Goal: Answer question/provide support

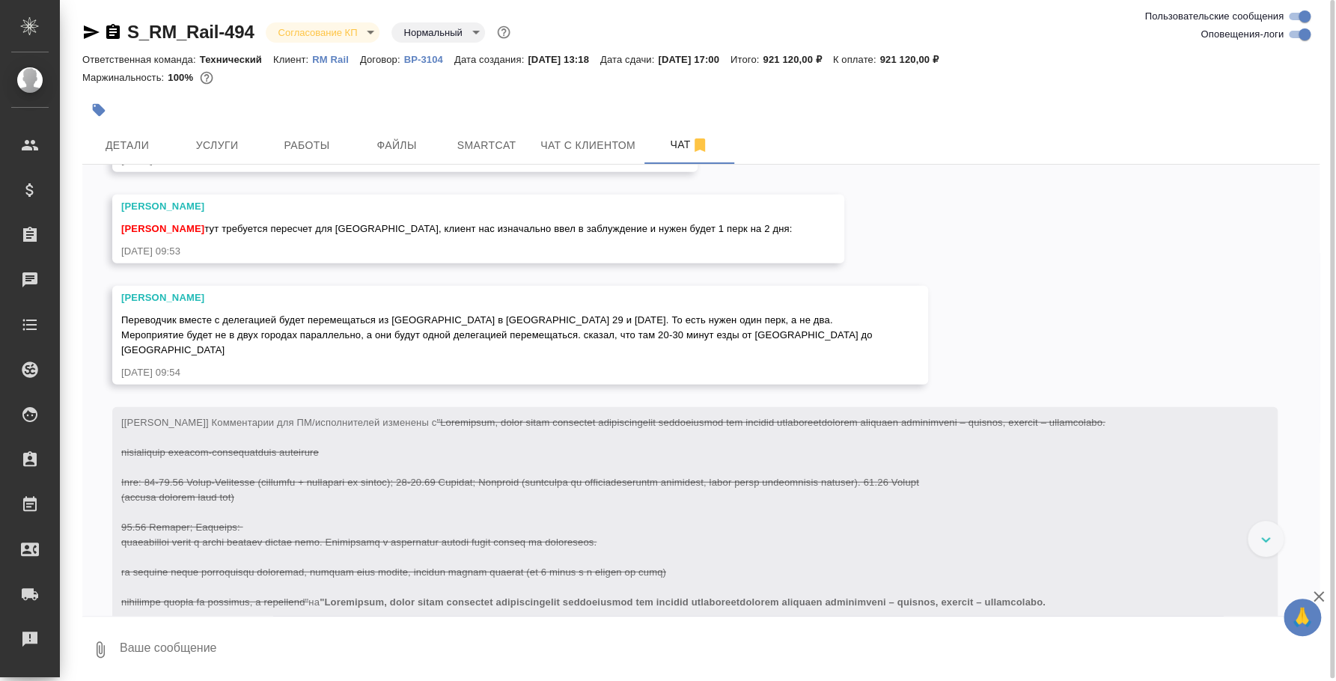
scroll to position [2199, 0]
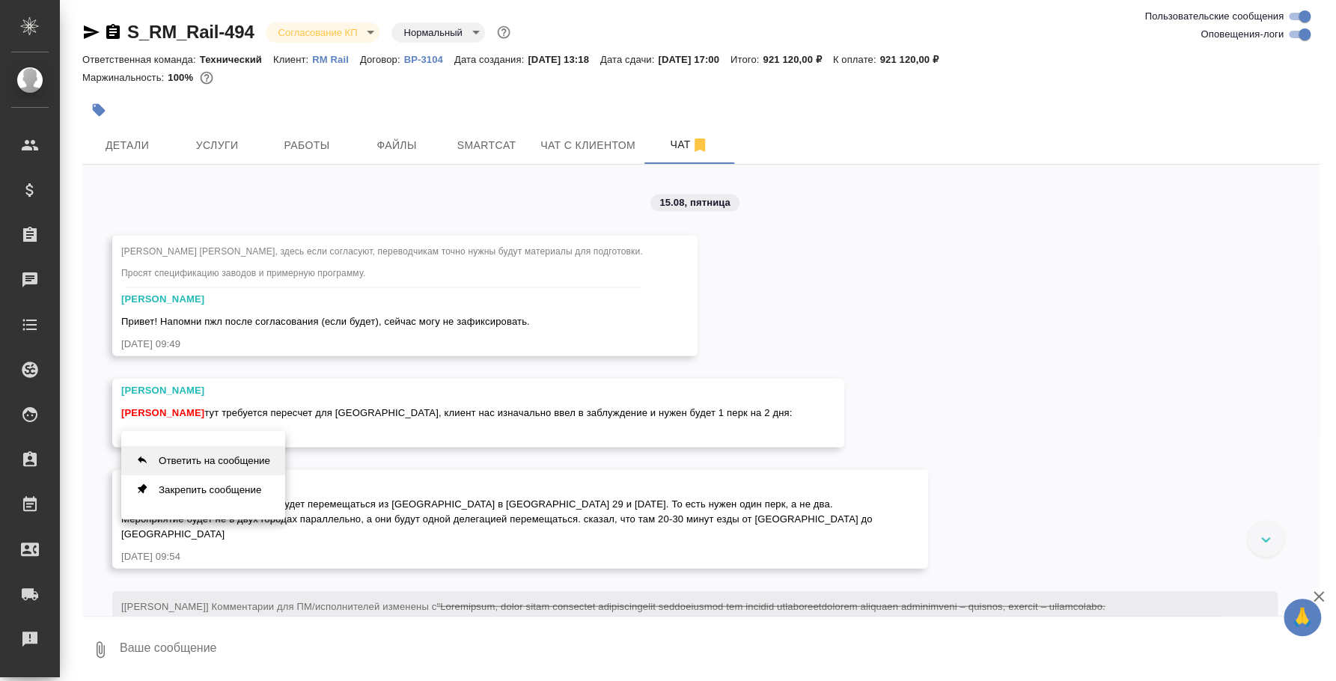
click at [260, 451] on button "Ответить на сообщение" at bounding box center [203, 460] width 164 height 29
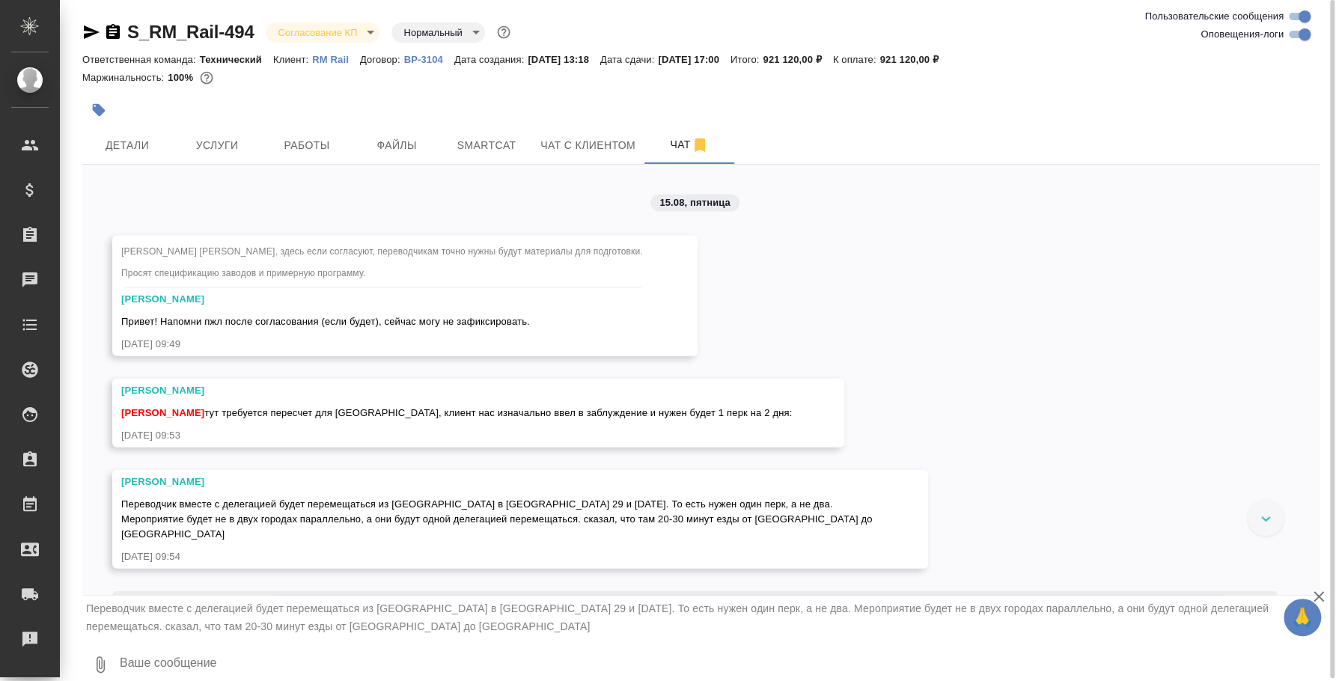
click at [1034, 635] on div "Переводчик вместе с делегацией будет перемещаться из [GEOGRAPHIC_DATA] в [GEOGR…" at bounding box center [700, 617] width 1237 height 43
click at [1034, 641] on textarea at bounding box center [718, 664] width 1201 height 51
type textarea "О"
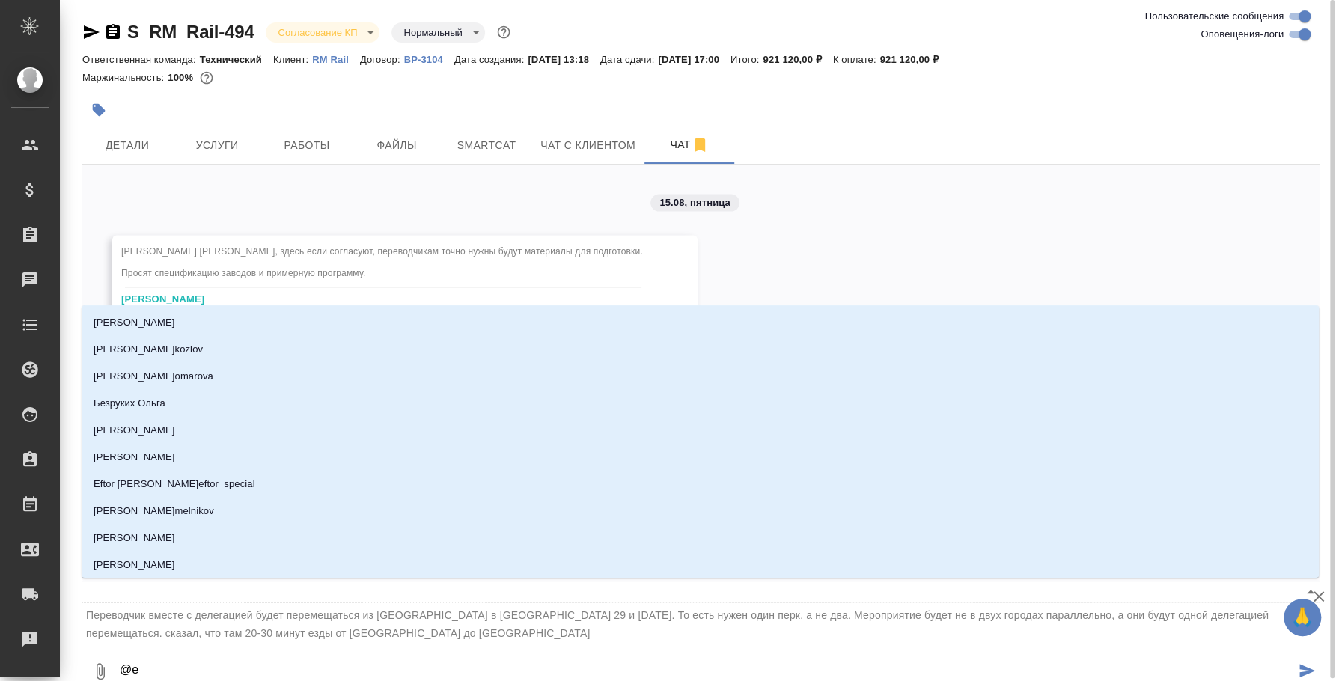
type textarea "@e'c"
type input "e'c"
type textarea "@e'c'v"
type input "e'c'v"
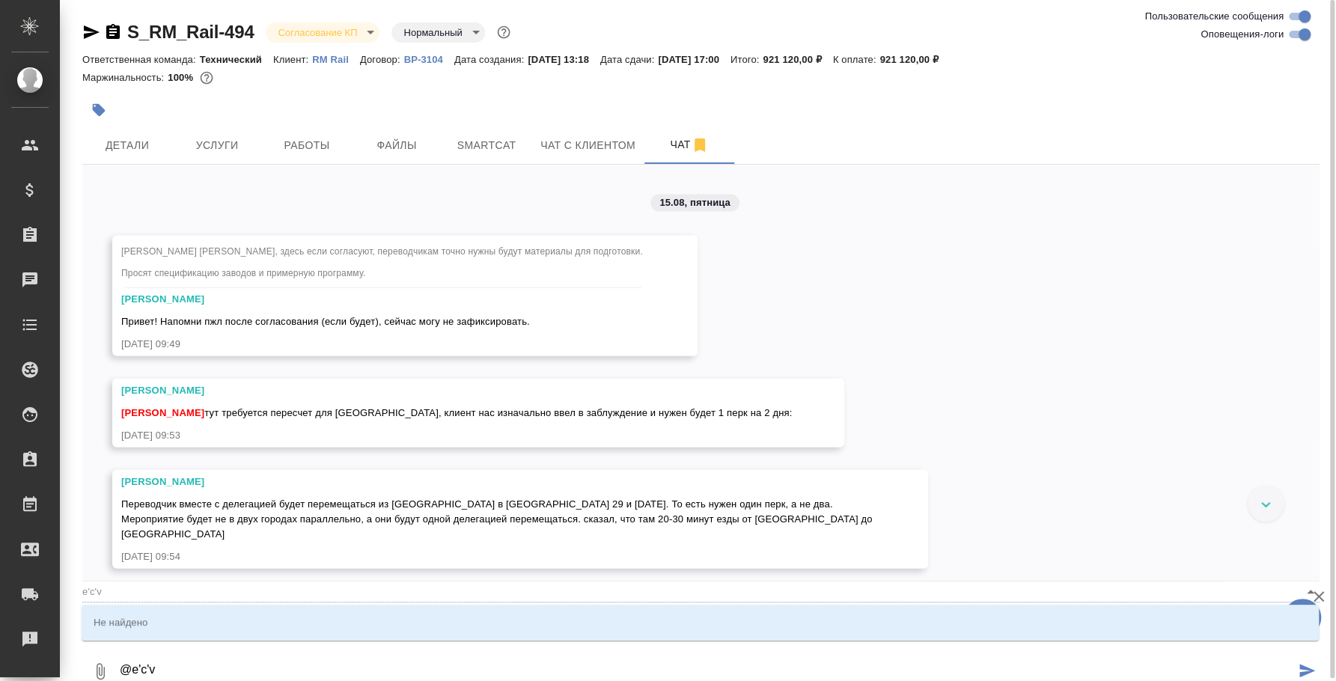
type textarea "@e'c"
type input "e'c"
type textarea "@"
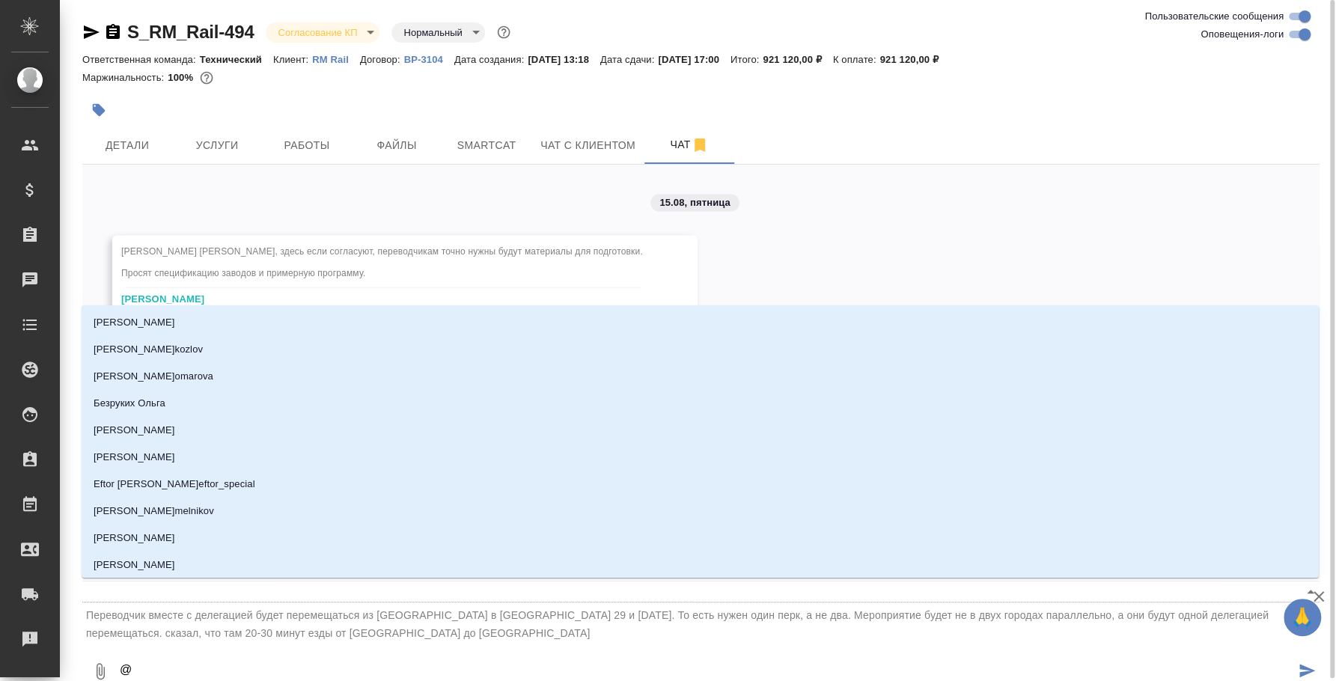
type textarea "@у"
type input "у"
type textarea "@ус"
type input "ус"
type textarea "@усм"
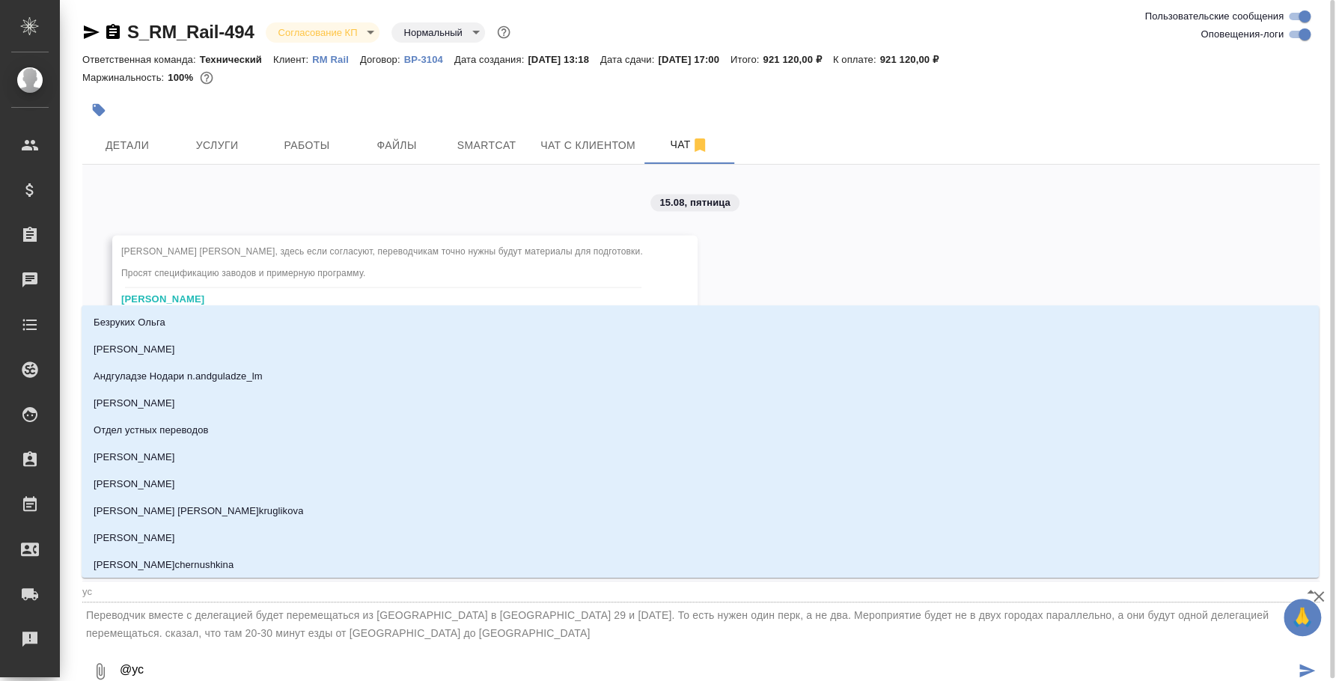
type input "усм"
type textarea "@усма"
type input "усма"
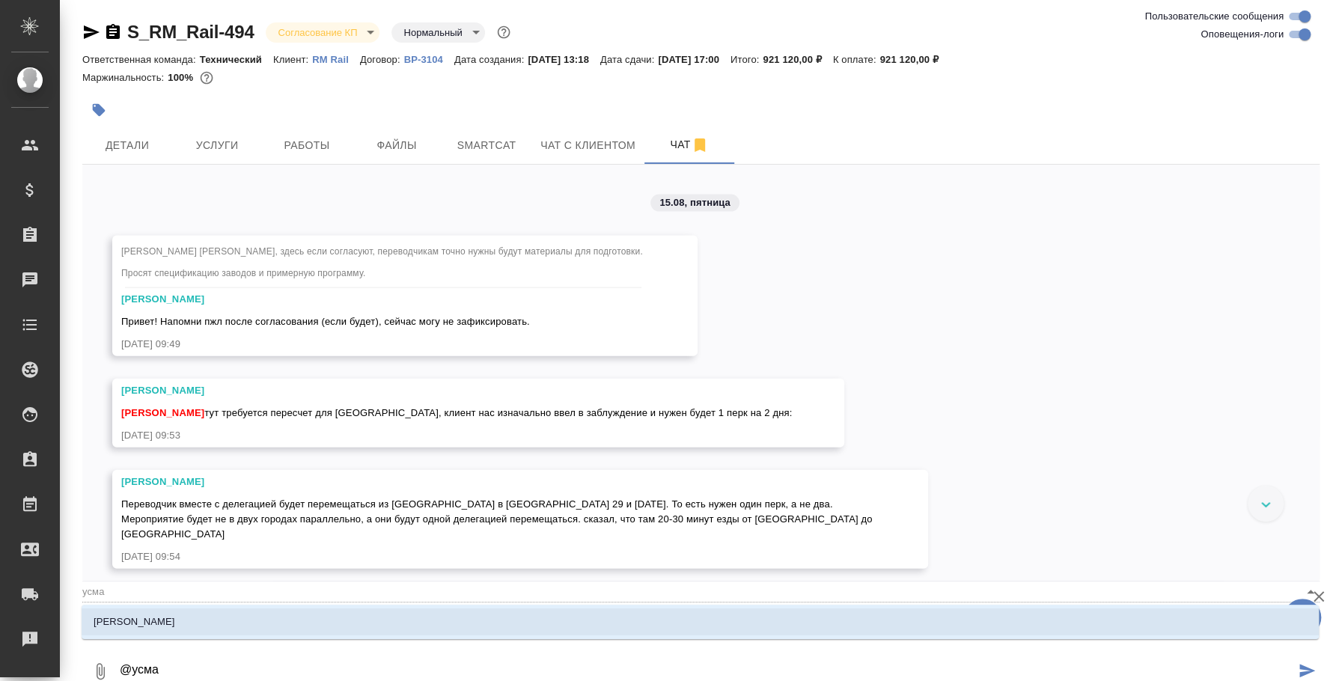
click at [1002, 614] on li "[PERSON_NAME]" at bounding box center [700, 622] width 1237 height 27
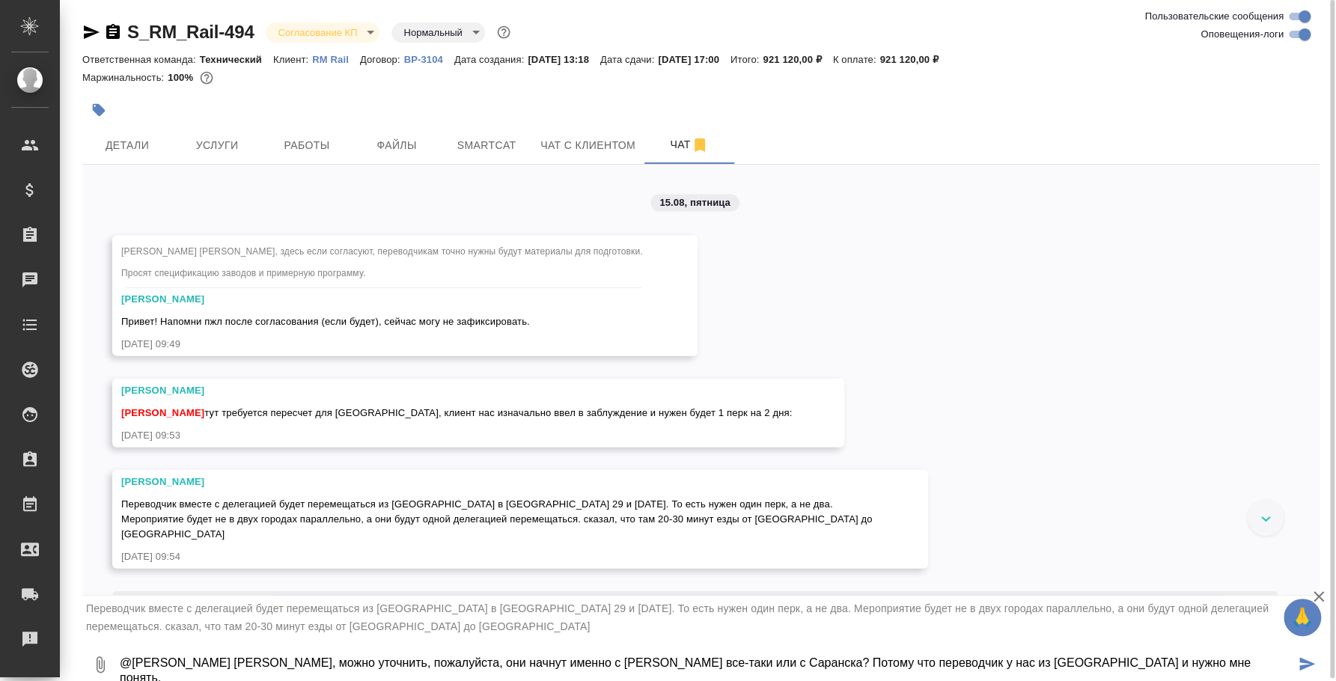
click at [1023, 665] on textarea "@Усманова Ольга Оля, можно уточнить, пожалуйста, они начнут именно с Рузаевки в…" at bounding box center [706, 664] width 1177 height 51
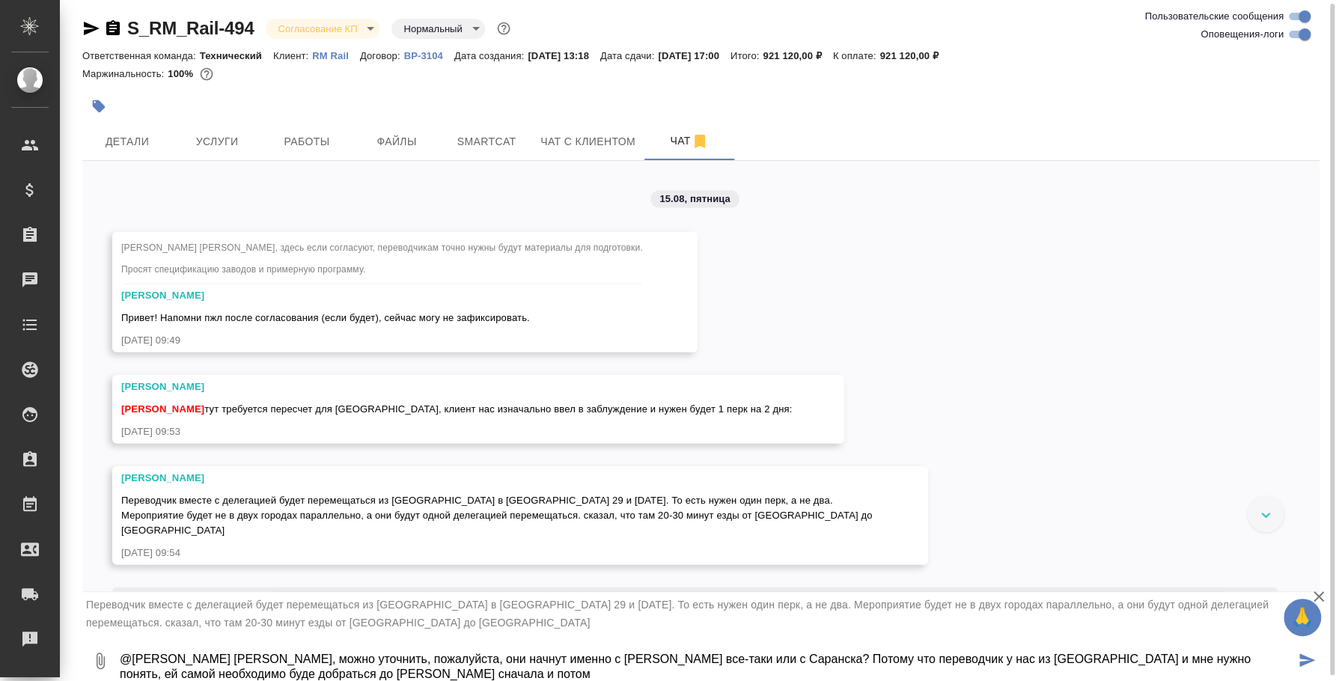
click at [1249, 671] on textarea "@Усманова Ольга Оля, можно уточнить, пожалуйста, они начнут именно с Рузаевки в…" at bounding box center [706, 661] width 1177 height 51
click at [1248, 656] on textarea "@Усманова Ольга Оля, можно уточнить, пожалуйста, они начнут именно с Рузаевки в…" at bounding box center [706, 661] width 1177 height 51
click at [350, 674] on textarea "@Усманова Ольга Оля, можно уточнить, пожалуйста, они начнут именно с Рузаевки в…" at bounding box center [706, 661] width 1177 height 51
type textarea "@Усманова Ольга Оля, можно уточнить, пожалуйста, они начнут именно с Рузаевки в…"
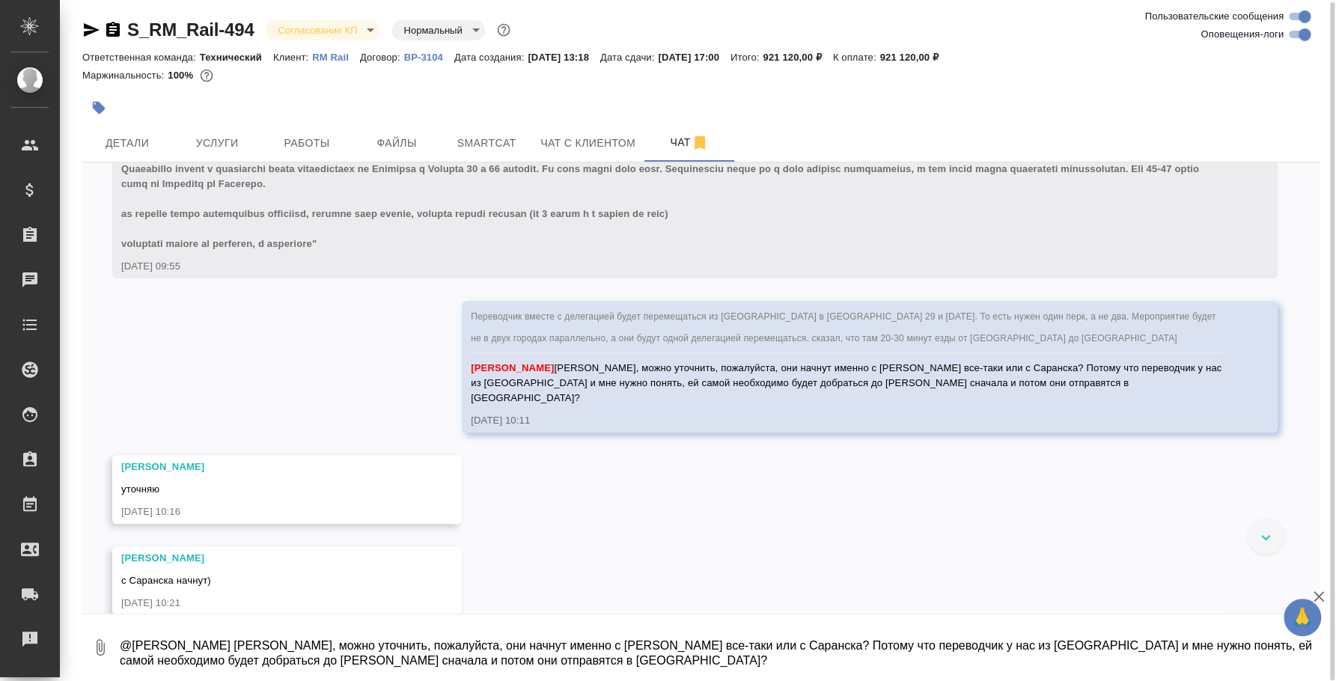
scroll to position [4392, 0]
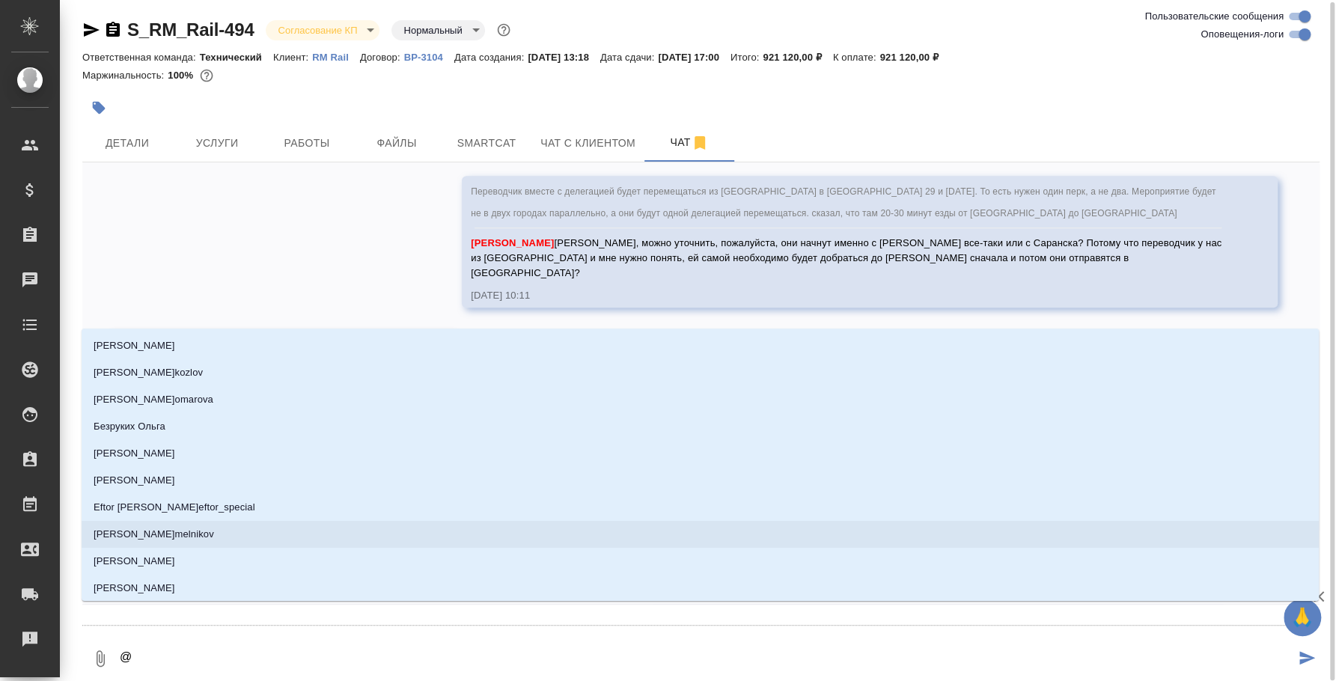
type textarea "@e"
type input "e"
type textarea "@ec"
type input "ec"
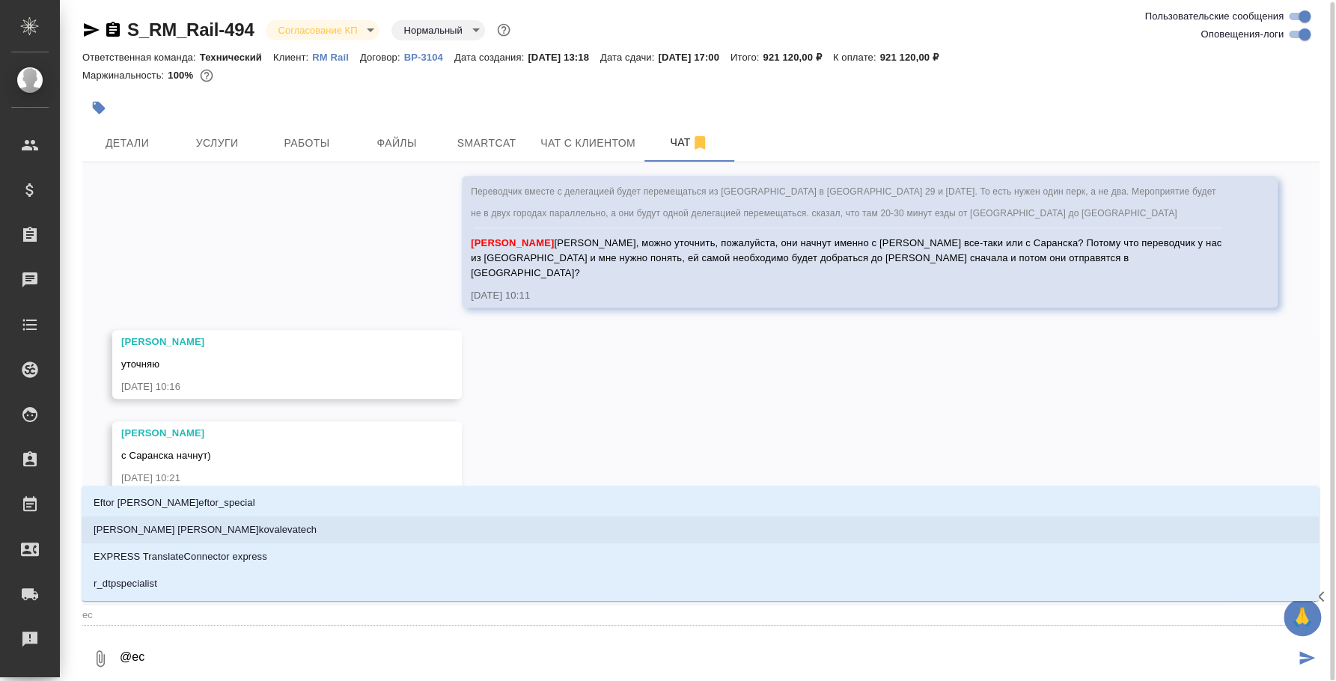
type textarea "@ecv"
type input "ecv"
type textarea "@ecvf"
type input "ecvf"
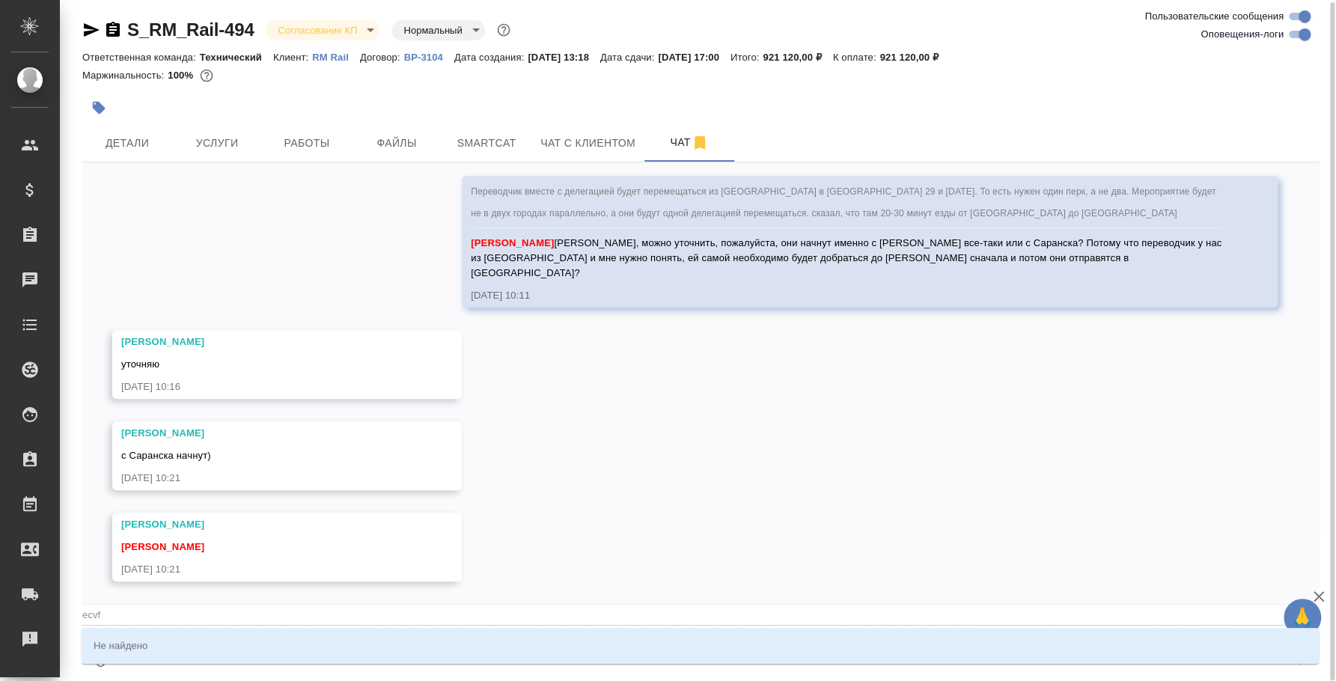
type textarea "@ecv"
type input "ecv"
type textarea "@ec"
type input "ec"
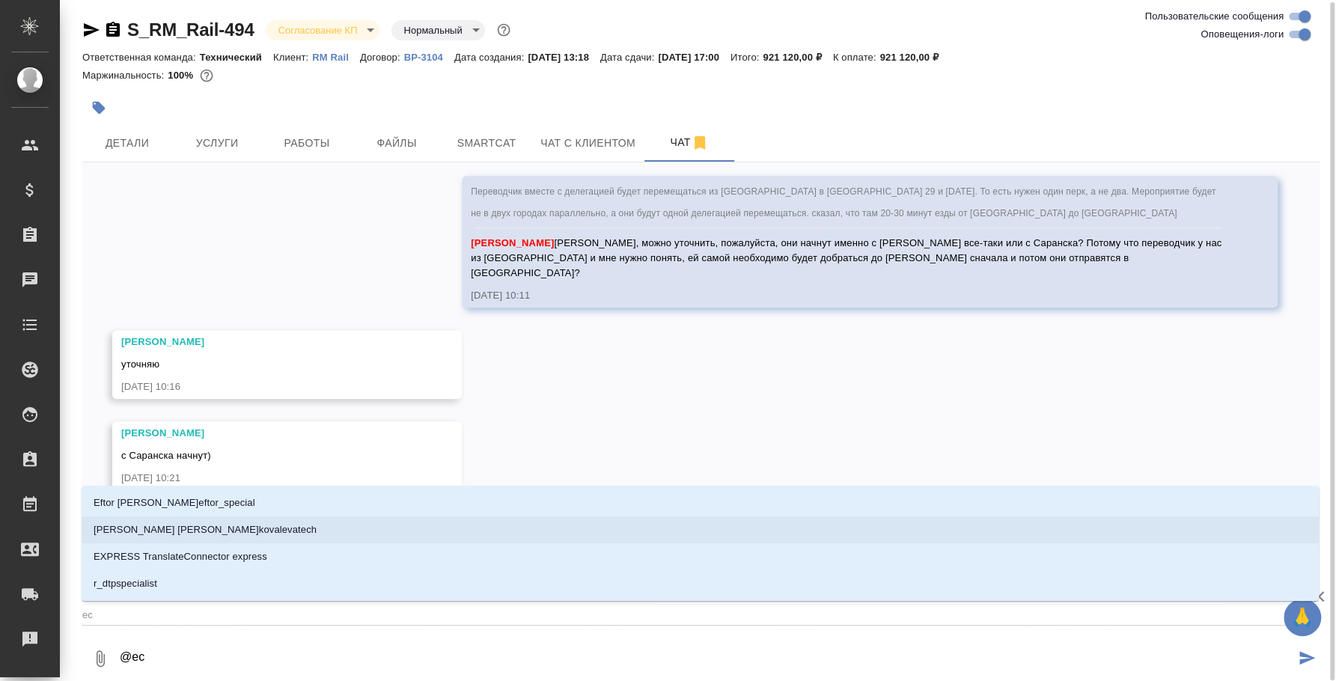
type textarea "@e"
type input "e"
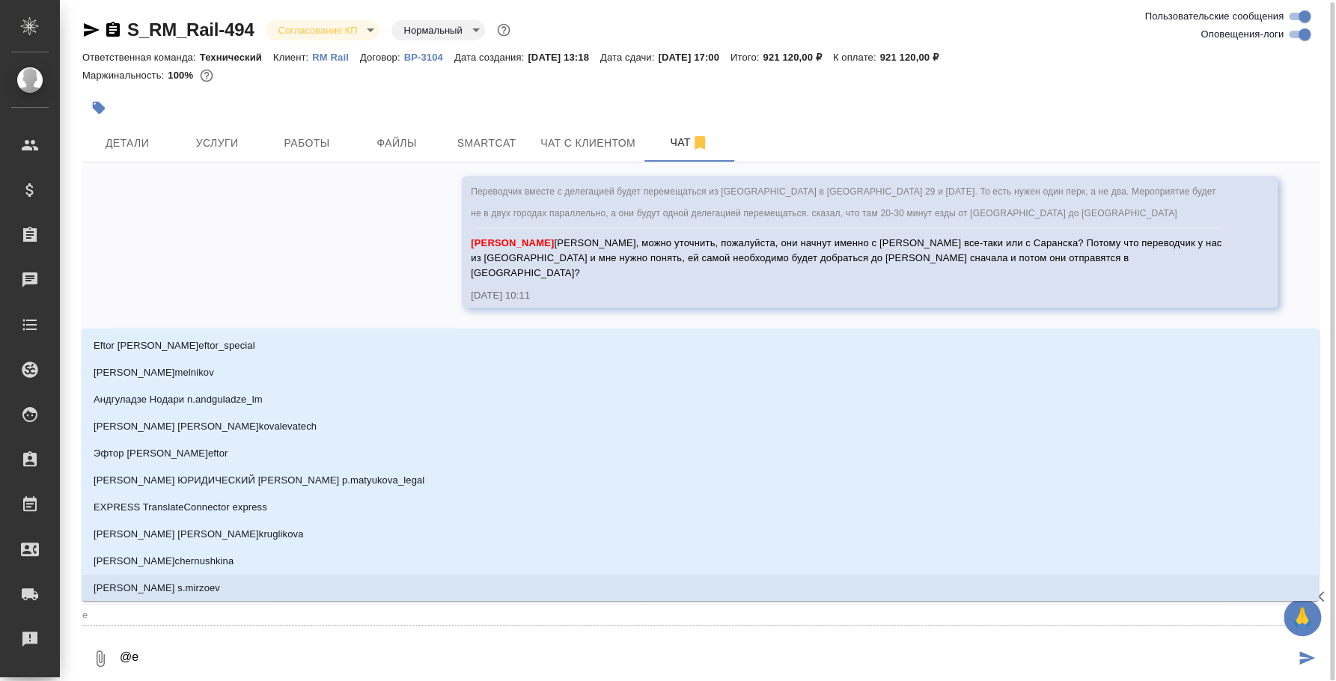
click at [772, 674] on textarea "@e" at bounding box center [706, 658] width 1177 height 51
type textarea "@"
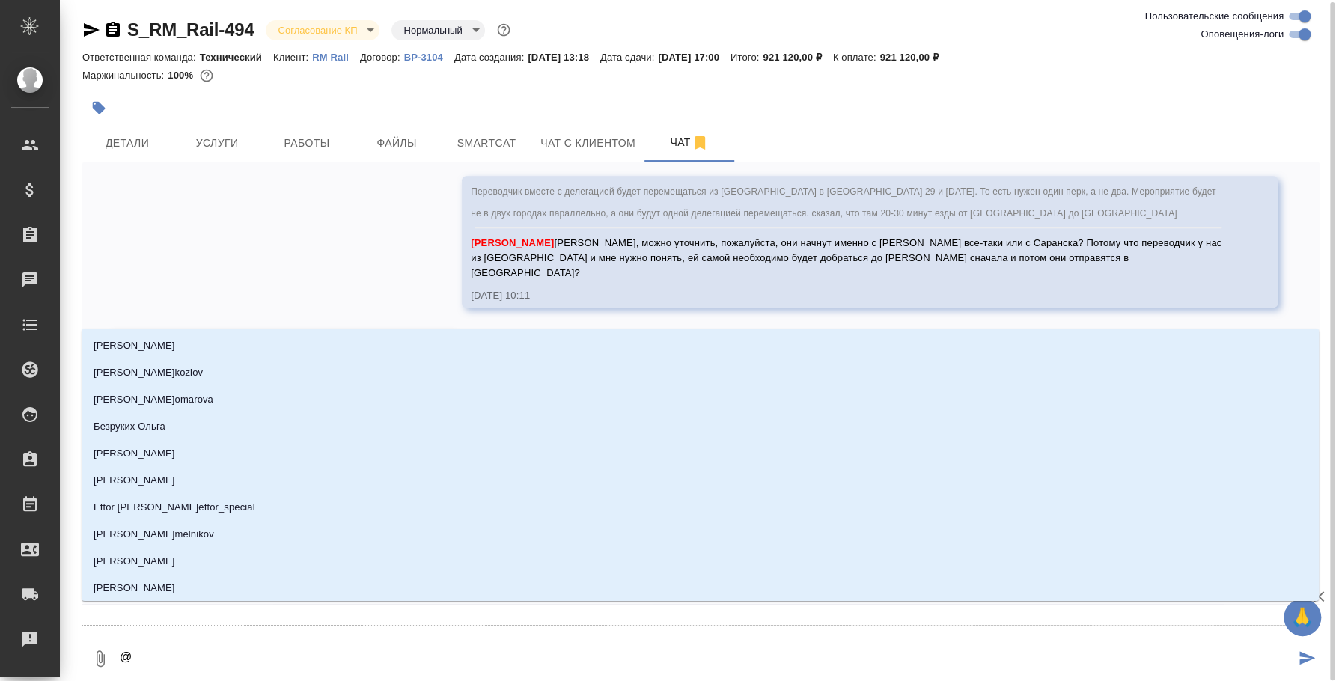
type textarea "@e"
type input "e"
type textarea "@e'c"
type input "e'c"
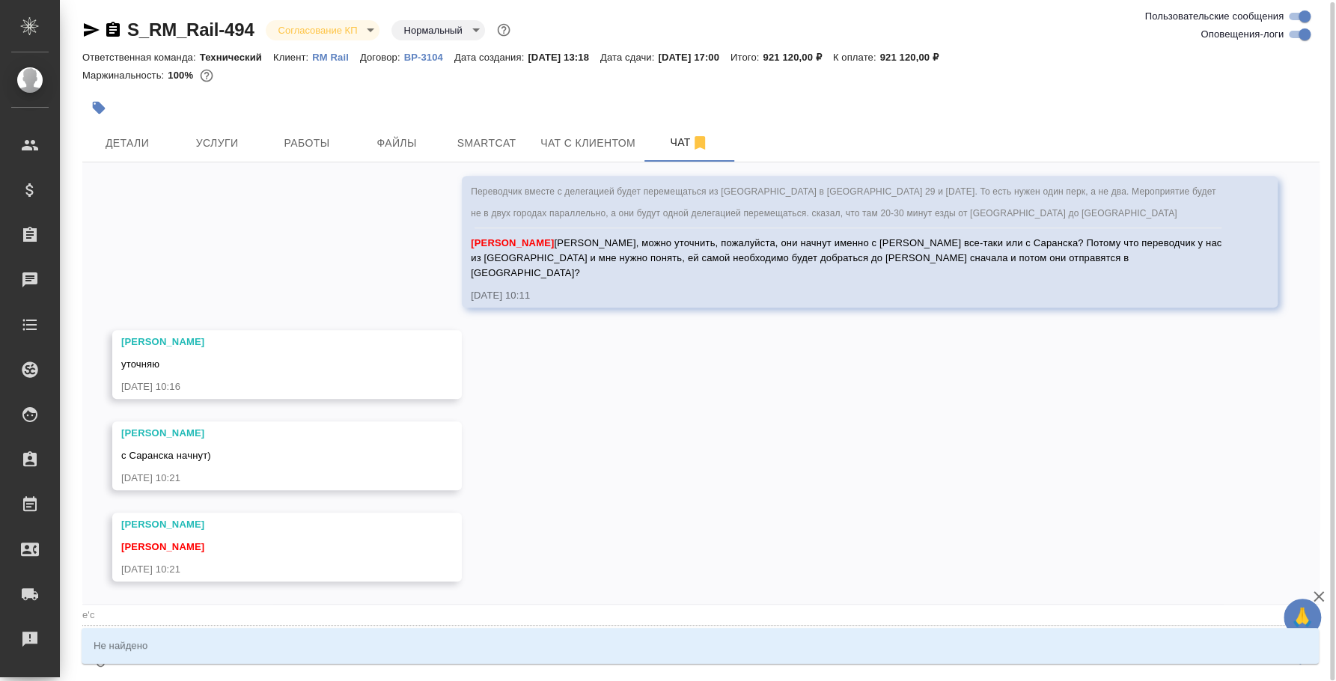
type textarea "@e'c'v"
type input "e'c'v"
type textarea "@e'c'v'f"
type input "e'c'v'f"
type textarea "@e'c'v"
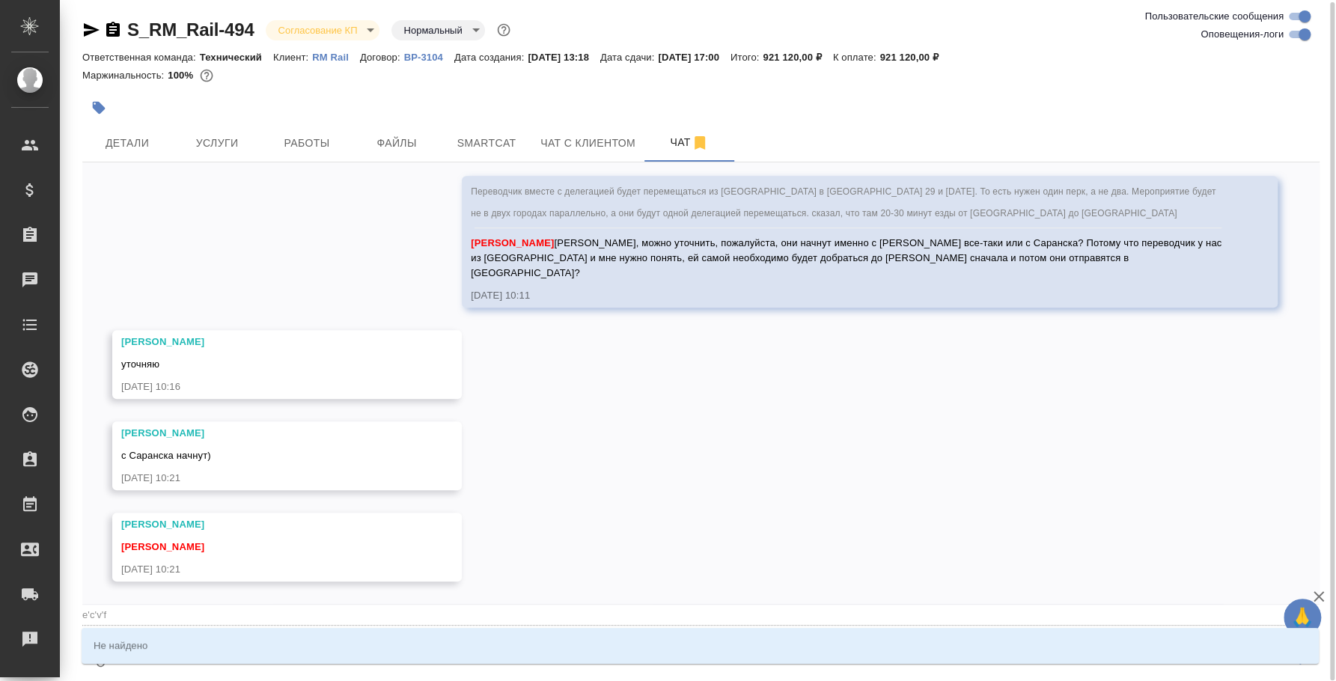
type input "e'c'v"
type textarea "@e'c"
type input "e'c"
type textarea "@"
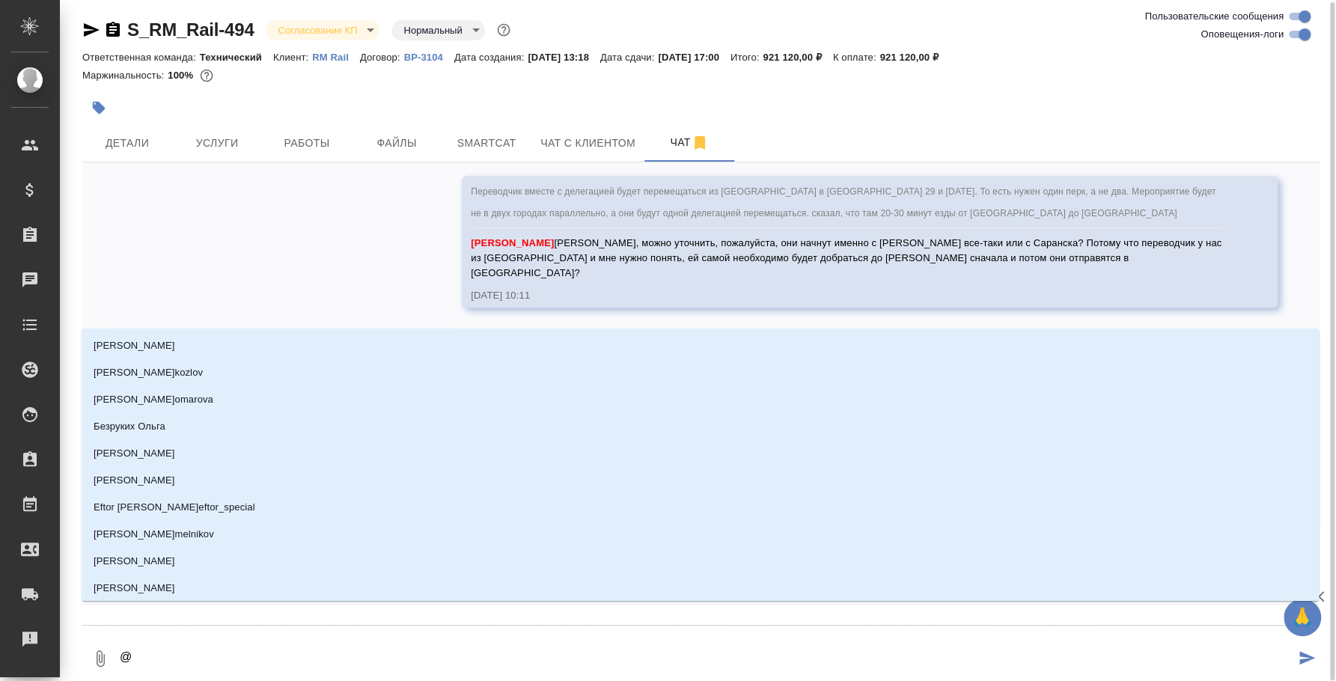
type textarea "@e"
type input "e"
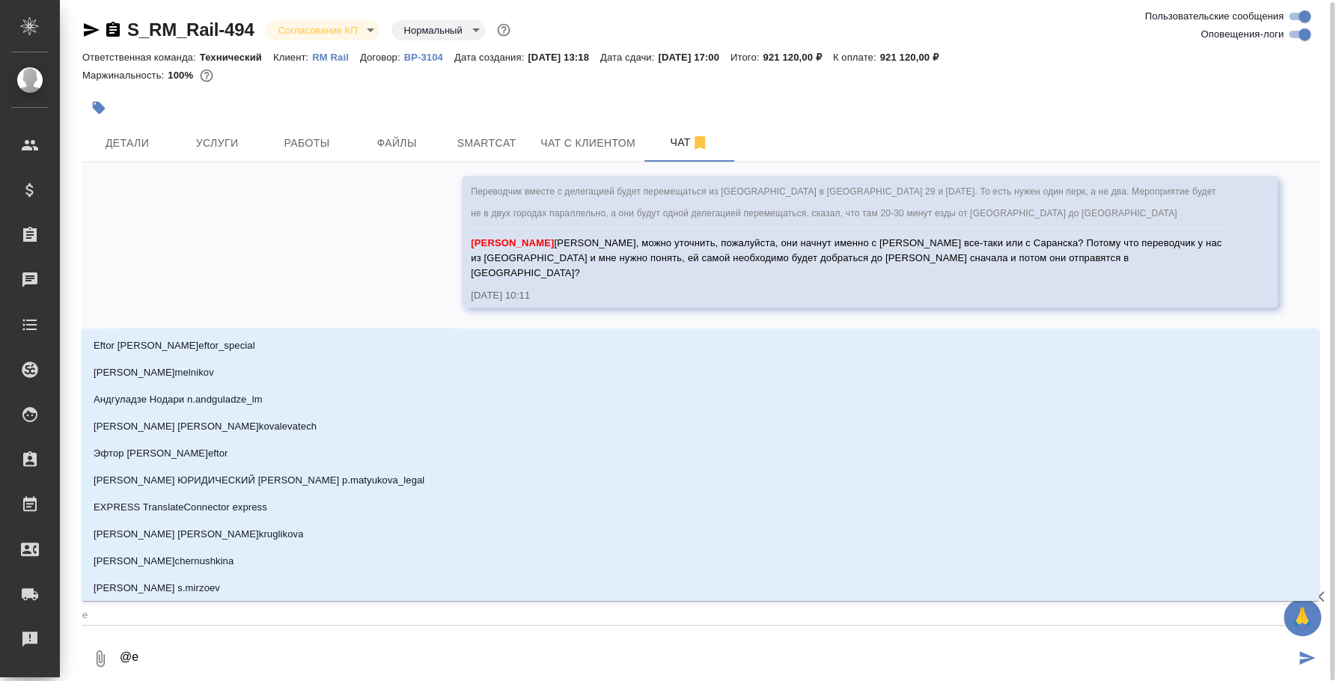
type textarea "@ec"
type input "ec"
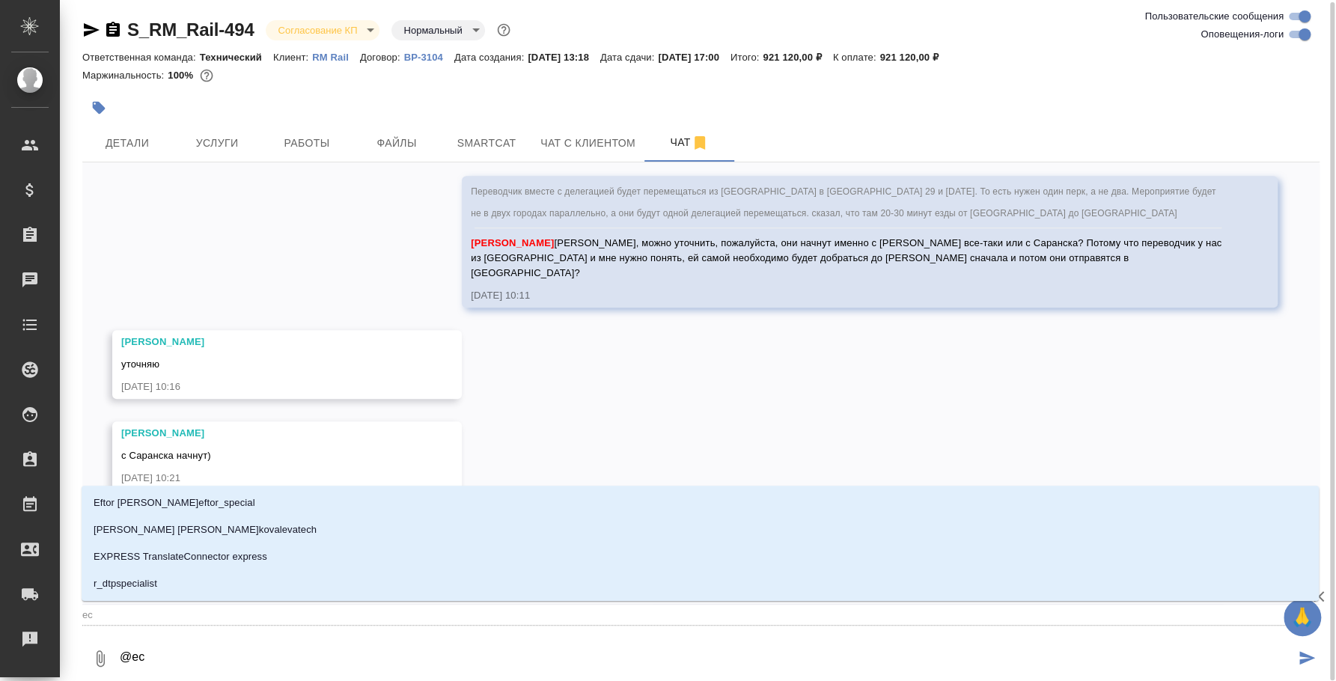
type textarea "@ecv"
type input "ecv"
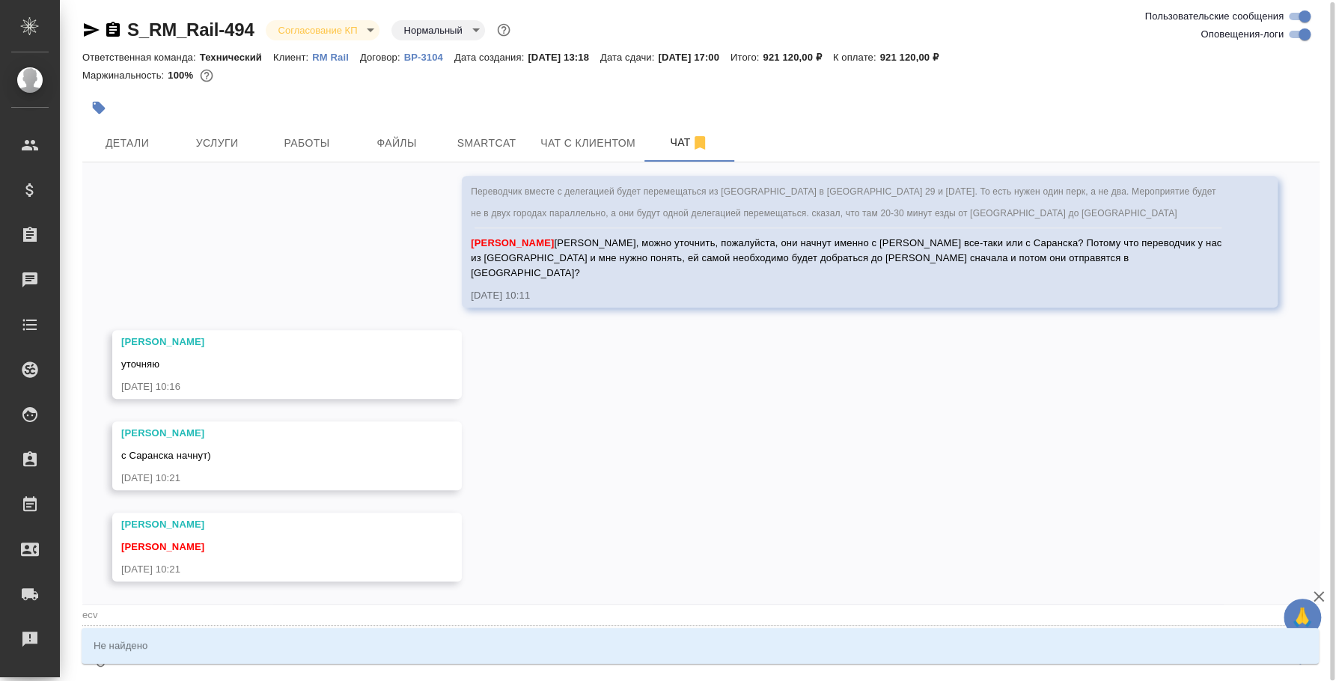
type textarea "@ec"
type input "ec"
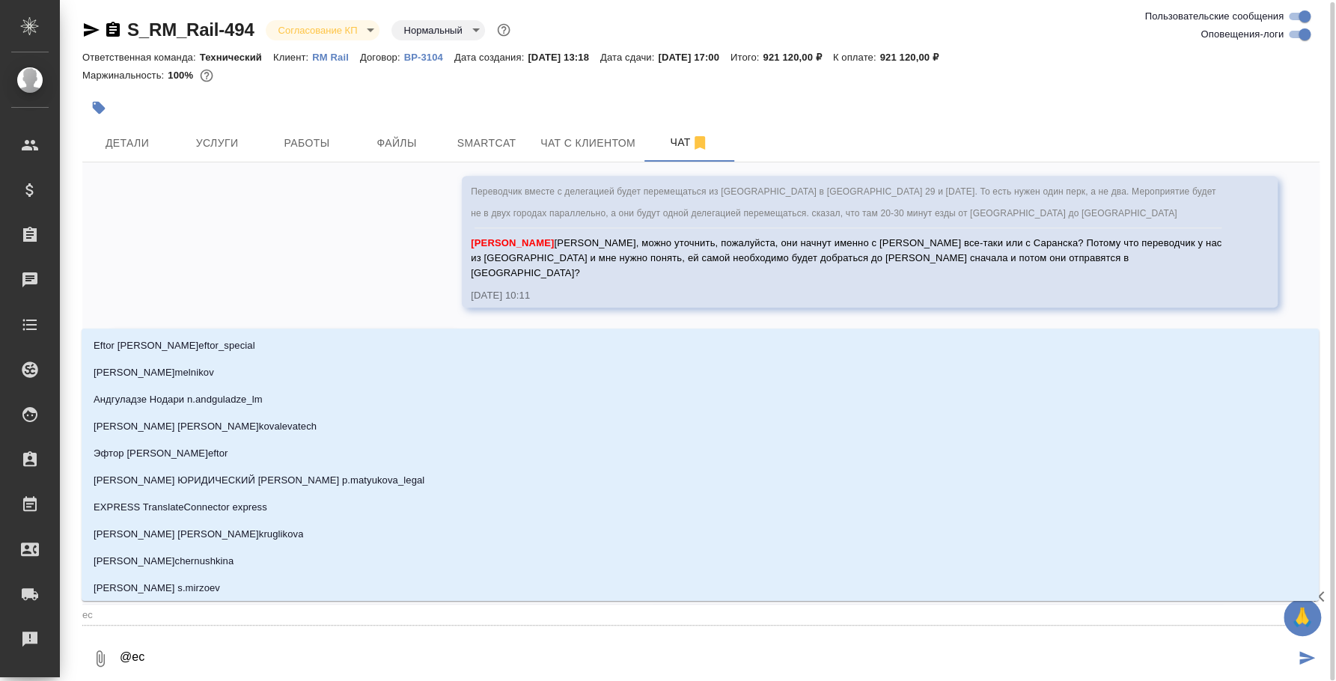
type textarea "@e"
type input "e"
type textarea "@"
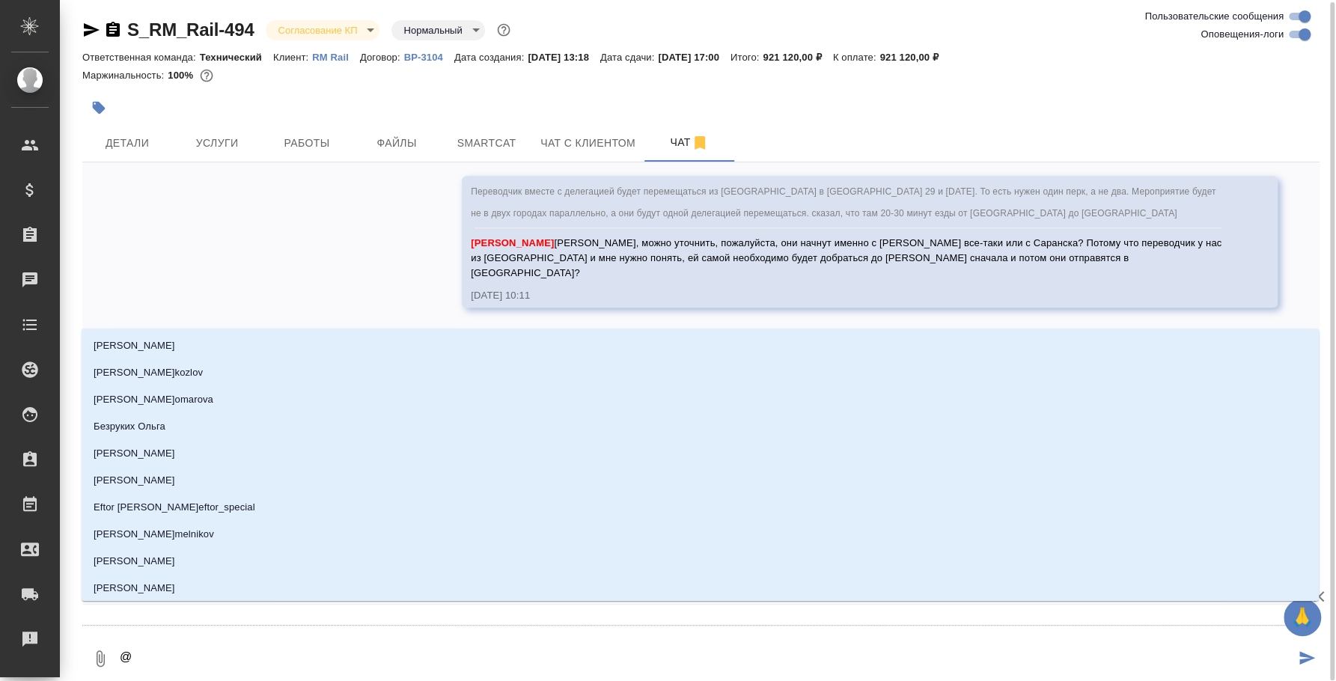
type textarea "@e"
type input "e"
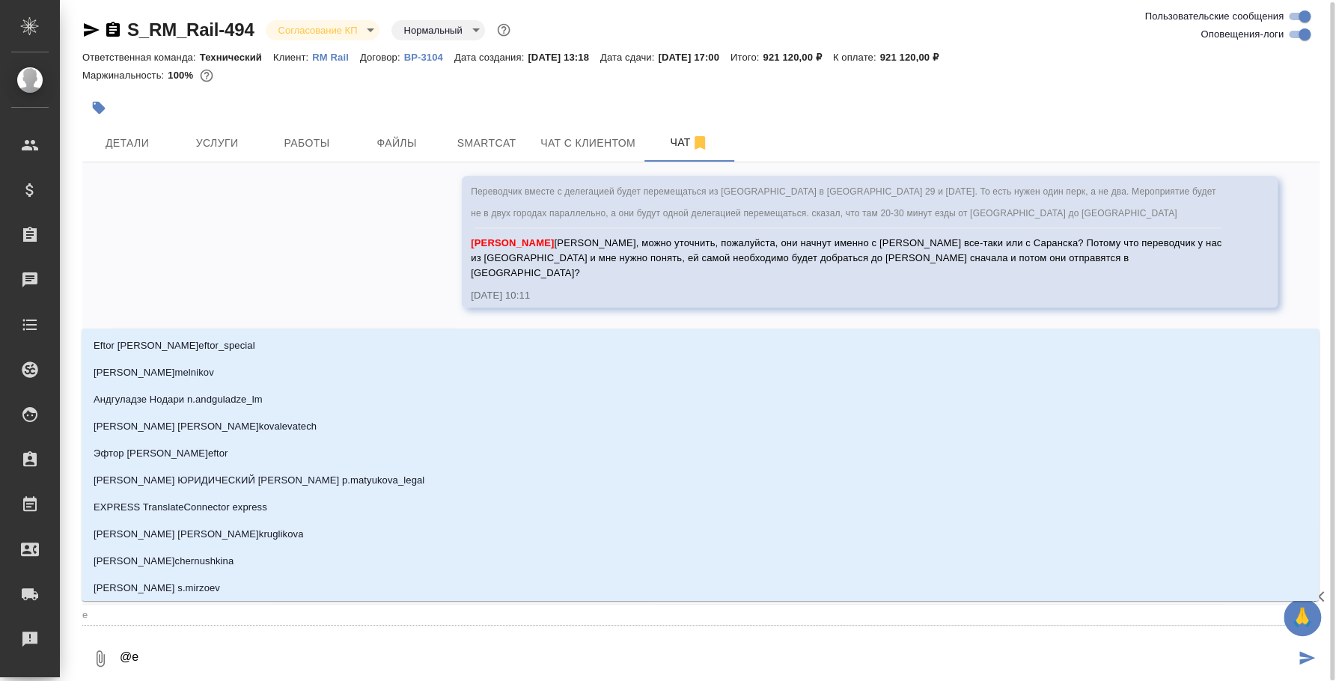
type textarea "@e'c"
type input "e'c"
type textarea "@e'c'v"
type input "e'c'v"
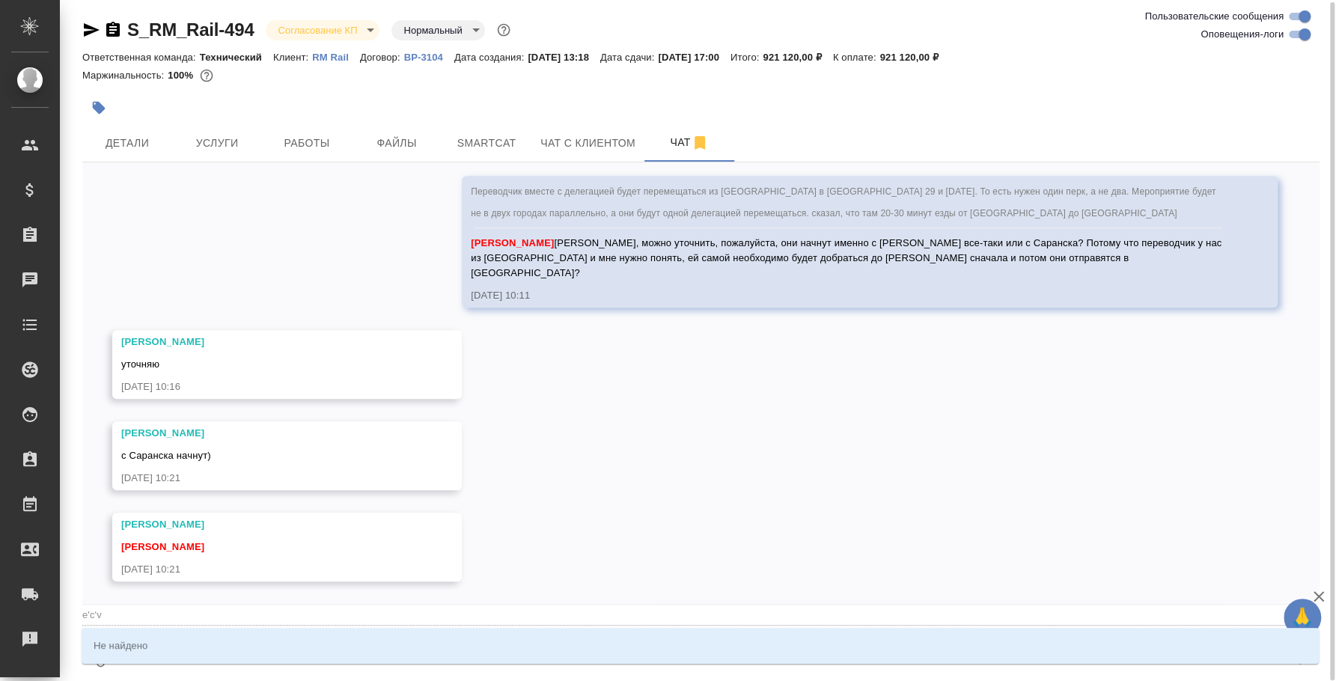
type textarea "@e'c"
type input "e'c"
type textarea "@"
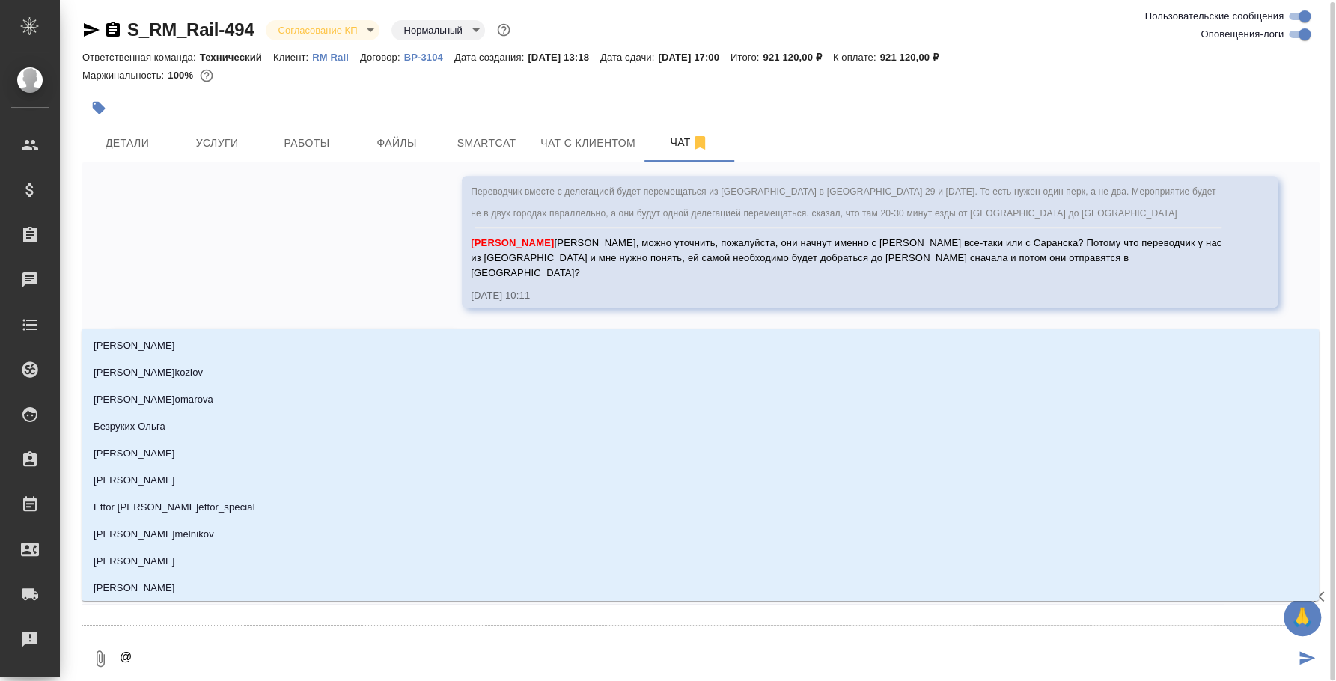
type textarea "@у"
type input "у"
type textarea "@ус"
type input "ус"
type textarea "@усм"
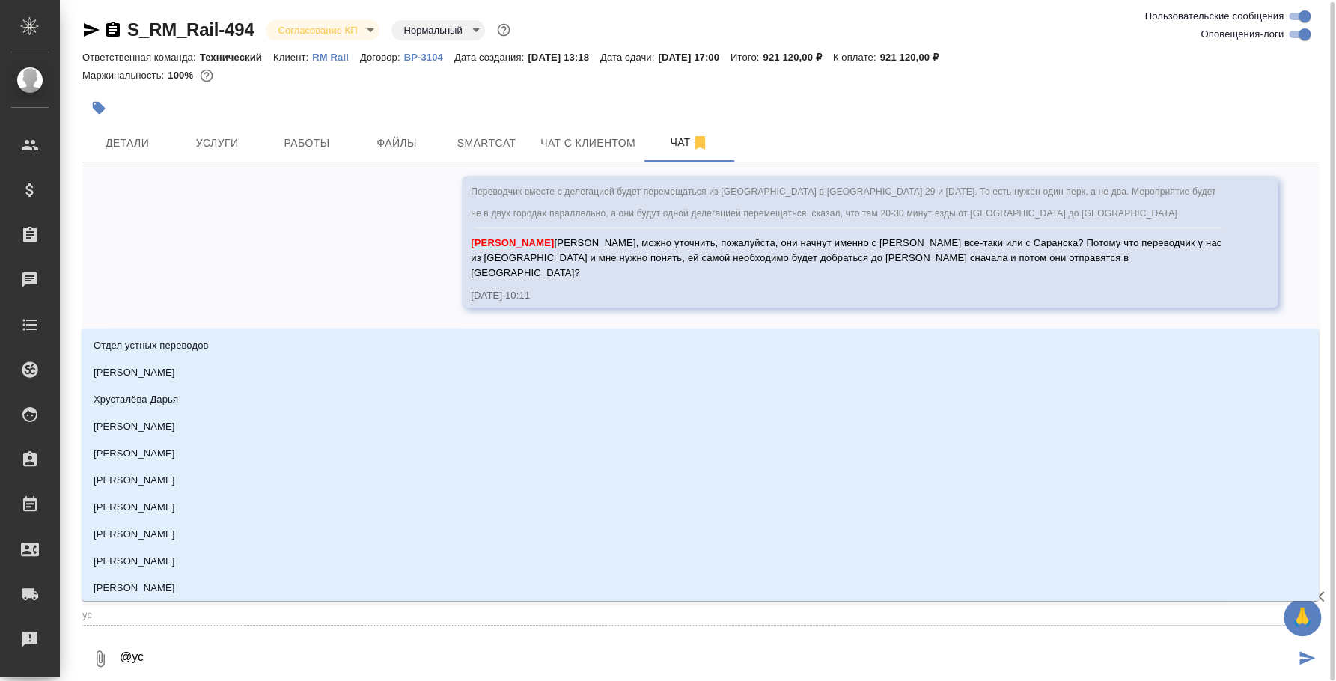
type input "усм"
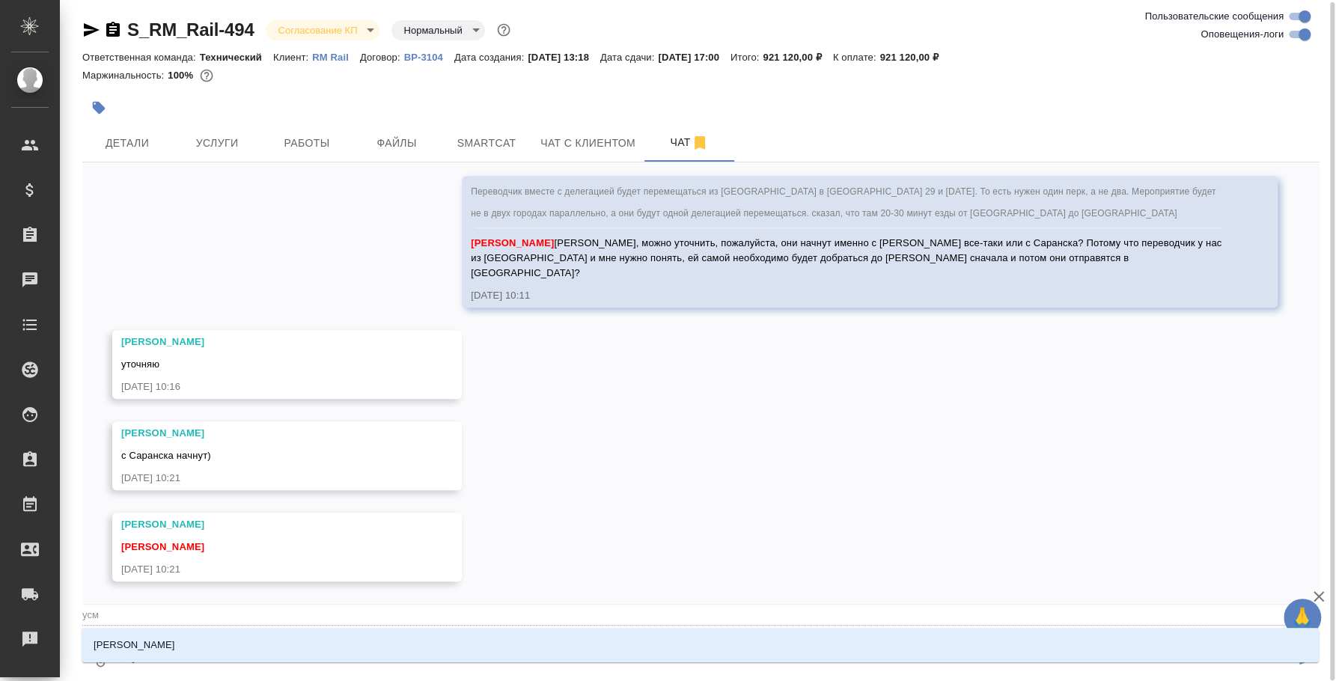
type textarea "@усма"
type input "усма"
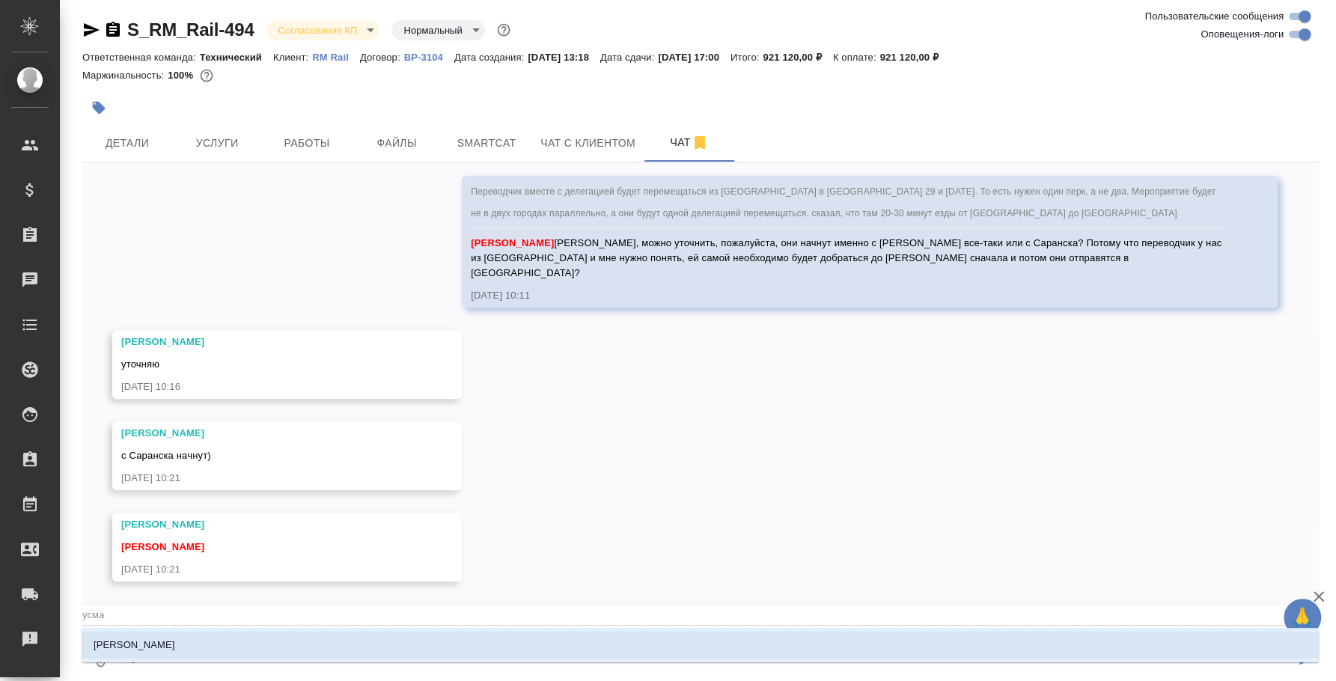
click at [666, 653] on li "Усманова Ольга" at bounding box center [700, 645] width 1237 height 27
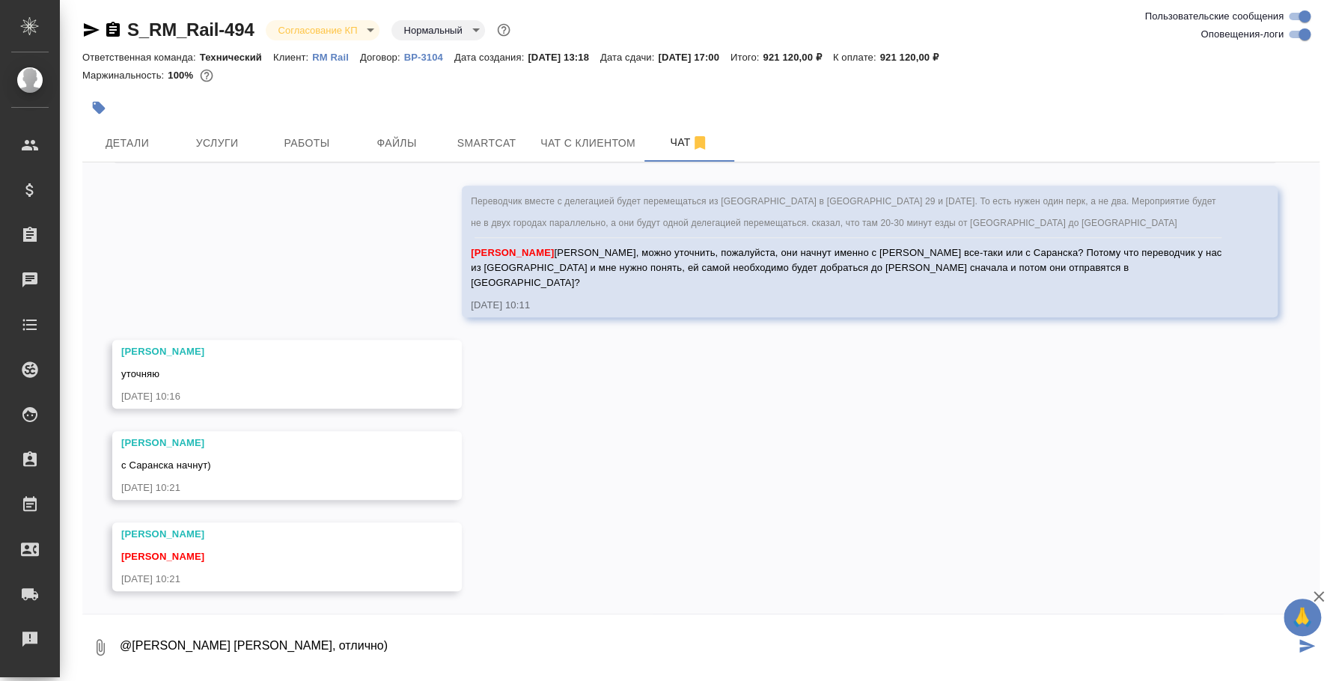
type textarea "@Усманова Ольга Оля, отлично)"
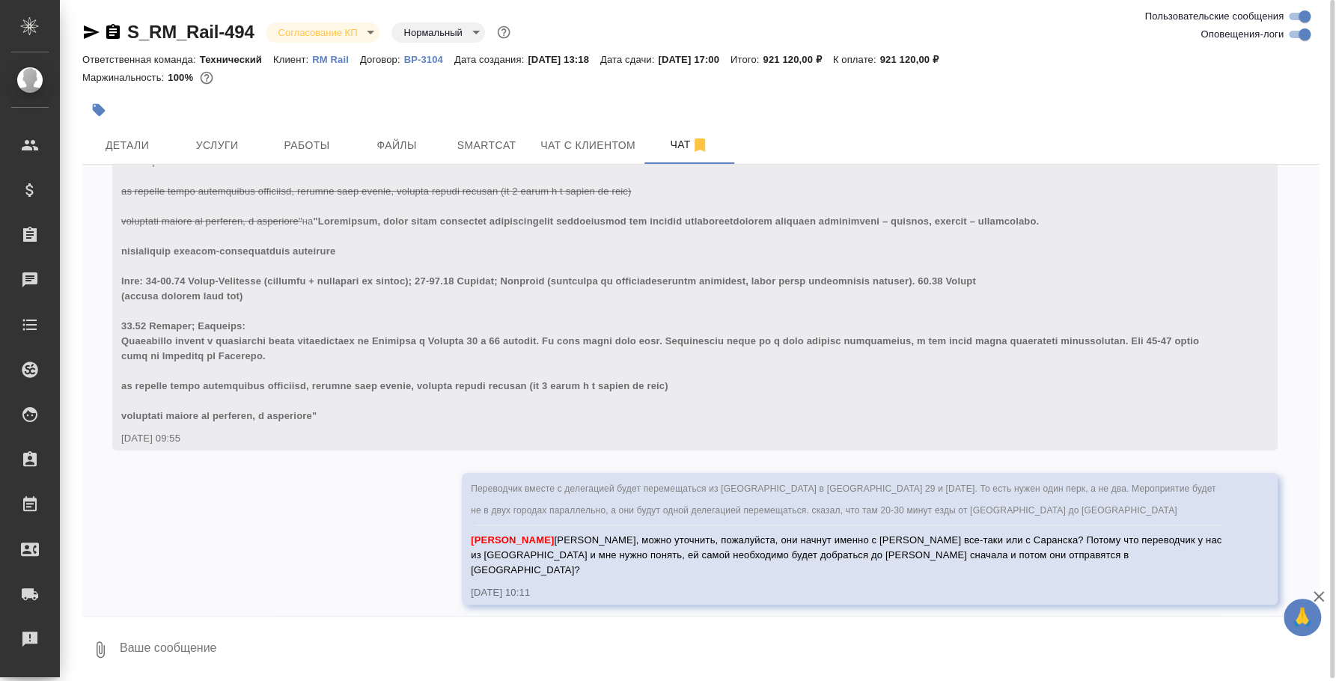
scroll to position [4464, 0]
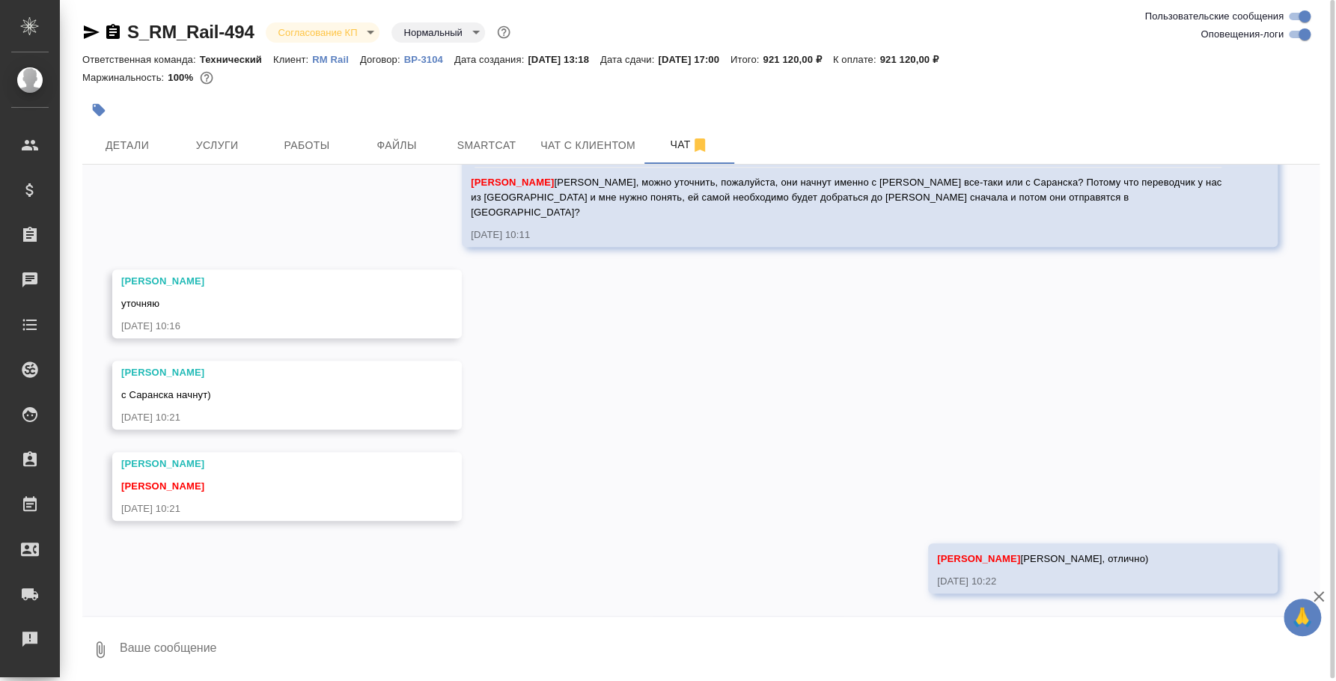
click at [853, 668] on textarea at bounding box center [718, 649] width 1201 height 51
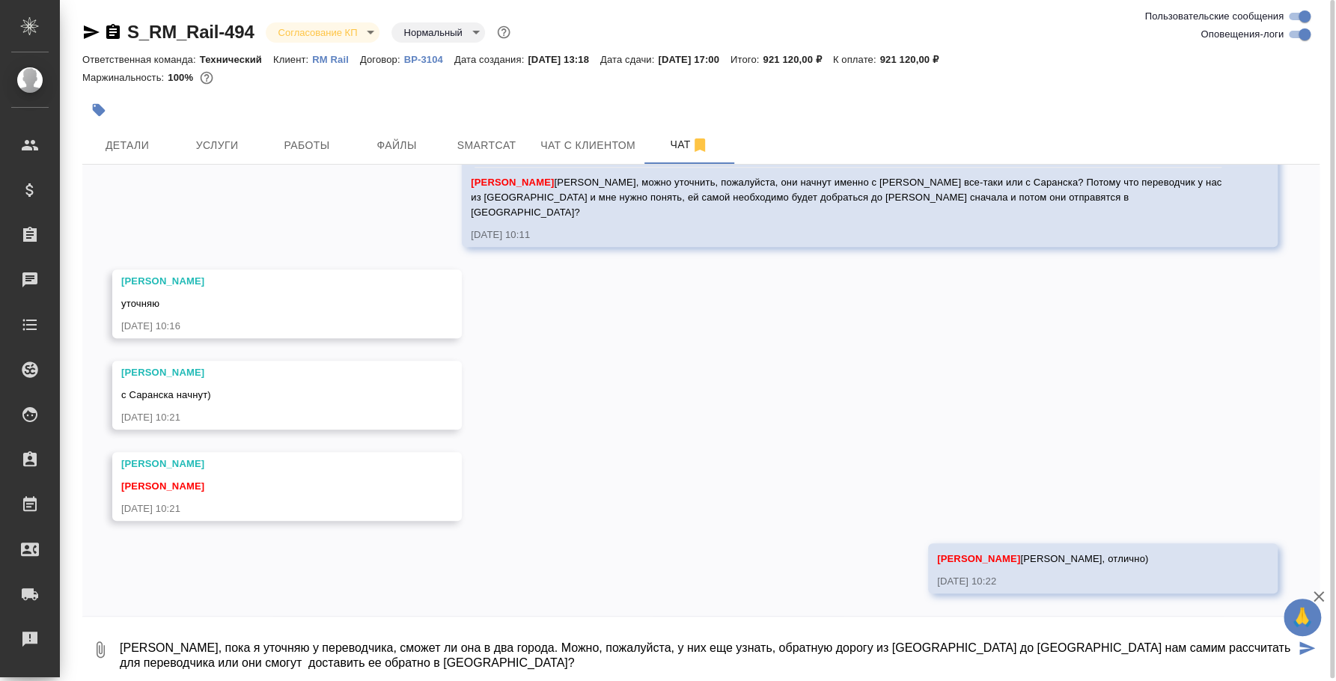
click at [484, 643] on textarea "Оля, пока я уточняю у переводчика, сможет ли она в два города. Можно, пожалуйст…" at bounding box center [706, 649] width 1177 height 51
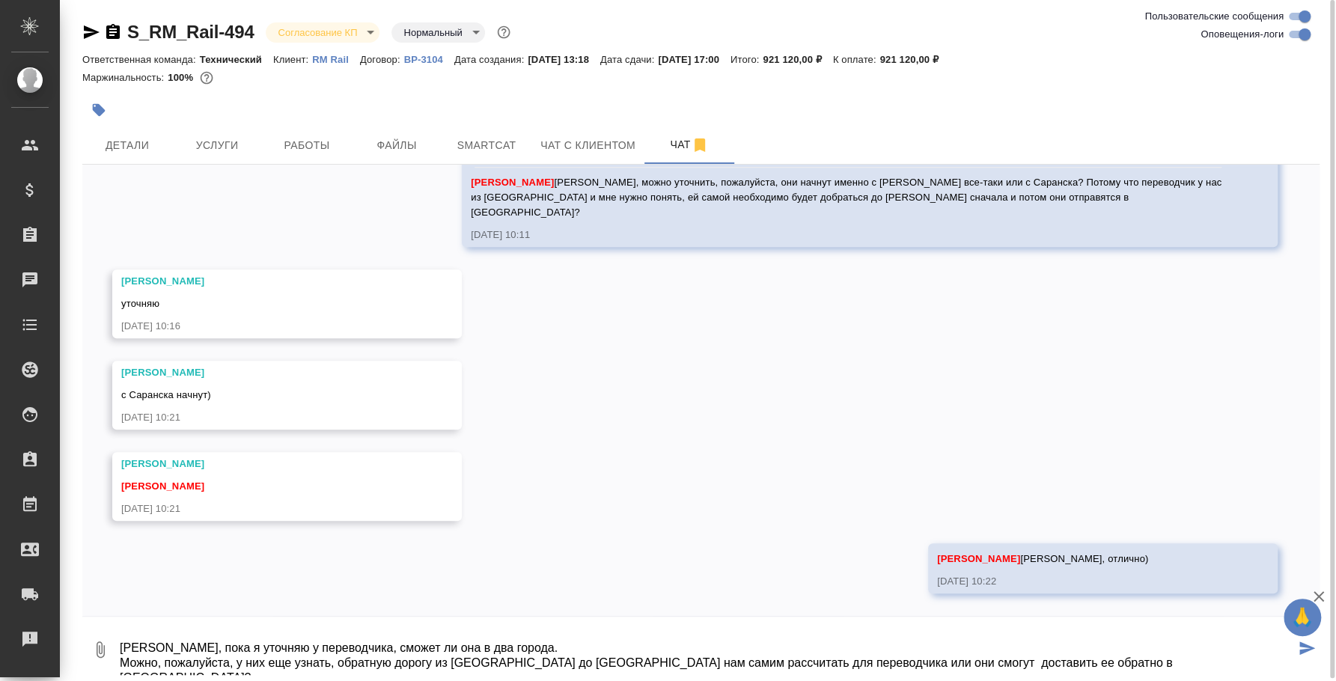
type textarea "Оля, пока я уточняю у переводчика, сможет ли она в два города. Можно, пожалуйст…"
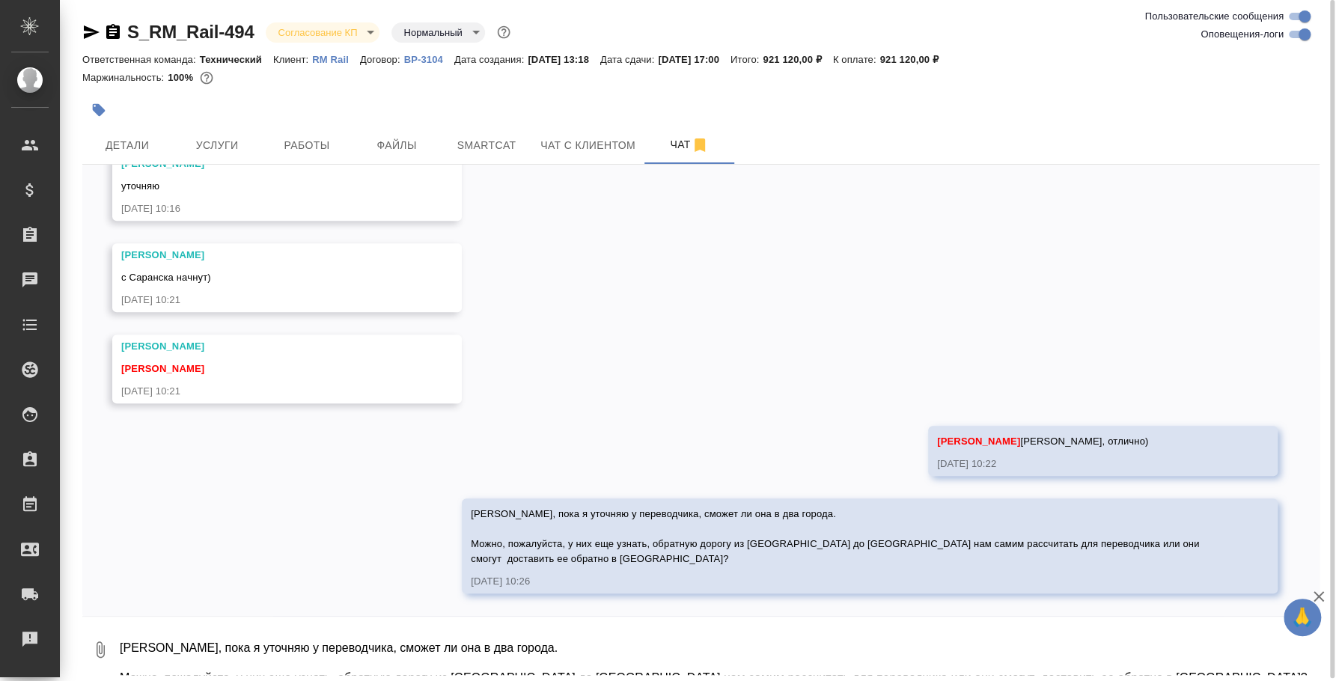
scroll to position [4581, 0]
click at [633, 657] on textarea "Оля, пока я уточняю у переводчика, сможет ли она в два города. Можно, пожалуйст…" at bounding box center [718, 649] width 1201 height 51
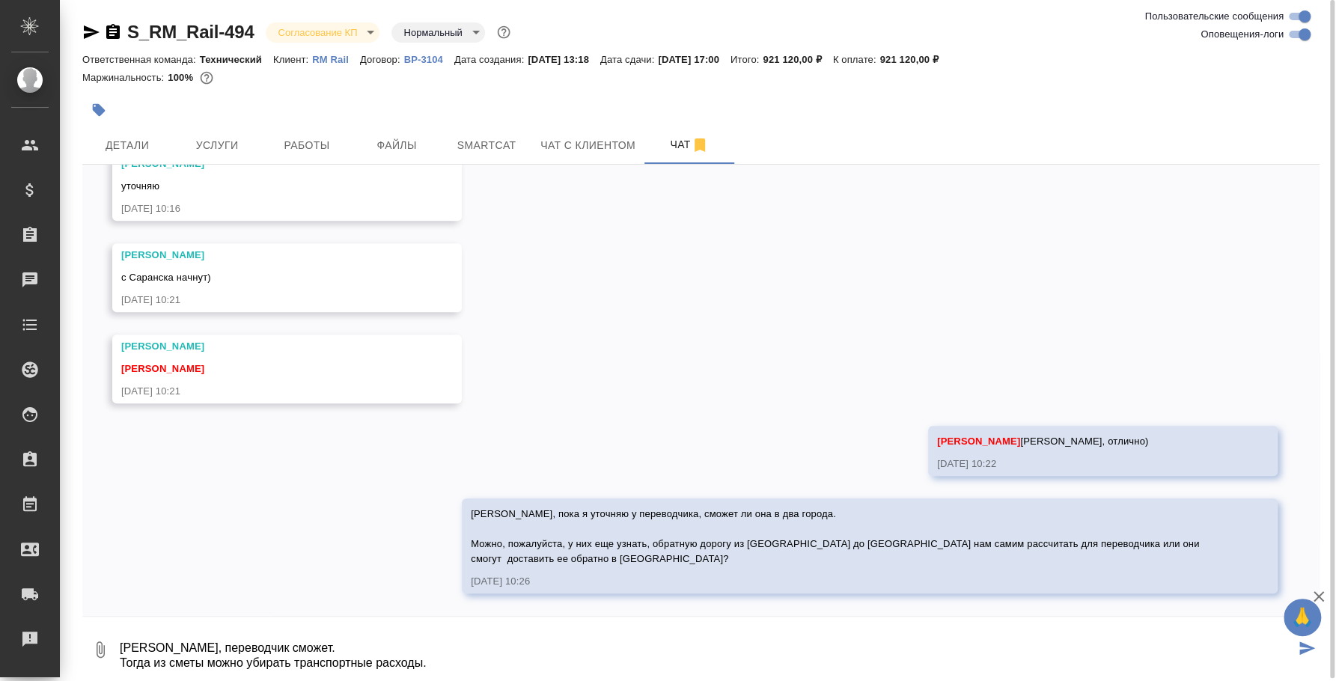
scroll to position [9, 0]
drag, startPoint x: 449, startPoint y: 653, endPoint x: 110, endPoint y: 656, distance: 339.1
click at [110, 656] on div "0 Оля, переводчик сможет. Тогда из сметы можно убирать транспортные расходы." at bounding box center [700, 649] width 1237 height 51
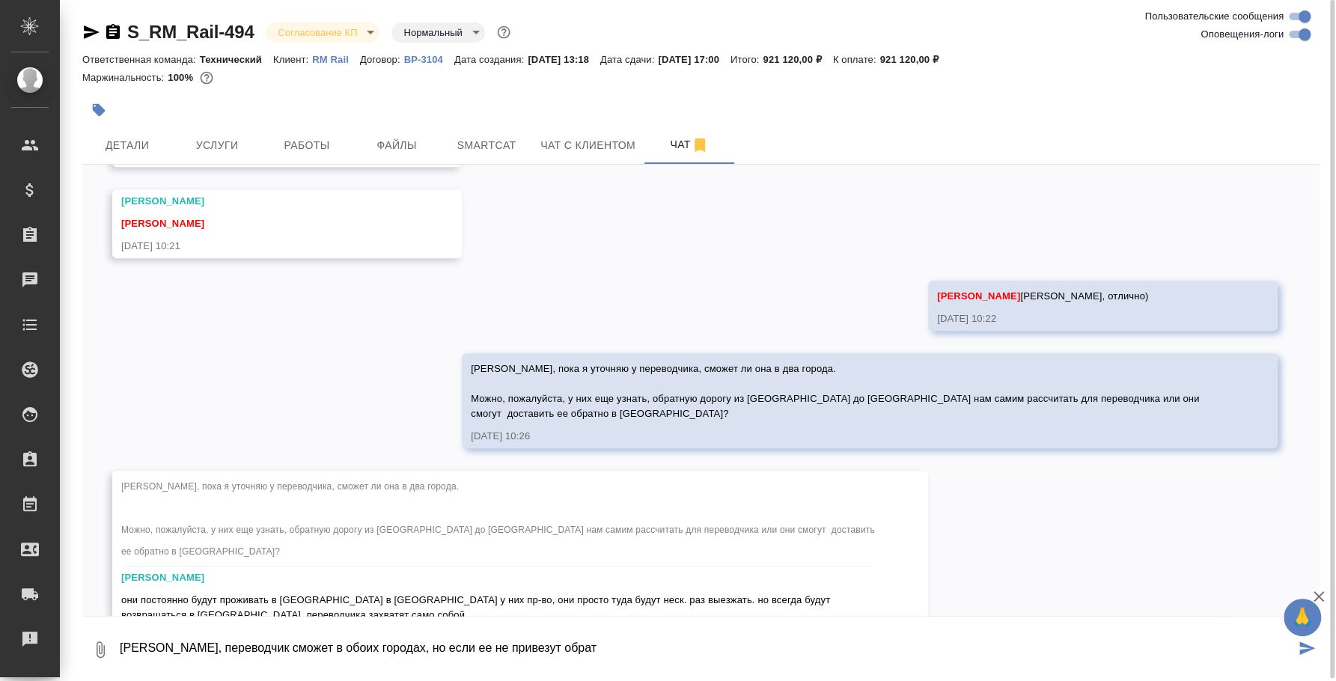
scroll to position [4763, 0]
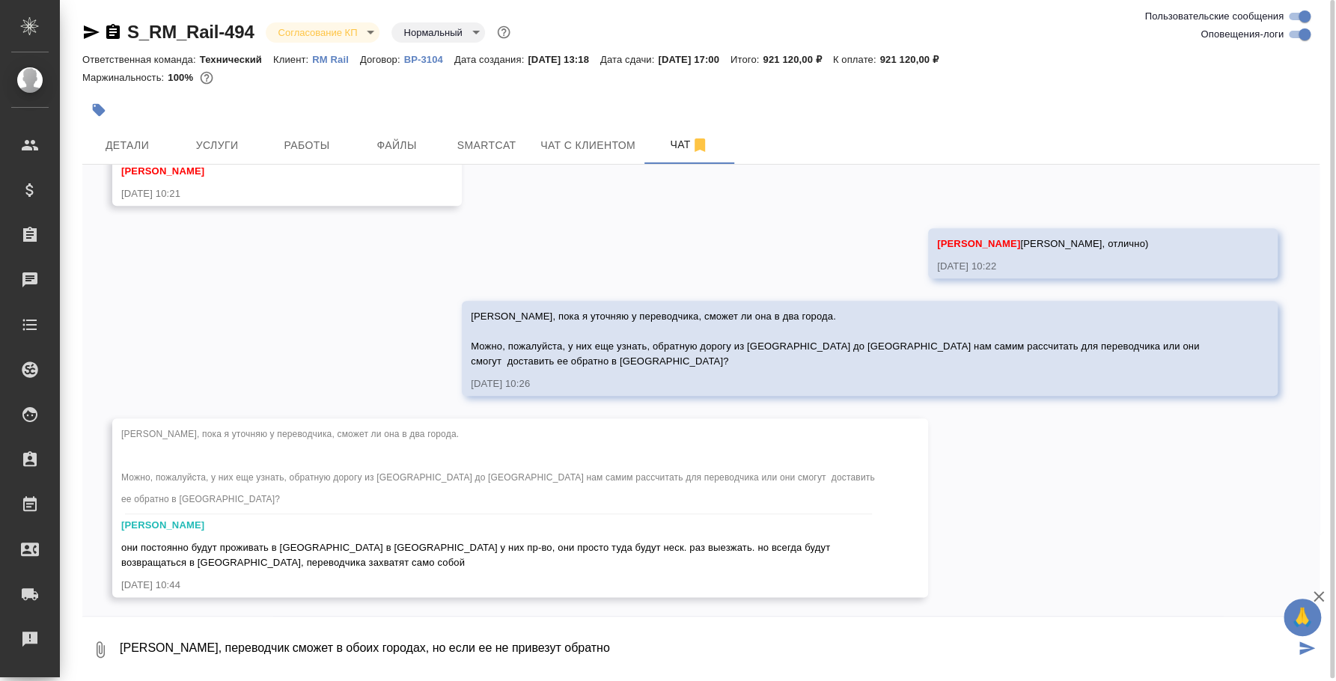
drag, startPoint x: 353, startPoint y: 644, endPoint x: 543, endPoint y: 653, distance: 190.3
click at [543, 653] on textarea "Оля, переводчик сможет в обоих городах, но если ее не привезут обратно" at bounding box center [706, 649] width 1177 height 51
type textarea "Оля, переводчик сможет в обоих городах поработать, тогда сейчас обновлю расчет …"
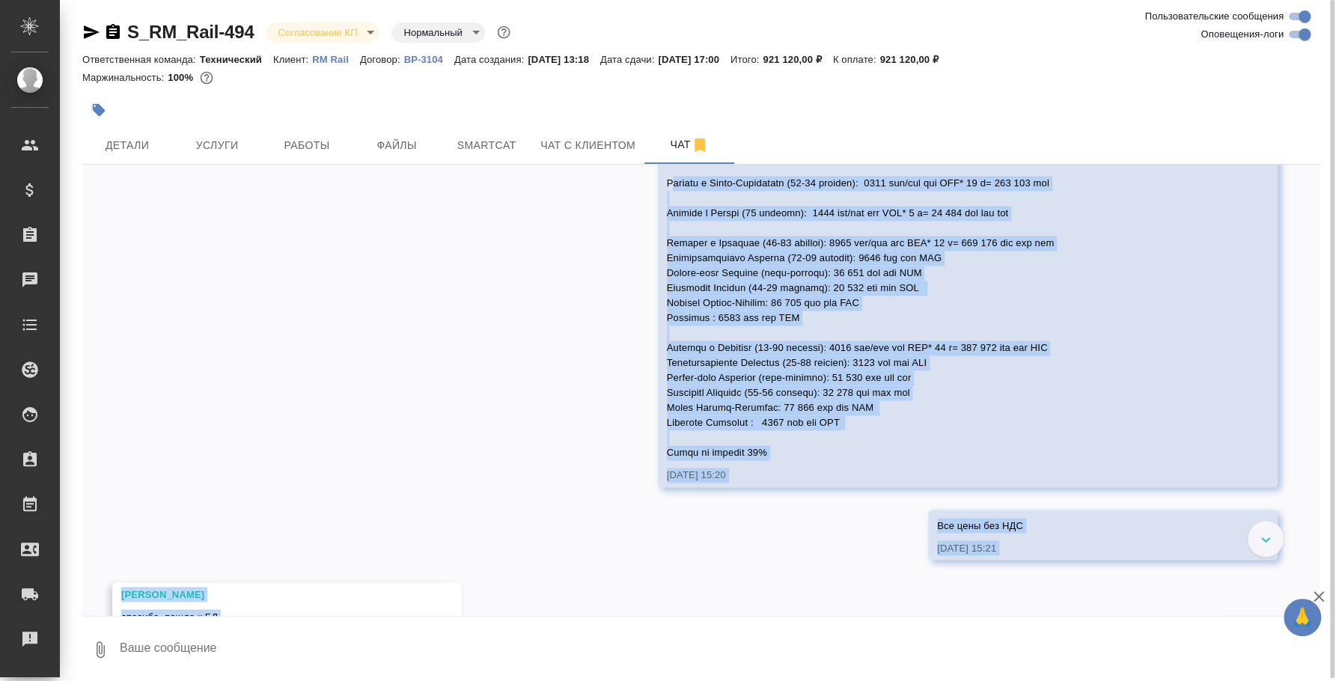
scroll to position [1652, 0]
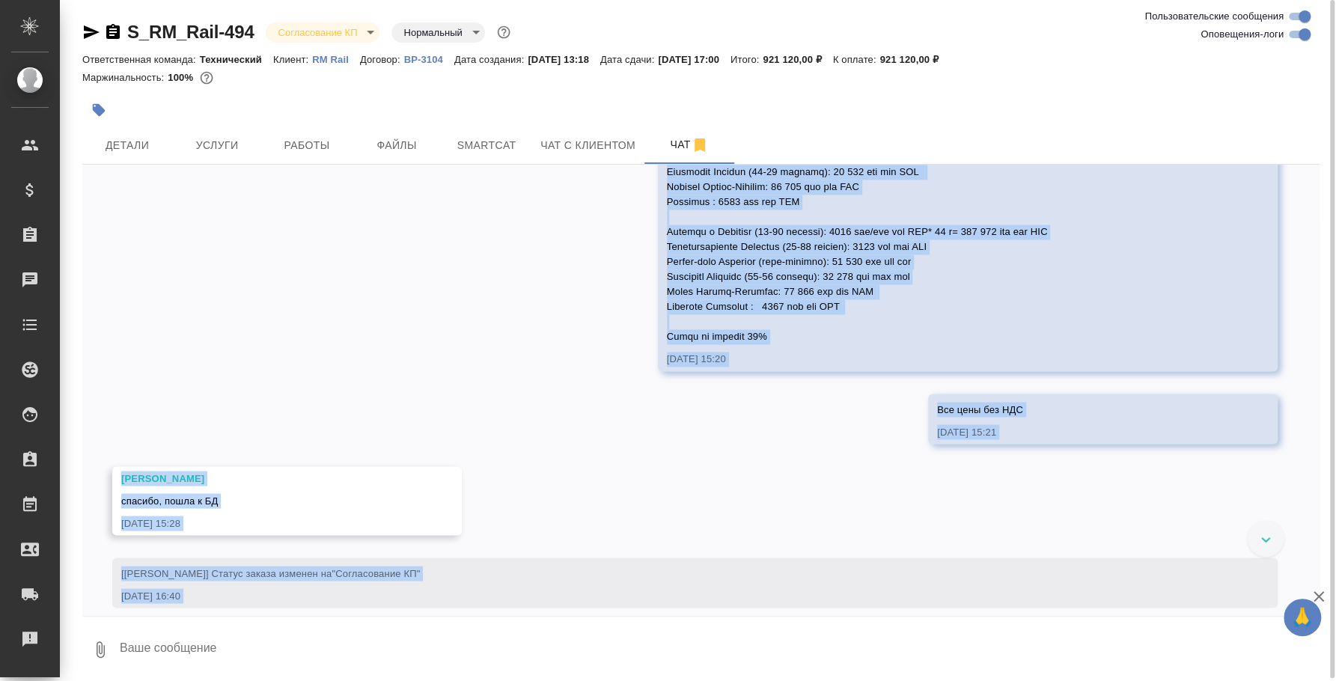
drag, startPoint x: 601, startPoint y: 378, endPoint x: 791, endPoint y: 380, distance: 190.1
click at [791, 344] on div "Усманова Ольга" at bounding box center [946, 177] width 558 height 333
copy span "Перевод в Санкт-Петербурге (27-28 августа): 7500 руб/час без НДС* 16 ч= 120 000…"
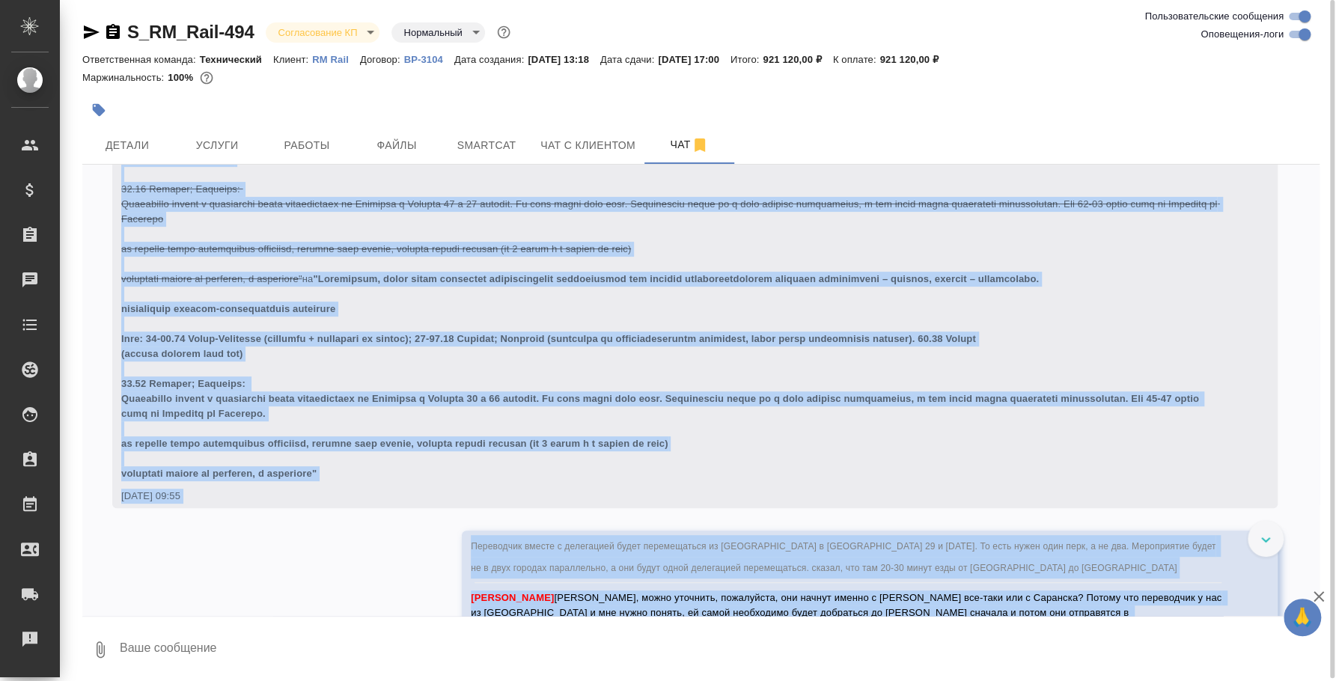
scroll to position [4942, 0]
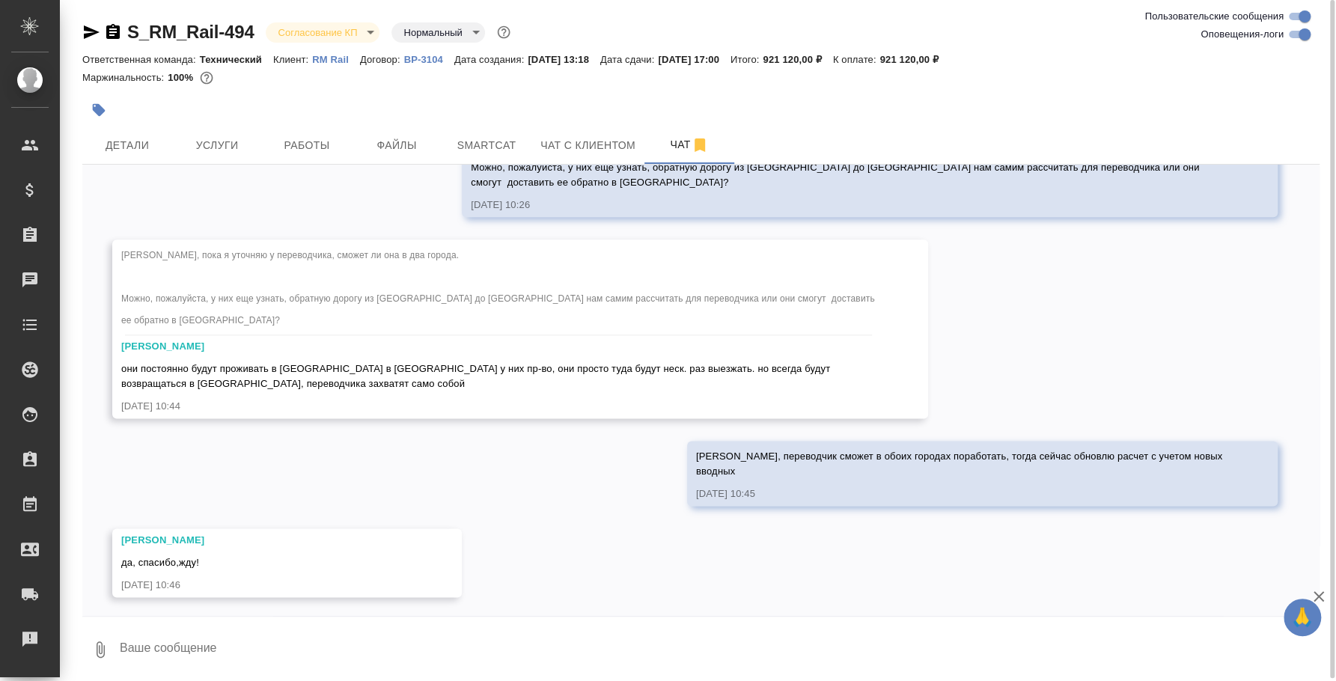
click at [886, 642] on textarea at bounding box center [718, 649] width 1201 height 51
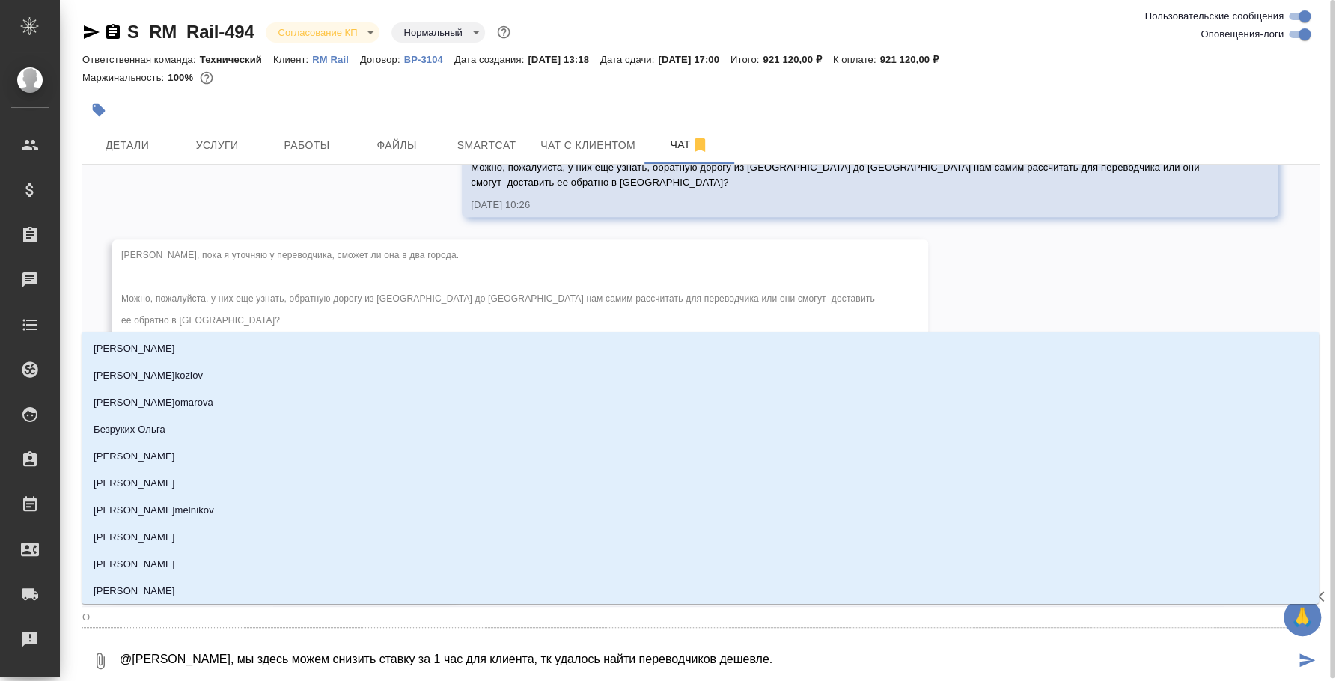
type textarea "@ Оля, мы здесь можем снизить ставку за 1 час для клиента, тк удалось найти пер…"
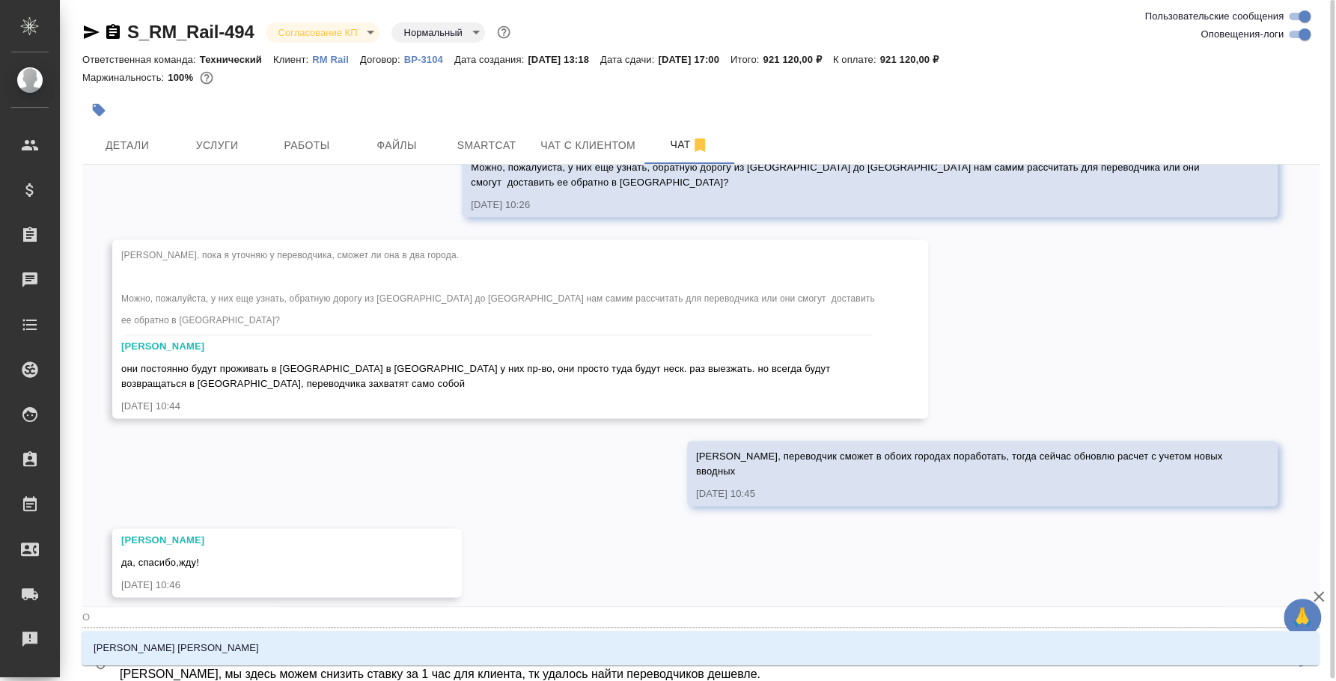
type input "О"
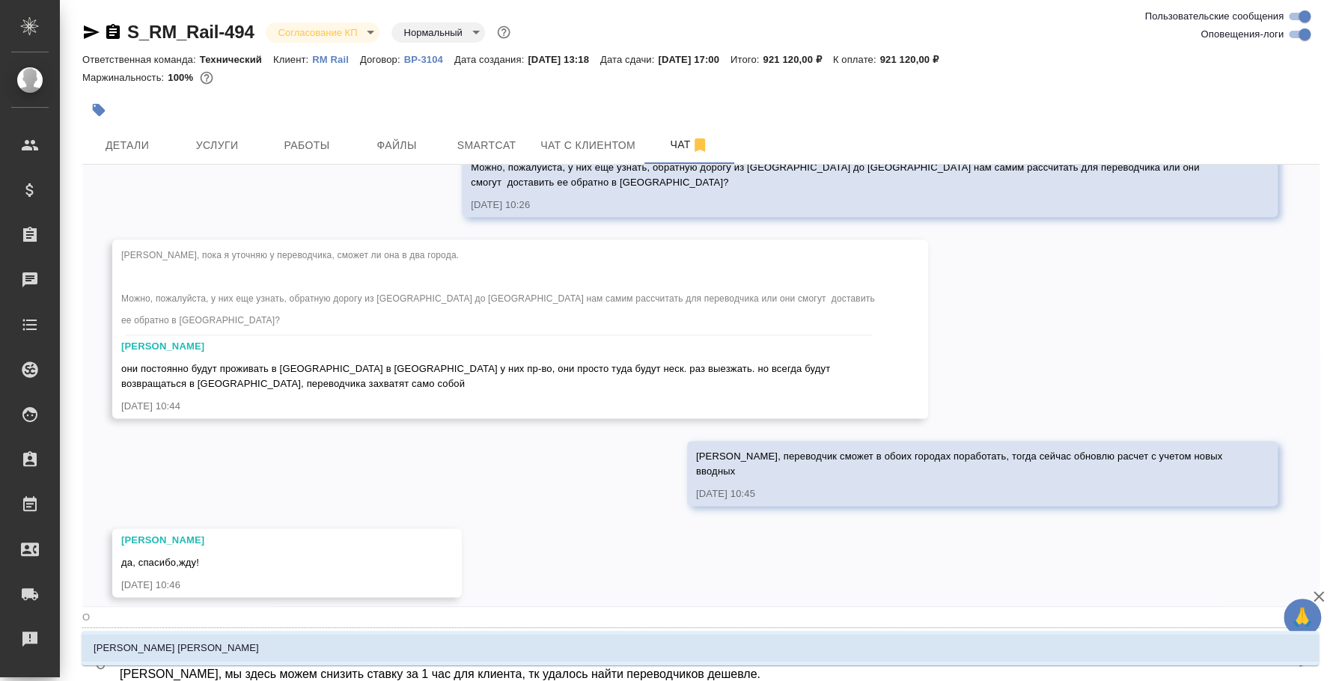
type textarea "@ Оля, мы здесь можем снизить ставку за 1 час для клиента, тк удалось найти пер…"
click at [656, 667] on div "Зокиржанова Орийона" at bounding box center [700, 648] width 1237 height 40
click at [656, 676] on textarea "@ Оля, мы здесь можем снизить ставку за 1 час для клиента, тк удалось найти пер…" at bounding box center [706, 661] width 1177 height 51
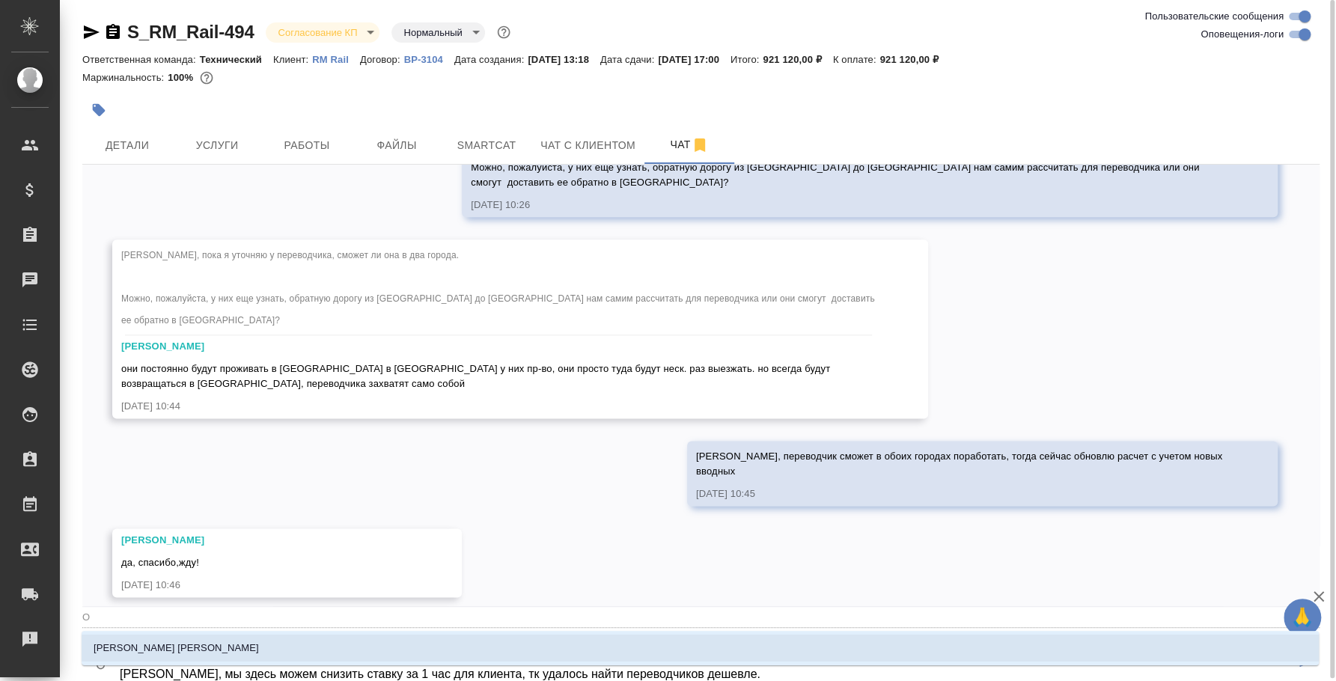
type input "О"
type textarea "@"
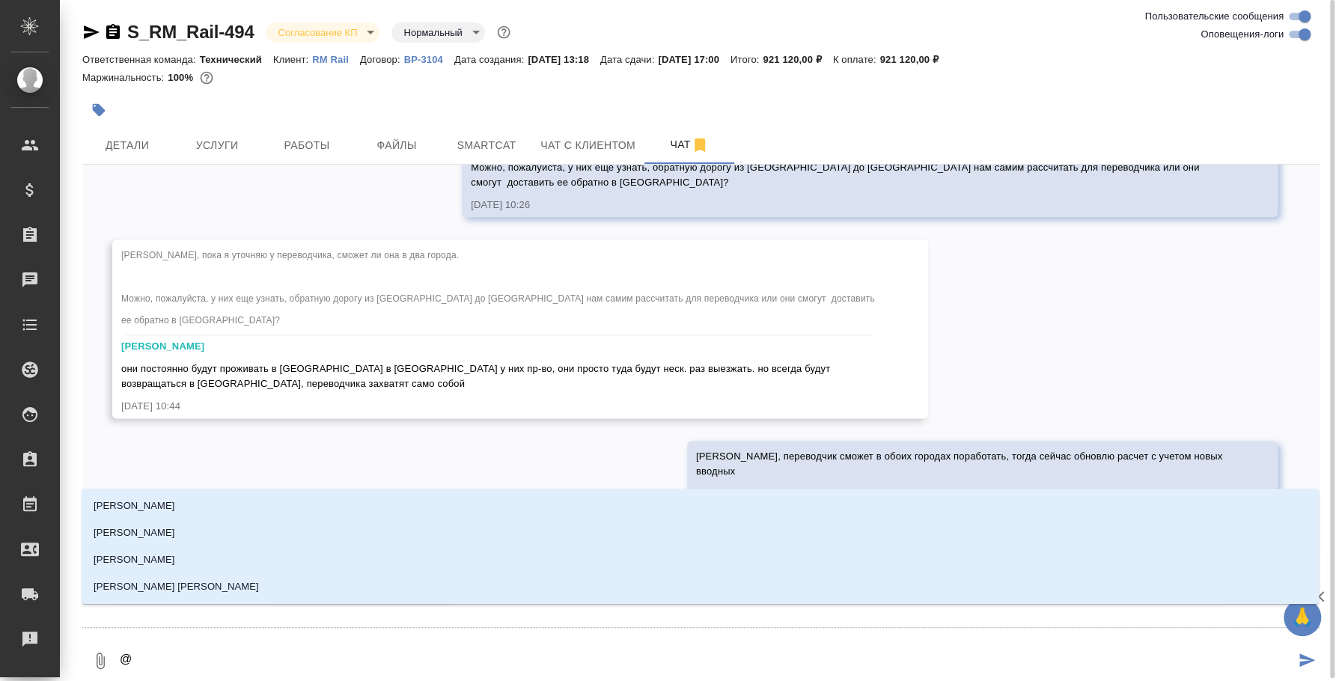
type textarea "@"
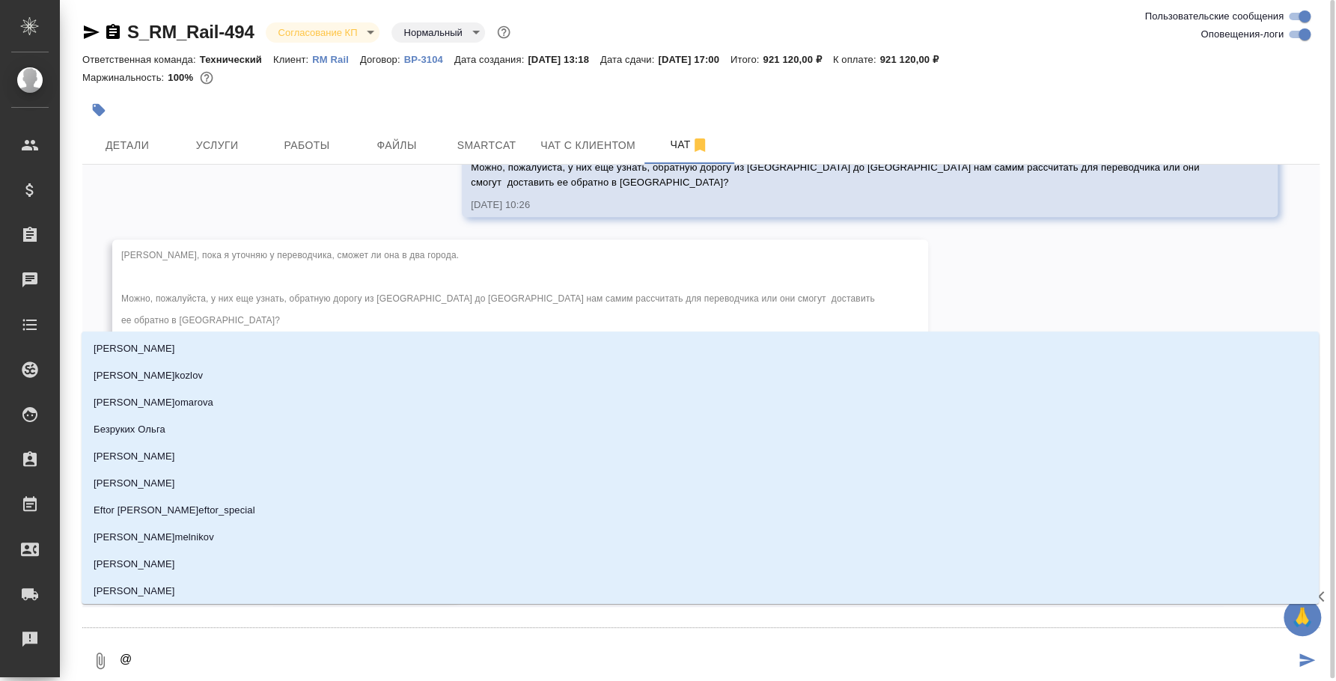
type textarea "@e"
type input "e"
type textarea "@ec"
type input "ec"
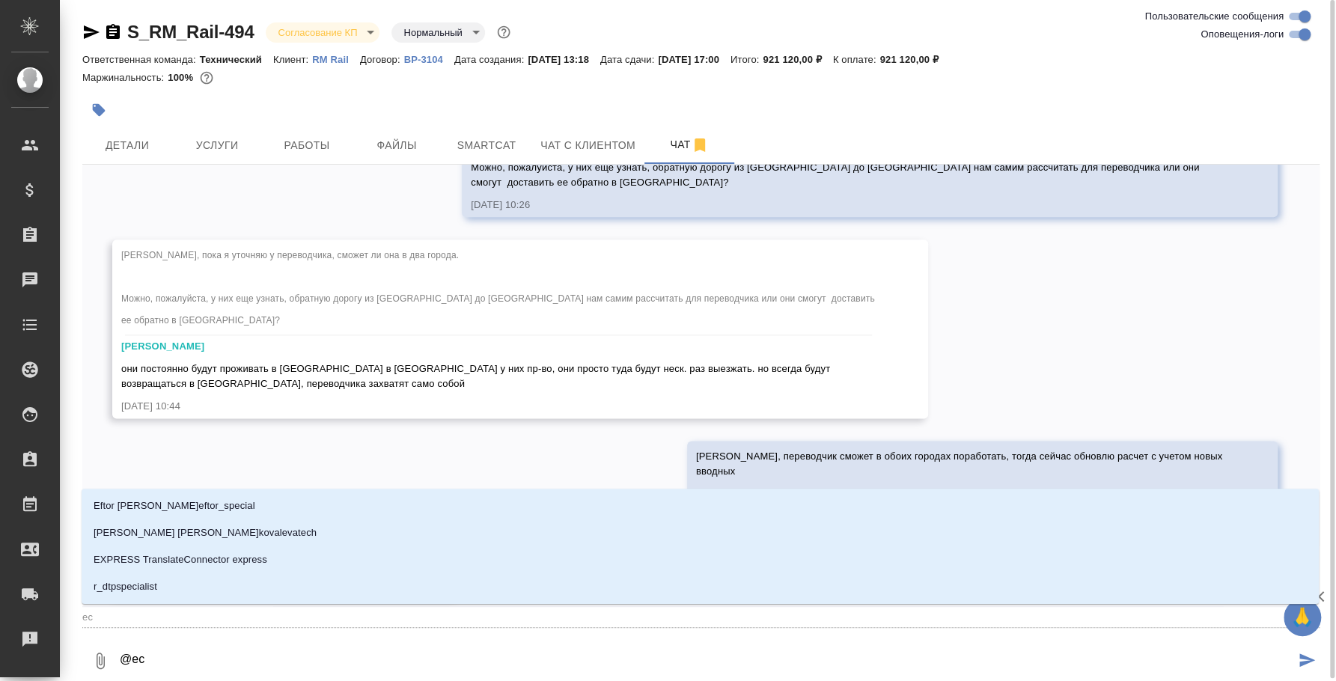
type textarea "@e"
type input "e"
type textarea "@"
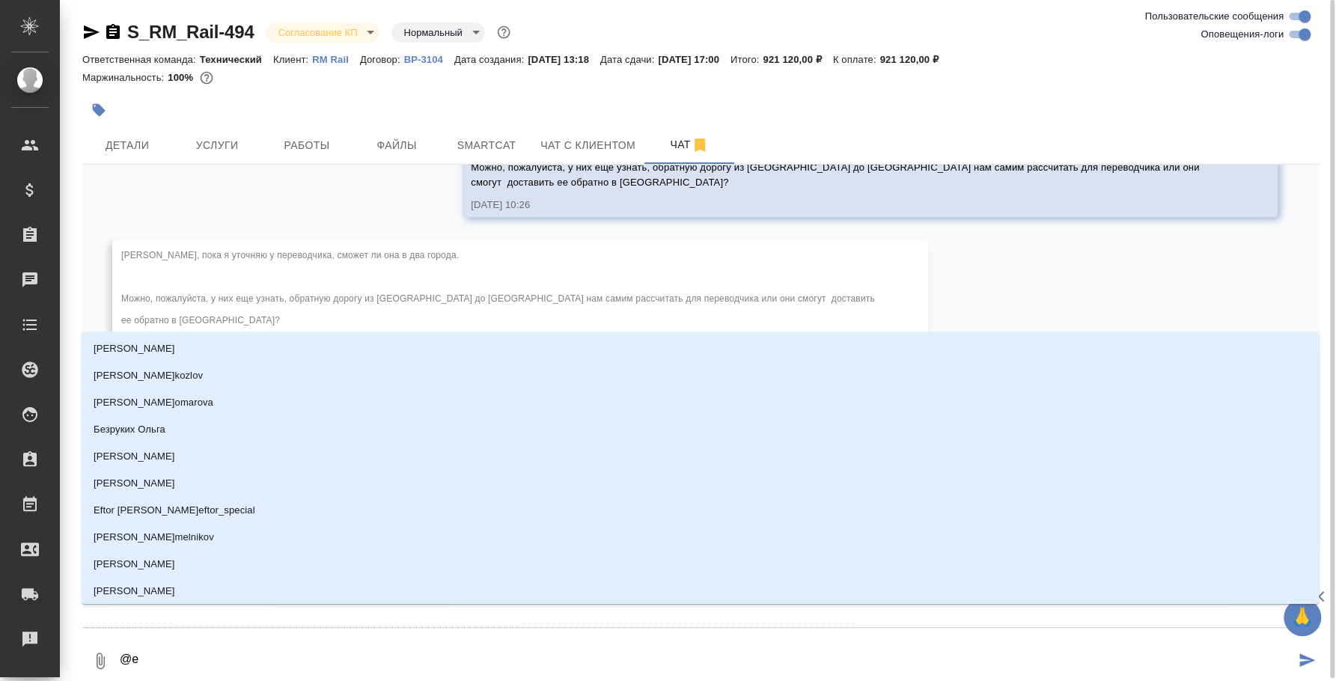
type textarea "@e'c"
type input "e'c"
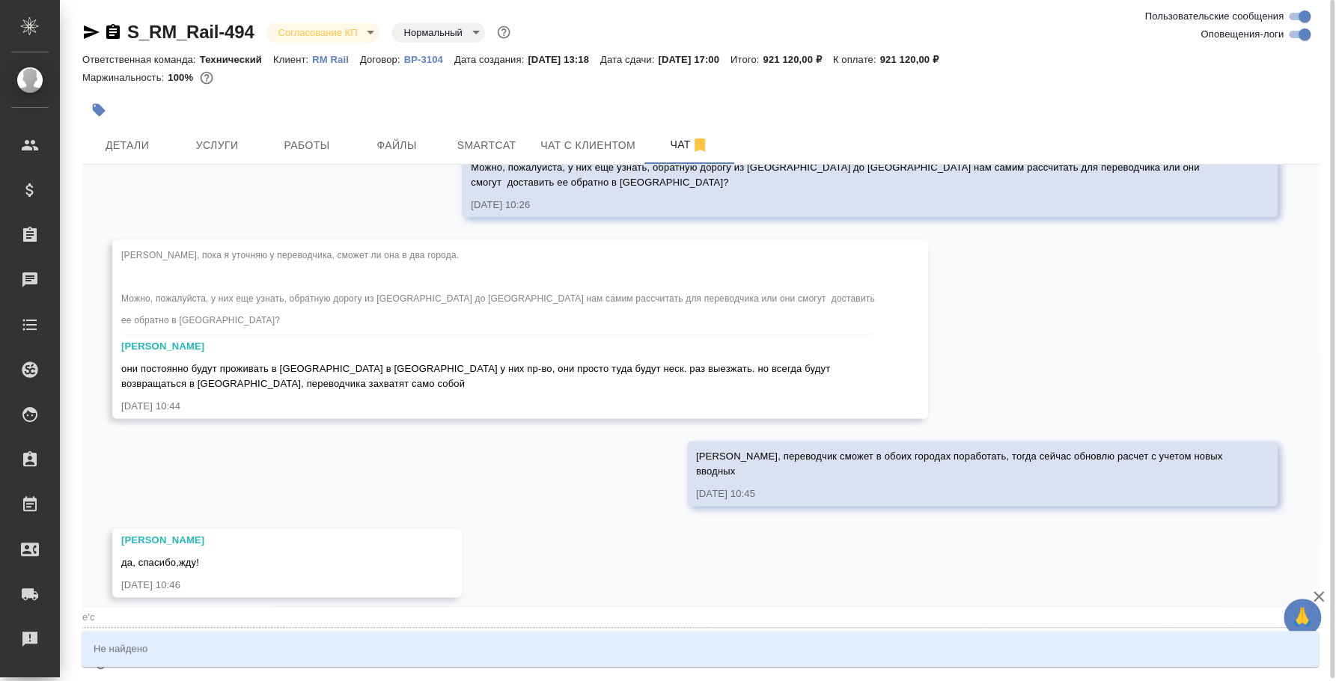
type textarea "@e'c'v"
type input "e'c'v"
type textarea "@e'c"
type input "e'c"
type textarea "@e"
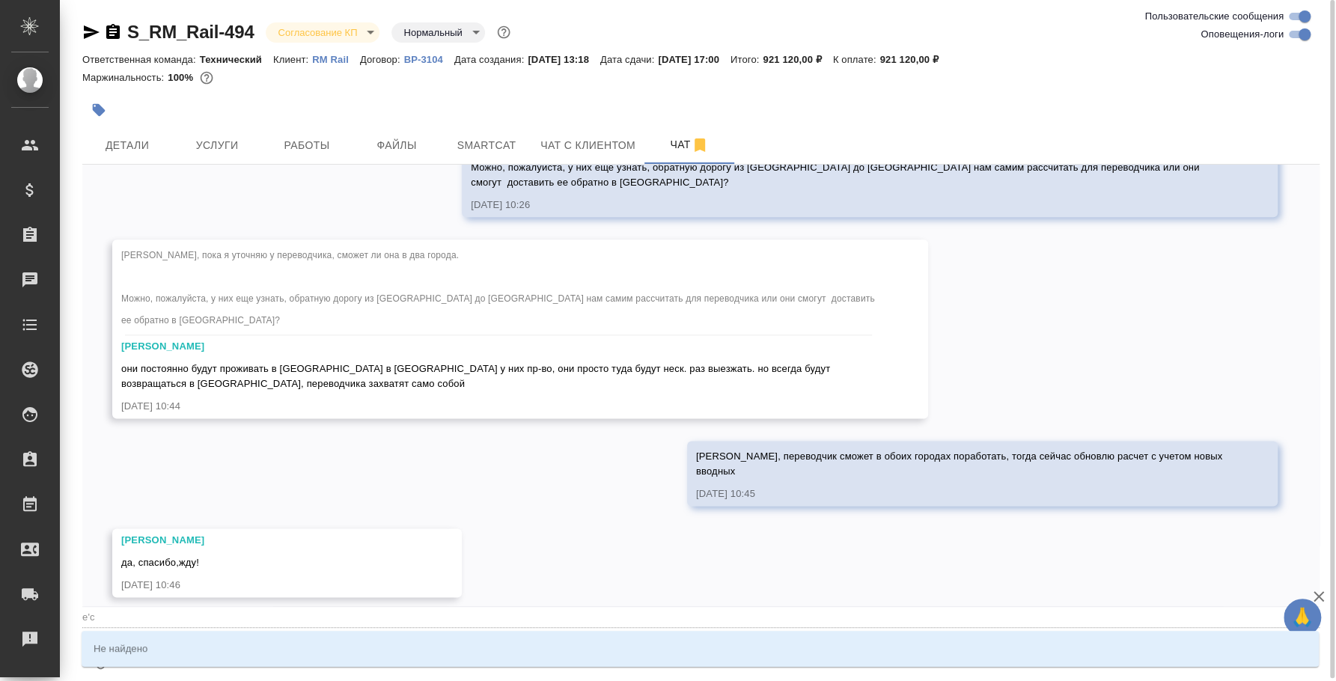
type input "e"
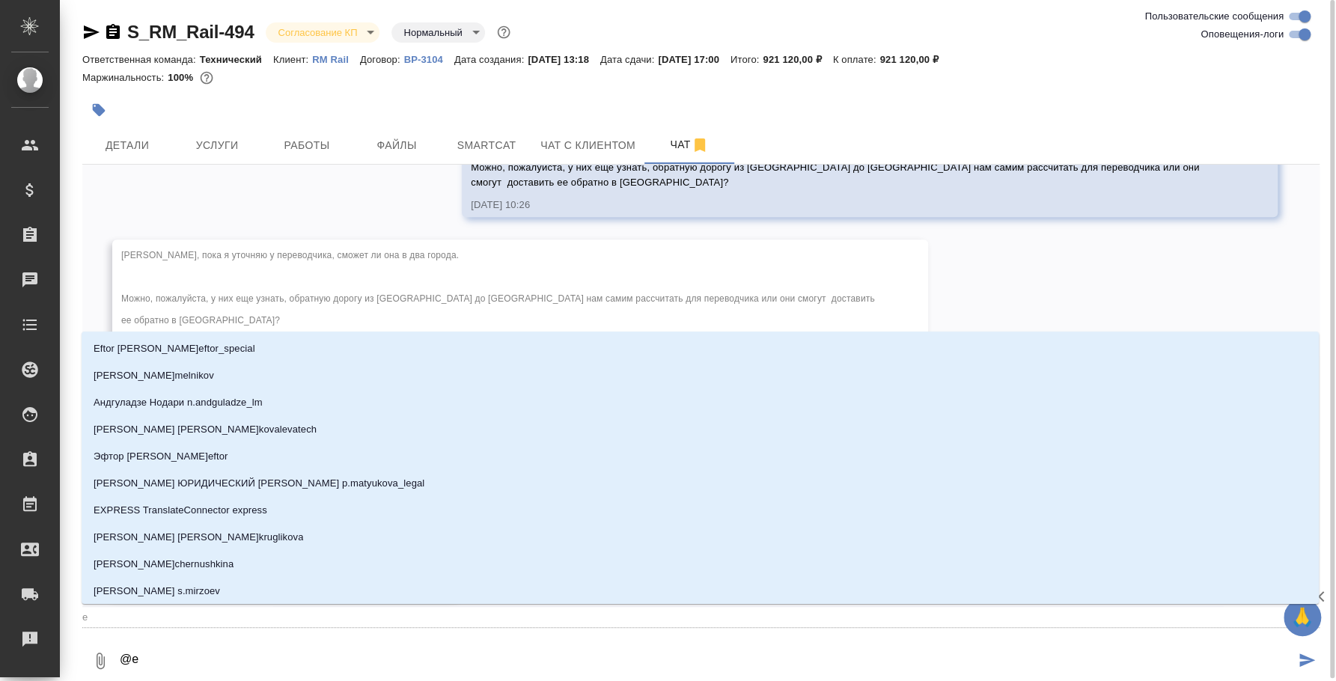
type textarea "@"
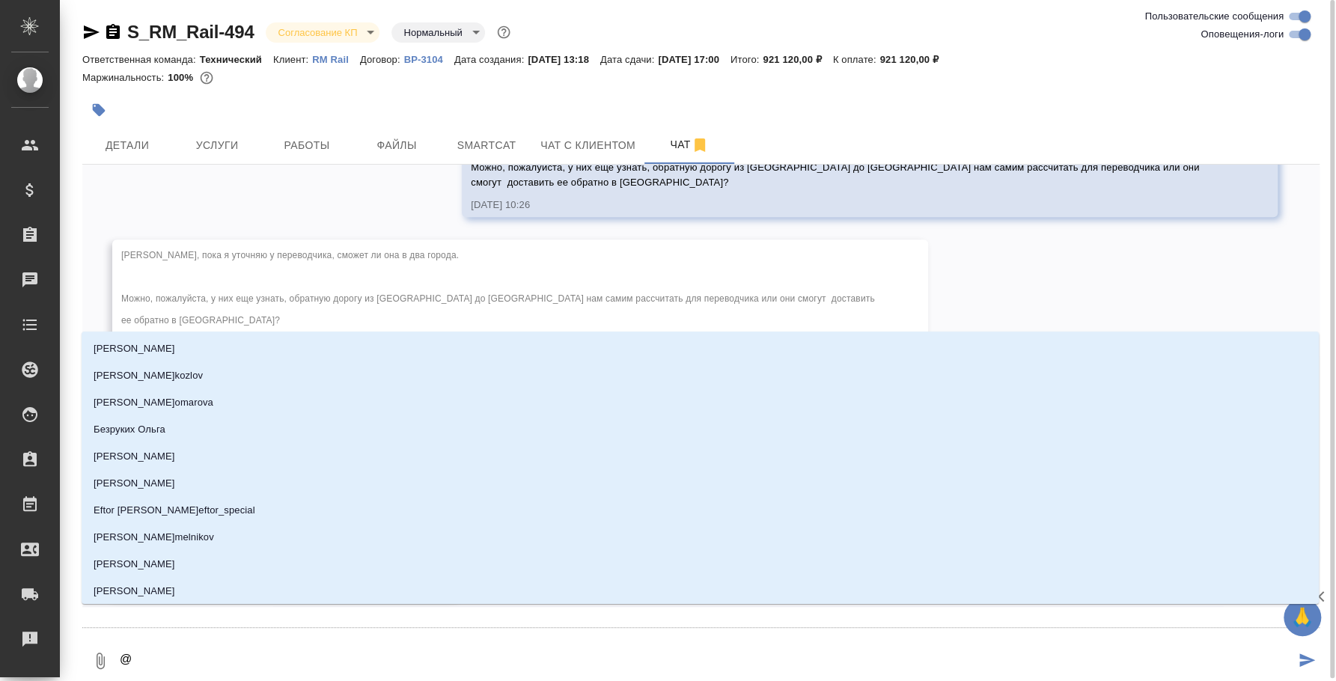
type textarea "@у"
type input "у"
type textarea "@ус"
type input "ус"
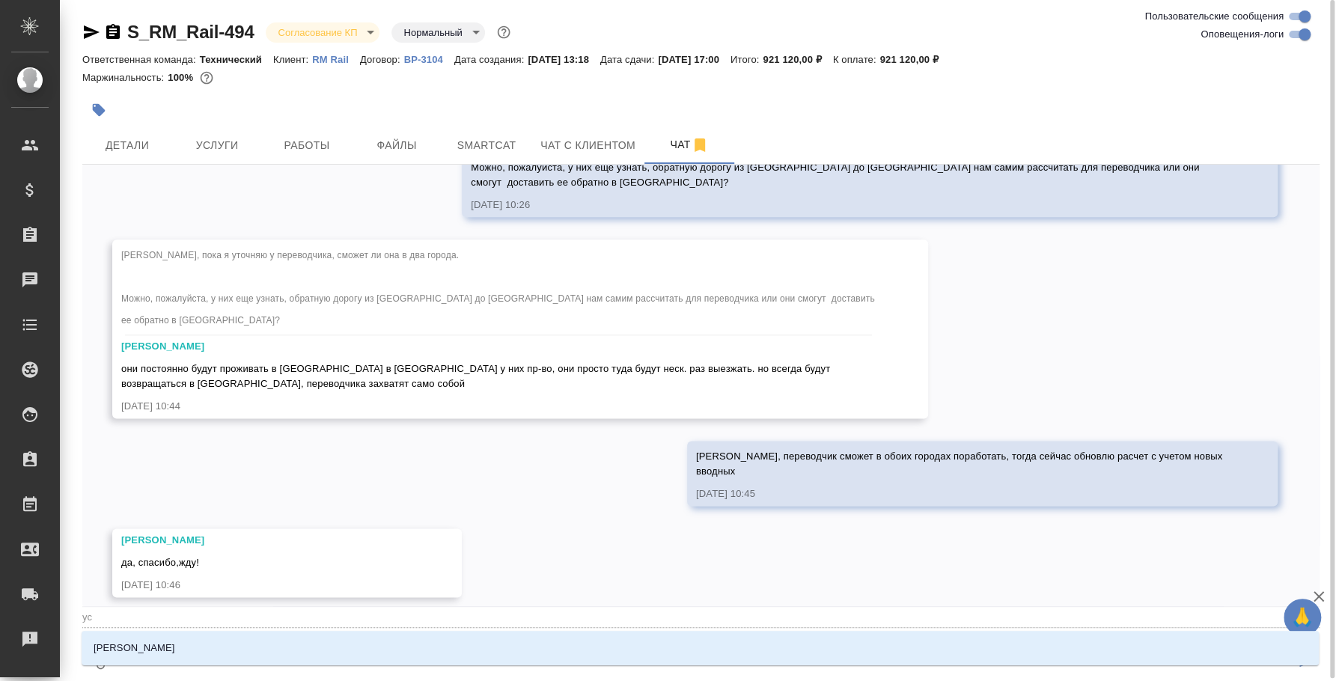
type textarea "@усм"
type input "усм"
type textarea "@усма"
type input "усма"
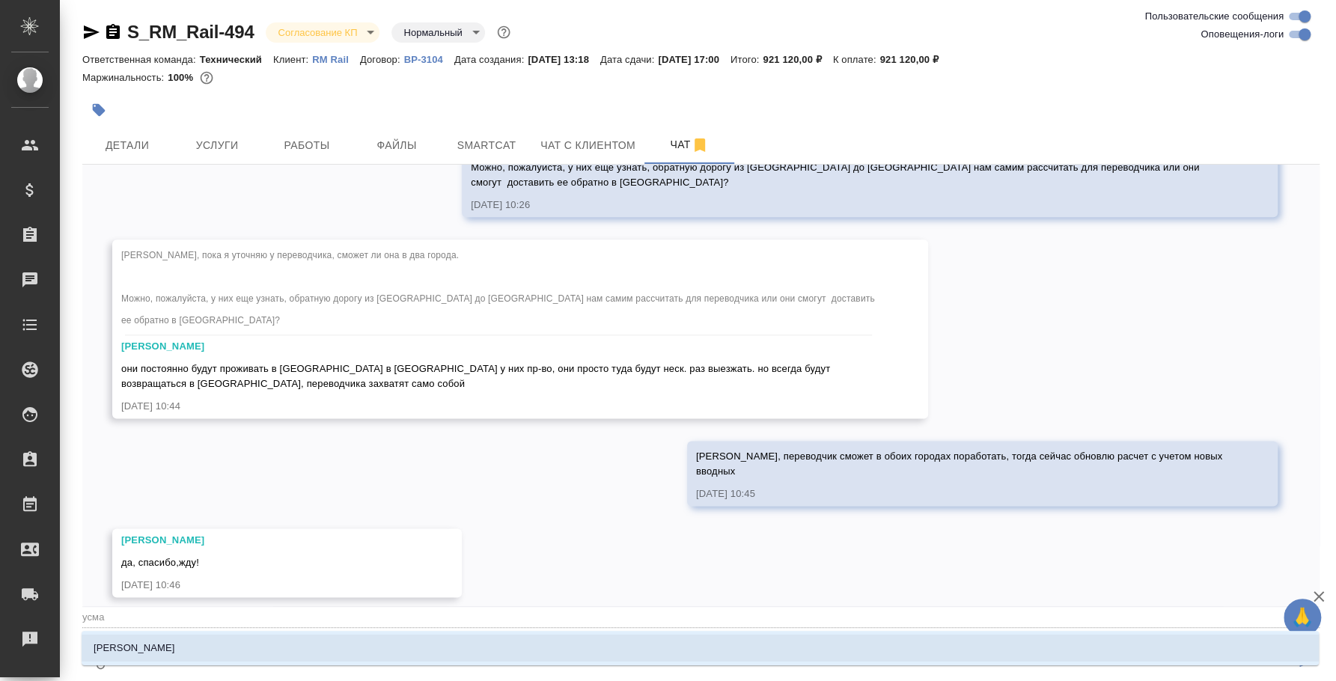
click at [596, 651] on li "Усманова Ольга" at bounding box center [700, 648] width 1237 height 27
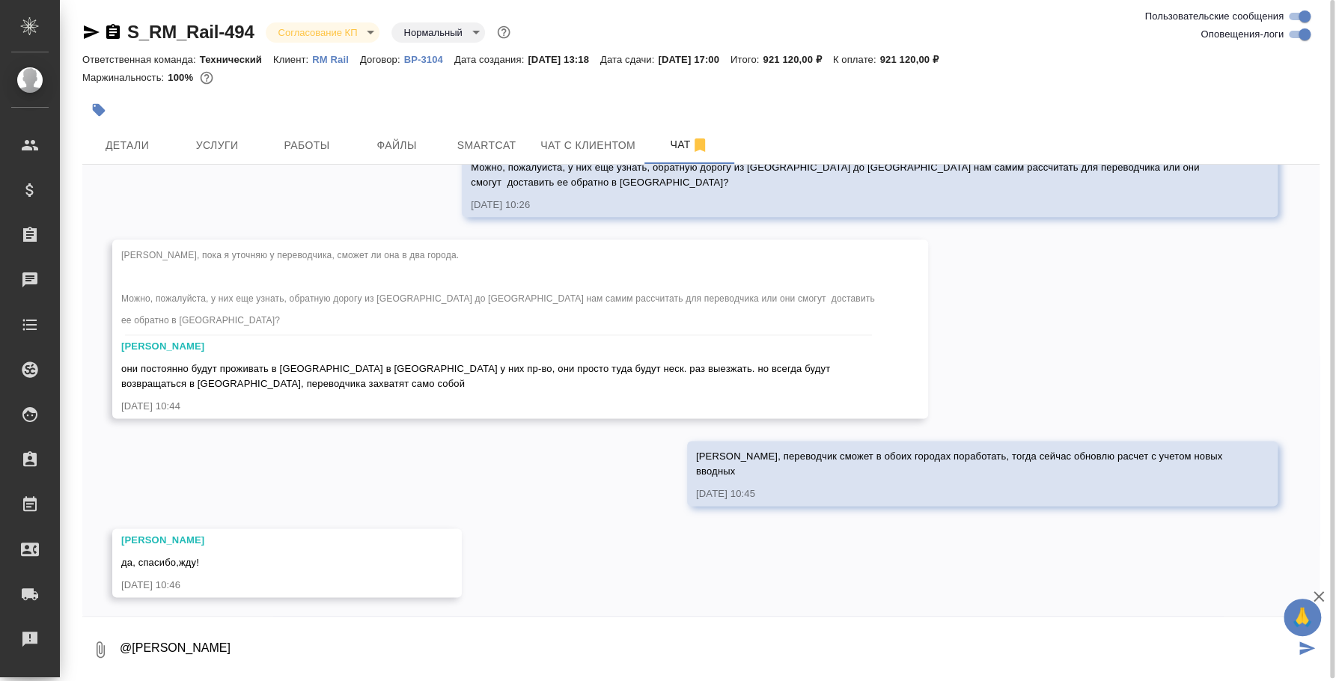
paste textarea "Оля, мы здесь можем снизить ставку за 1 час для клиента, тк удалось найти перев…"
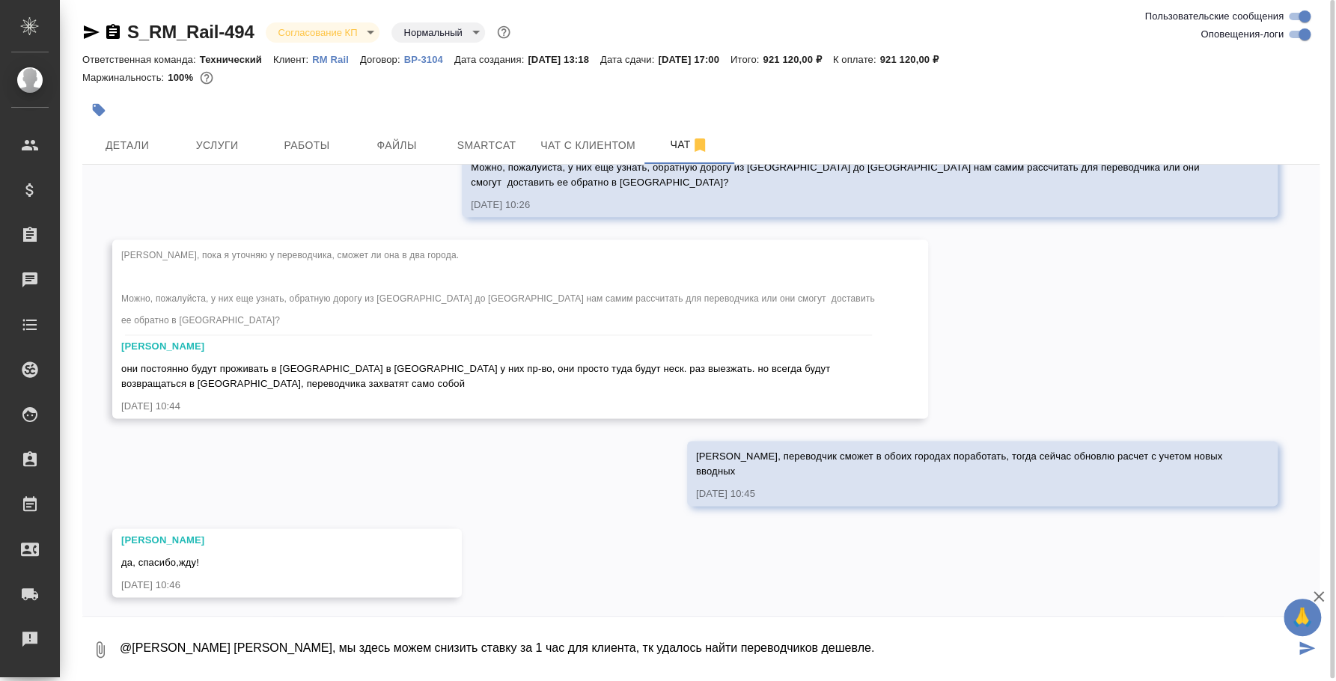
click at [552, 646] on textarea "@Усманова Ольга Оля, мы здесь можем снизить ставку за 1 час для клиента, тк уда…" at bounding box center [706, 649] width 1177 height 51
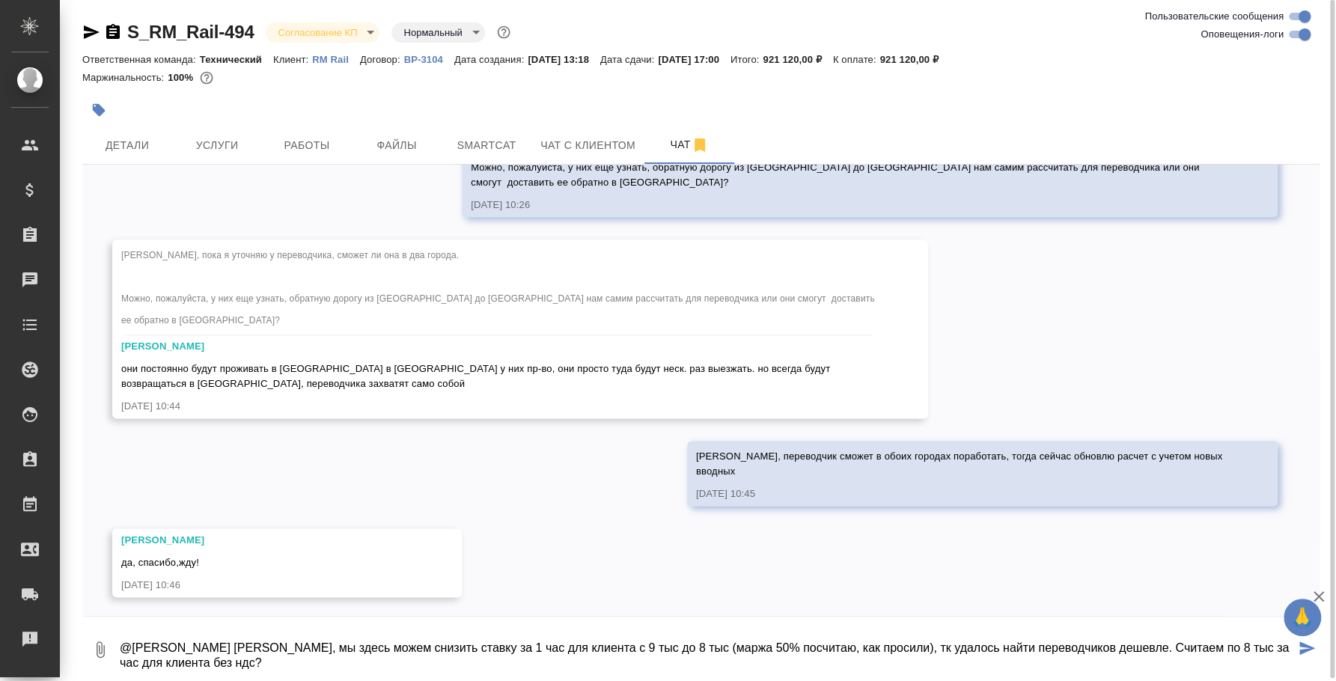
type textarea "@Усманова Ольга Оля, мы здесь можем снизить ставку за 1 час для клиента с 9 тыс…"
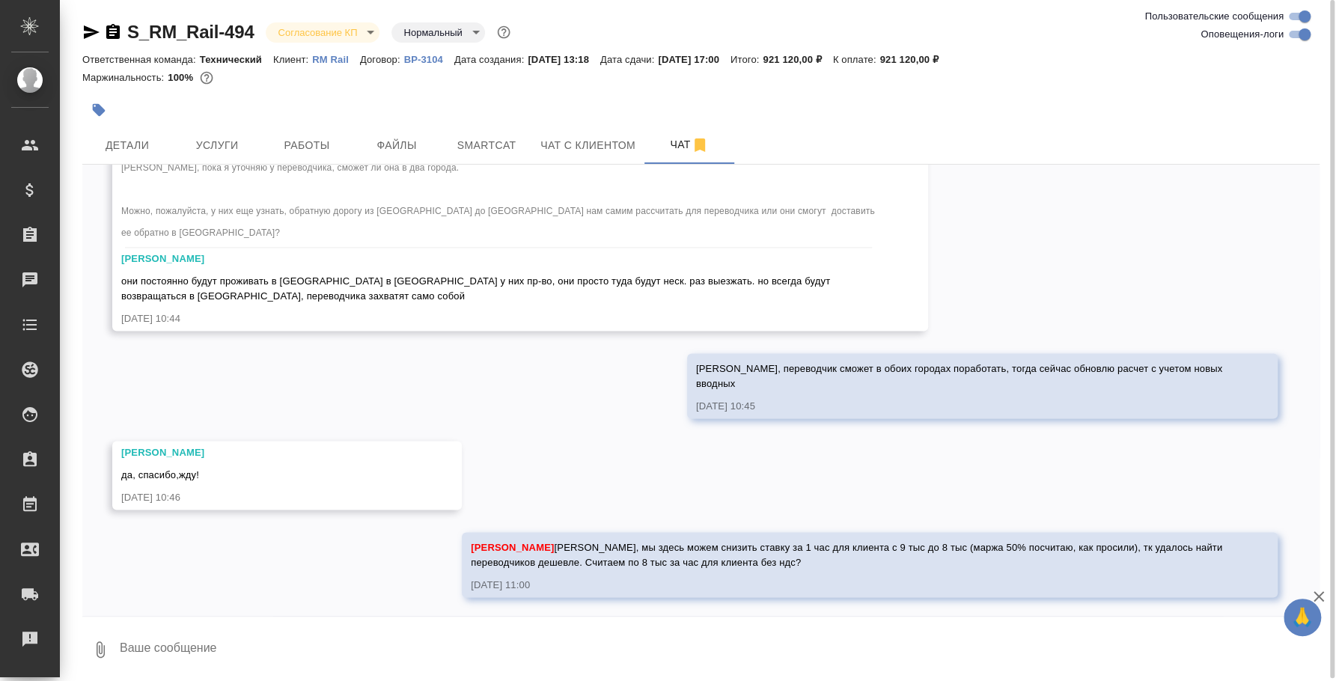
click at [575, 632] on textarea at bounding box center [718, 649] width 1201 height 51
paste textarea "Перевод в Санкт-Петербурге (27-28 августа): 8000 руб/час без НДС* 16 ч= 128 000…"
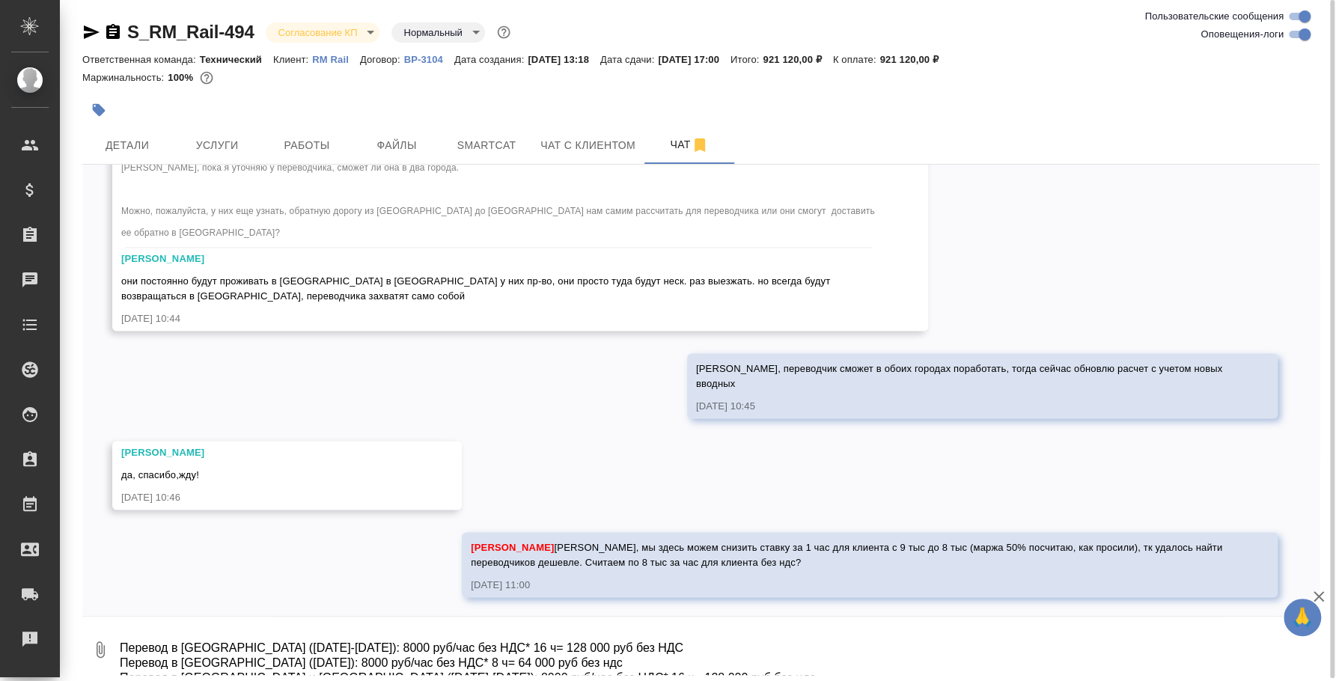
scroll to position [85, 0]
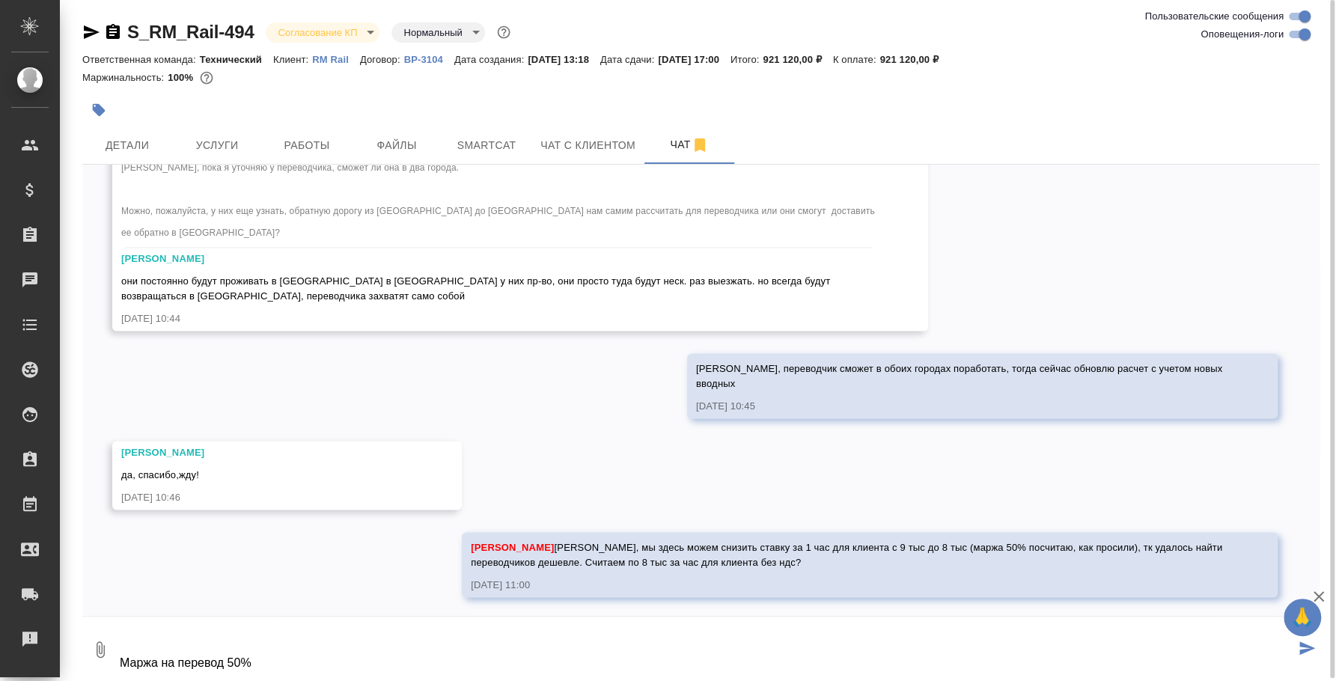
click at [336, 639] on textarea "Перевод в Санкт-Петербурге (27-28 августа): 8000 руб/час без НДС* 16 ч= 128 000…" at bounding box center [706, 649] width 1177 height 51
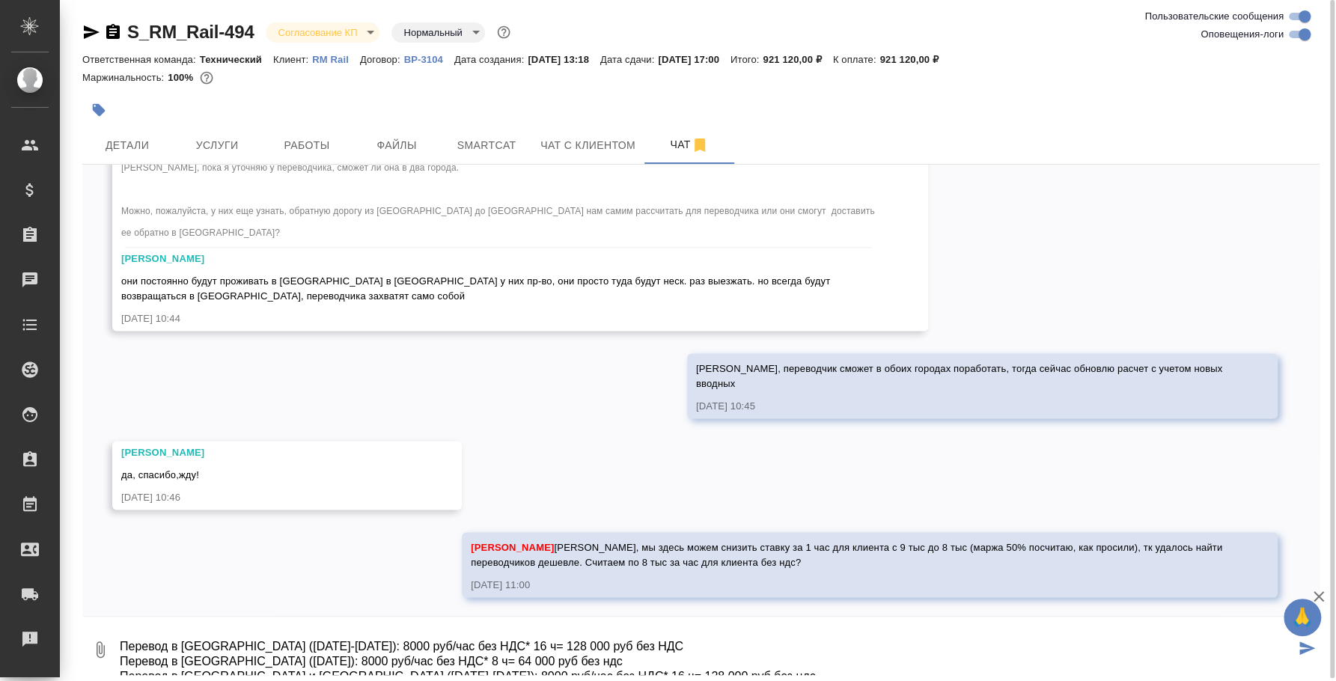
scroll to position [46, 0]
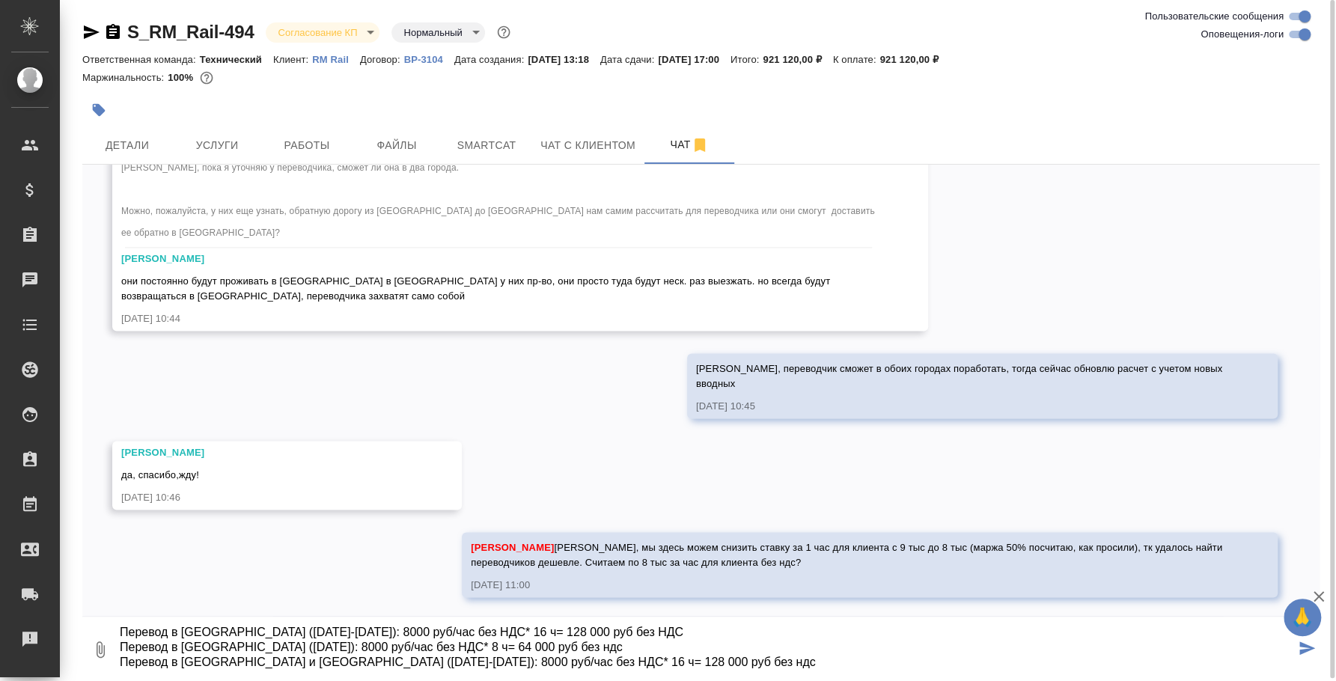
click at [934, 639] on textarea "Вот расчет если ставка для клиента будет 8 000 руб/час без ндс Перевод в Санкт-…" at bounding box center [706, 649] width 1177 height 51
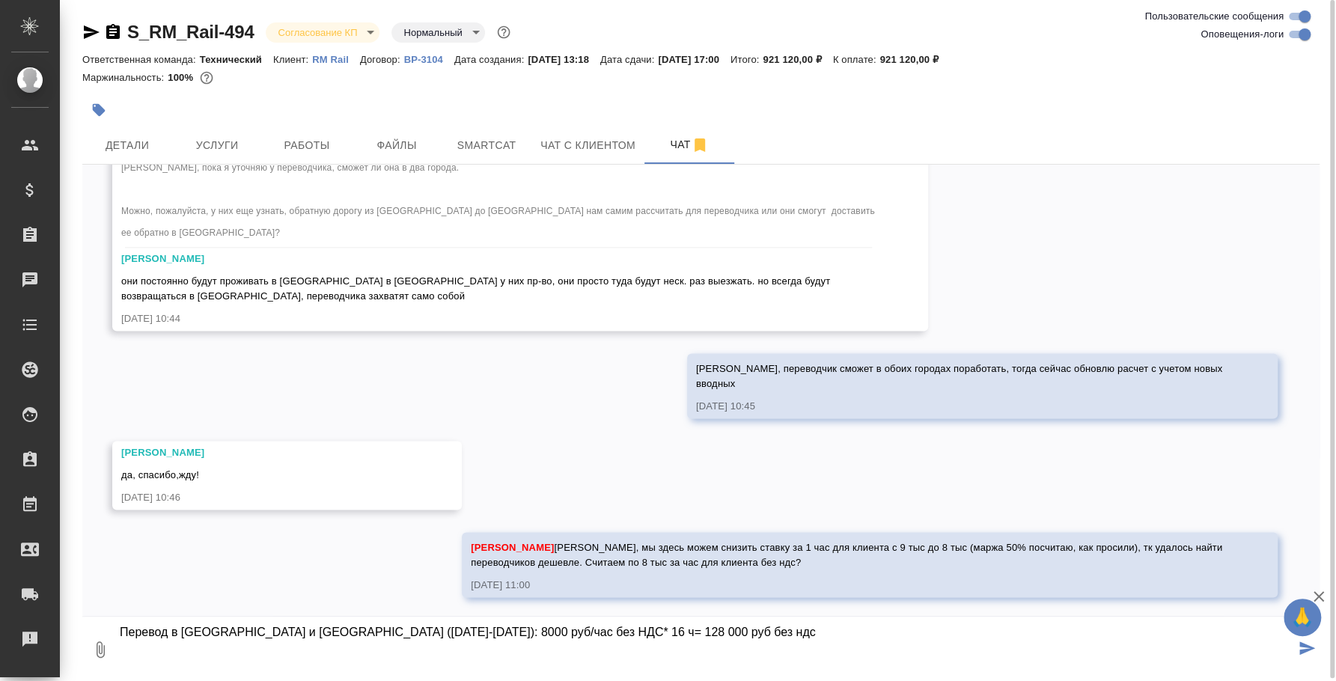
scroll to position [61, 0]
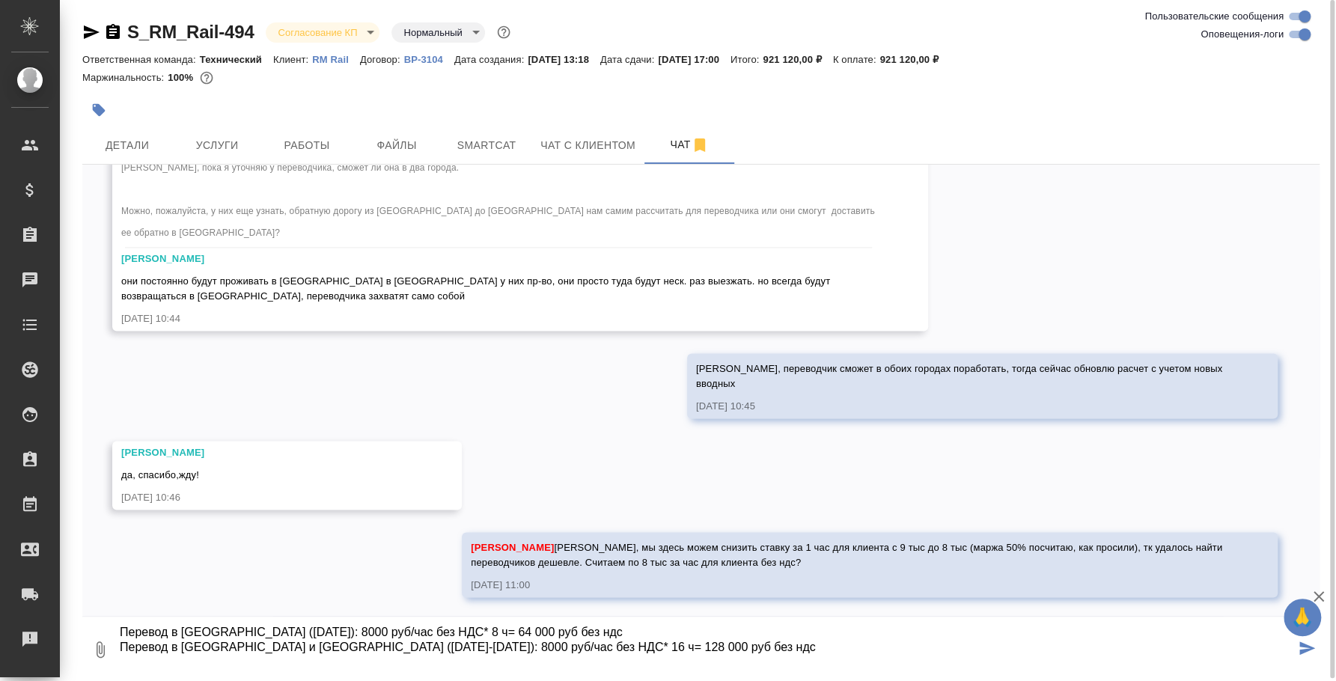
type textarea "Вот расчет если ставка для клиента будет 8 000 руб/час без ндс Перевод в Санкт-…"
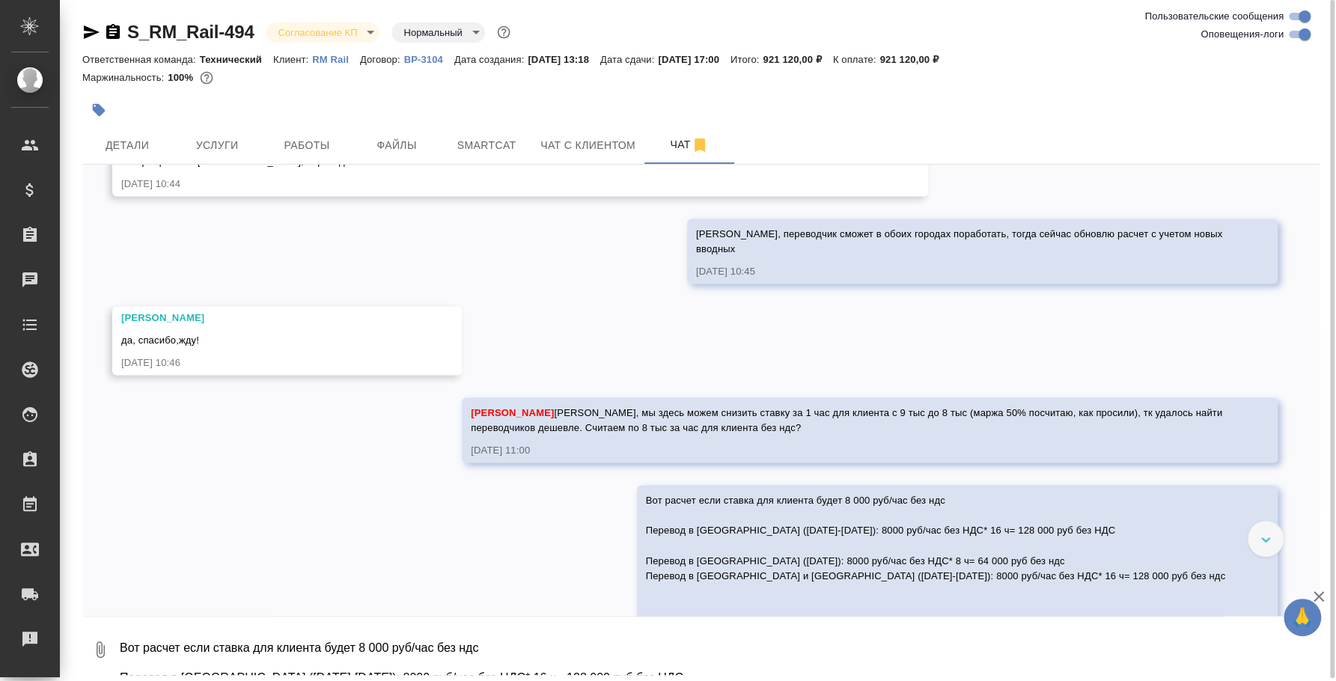
scroll to position [5237, 0]
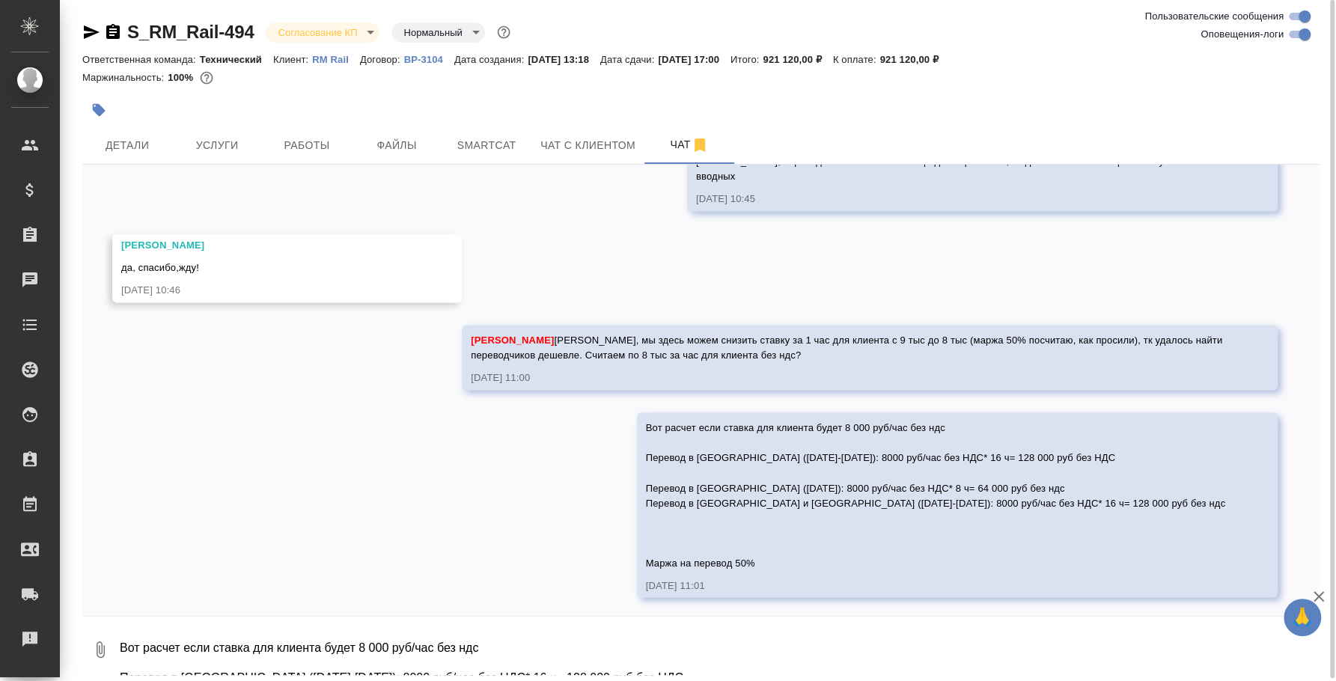
click at [540, 639] on textarea "Вот расчет если ставка для клиента будет 8 000 руб/час без ндс Перевод в Санкт-…" at bounding box center [718, 649] width 1201 height 51
paste textarea "Перевод в Санкт-Петербурге (27-28 августа): 9000 руб/час без НДС* 16 ч= 144 000…"
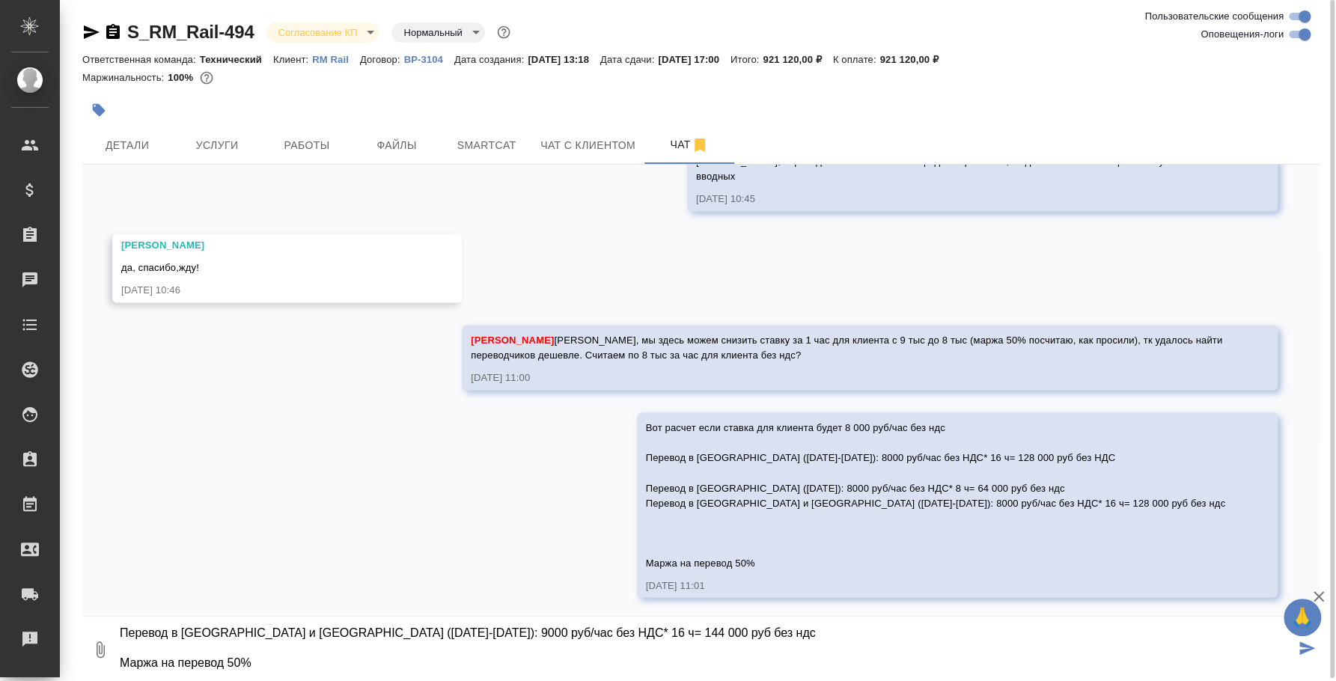
type textarea "Вот расчет если будет 9000 руб/час без ндс для клиента (первый раз считали 9к з…"
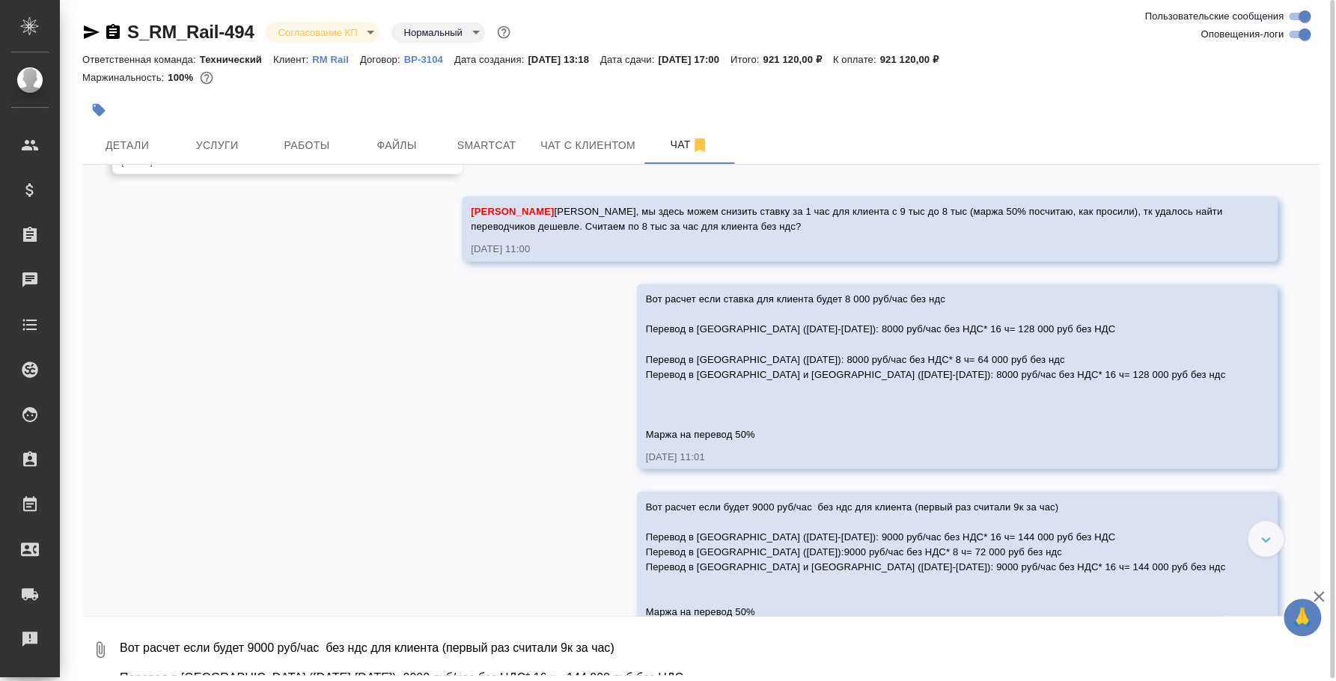
scroll to position [5414, 0]
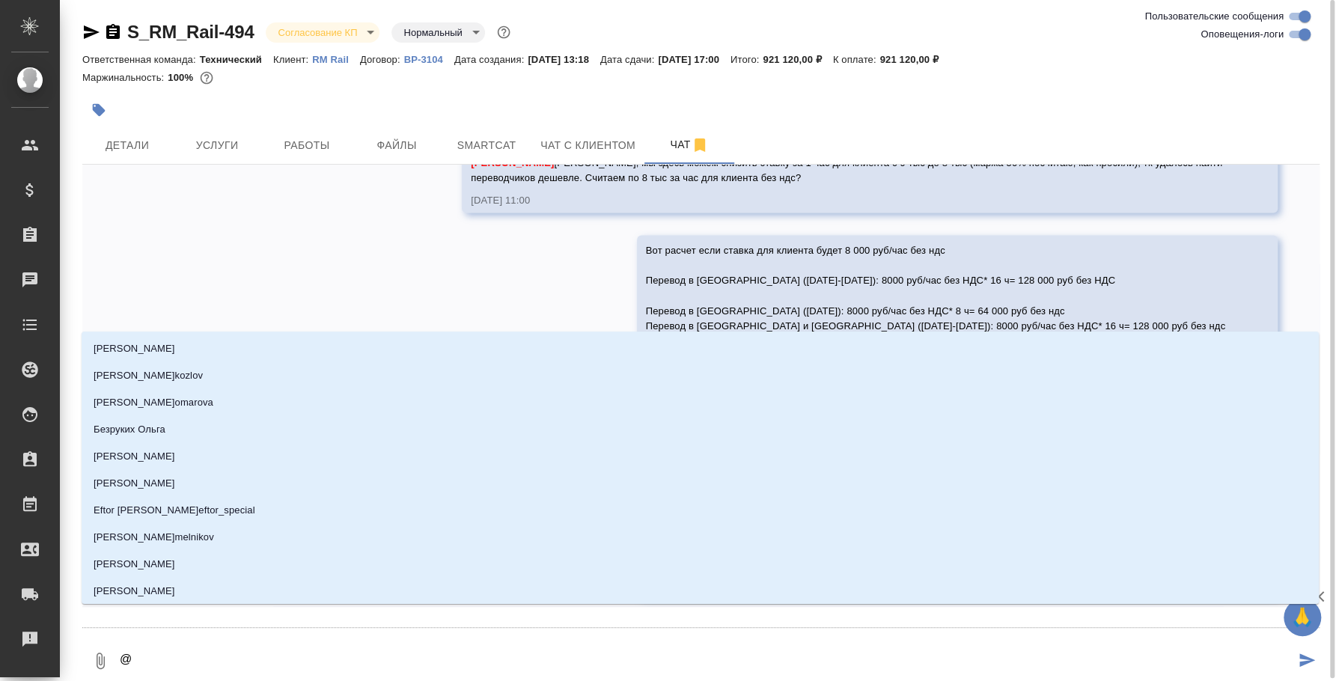
type textarea "@e"
type input "e"
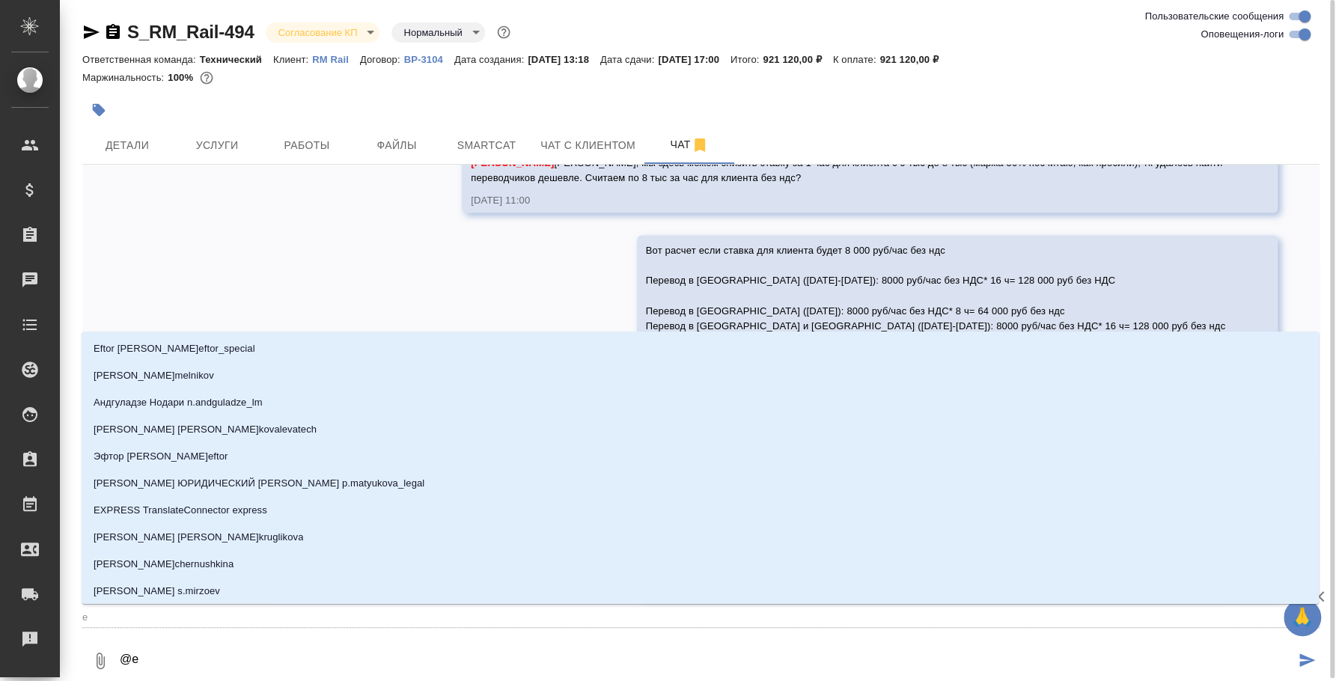
type textarea "@e="
type input "e="
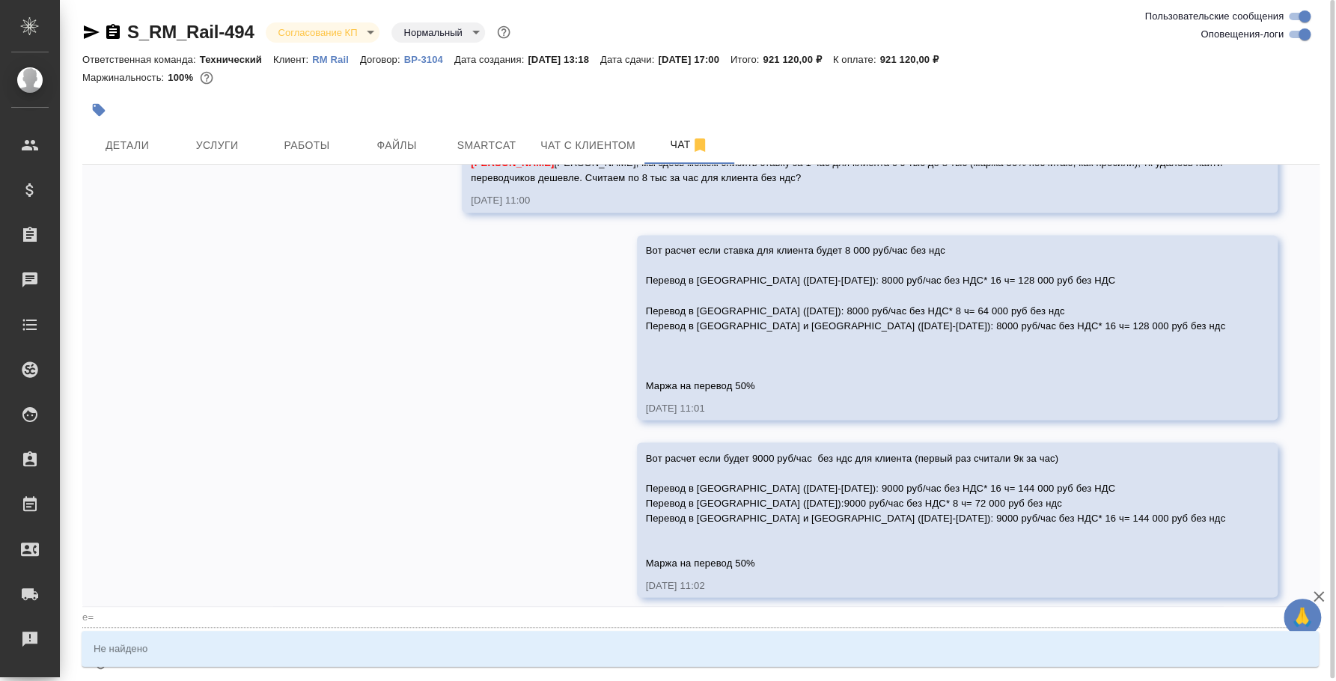
type textarea "@e=e'c"
type input "e=e'c"
type textarea "@e=e'c'v"
type input "e=e'c'v"
type textarea "@e=e'c"
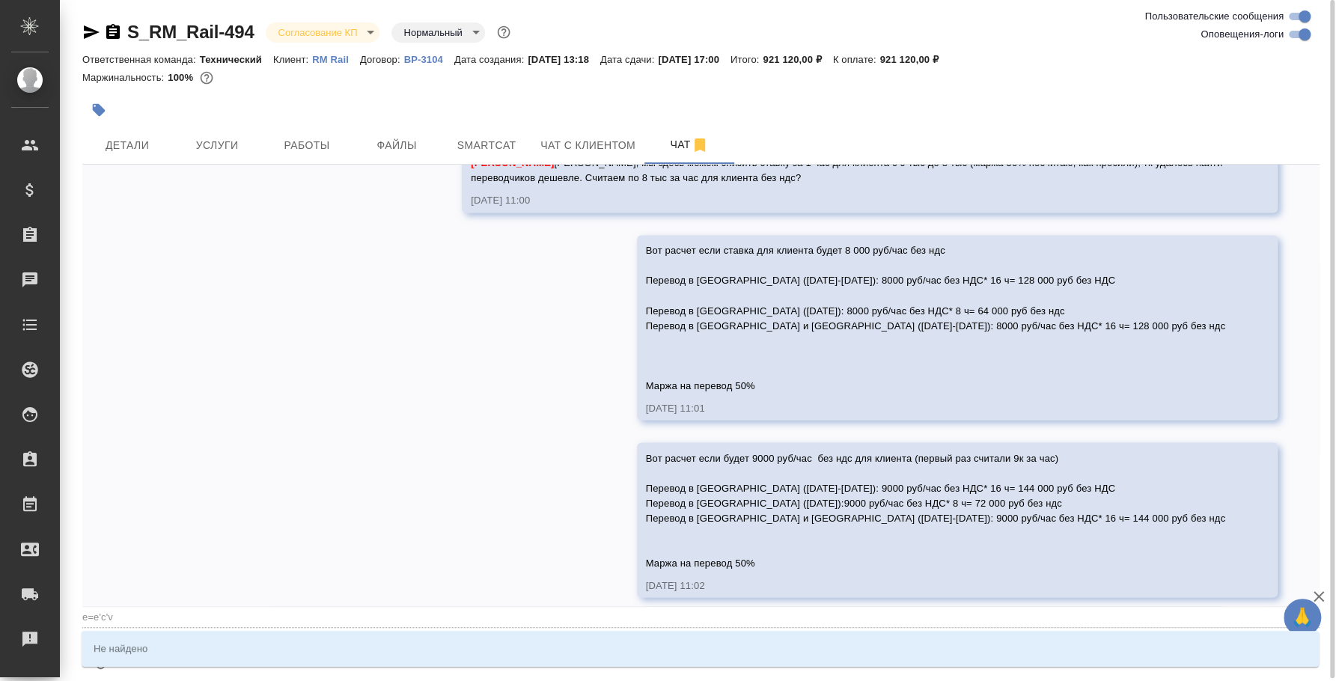
type input "e=e'c"
type textarea "@e=e"
type input "e=e"
type textarea "@e="
type input "e="
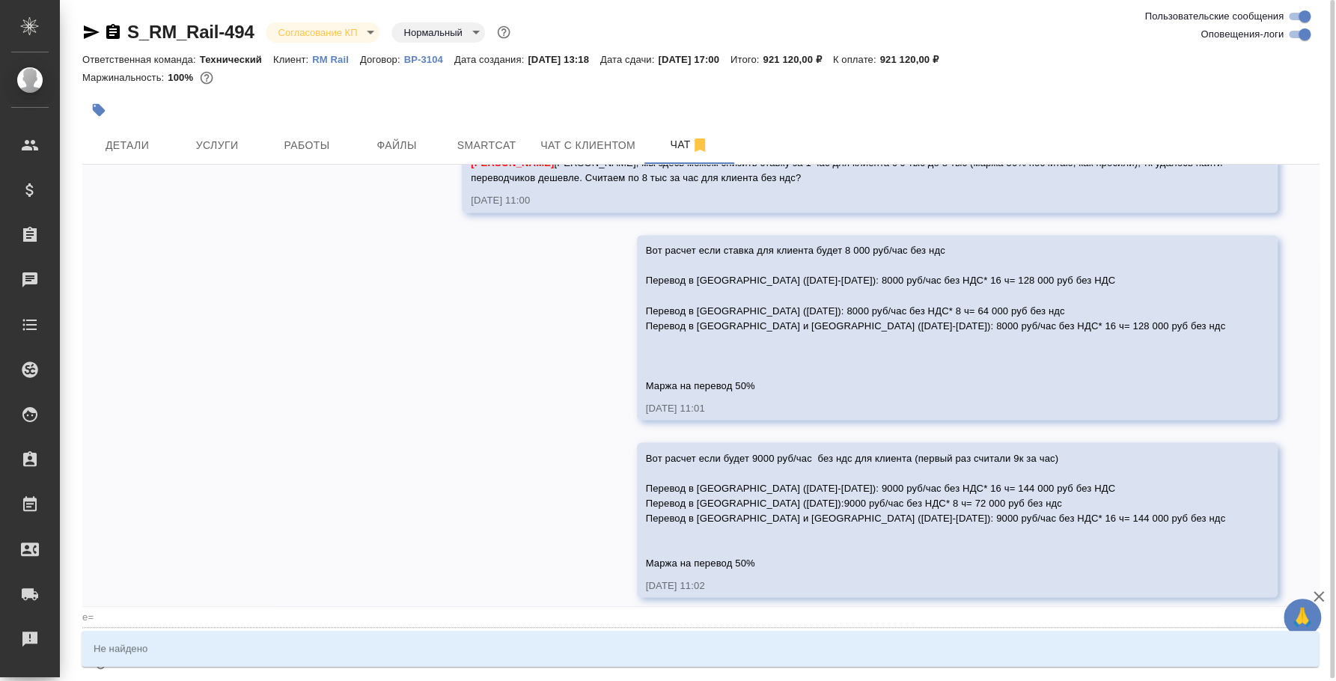
type textarea "@e"
type input "e"
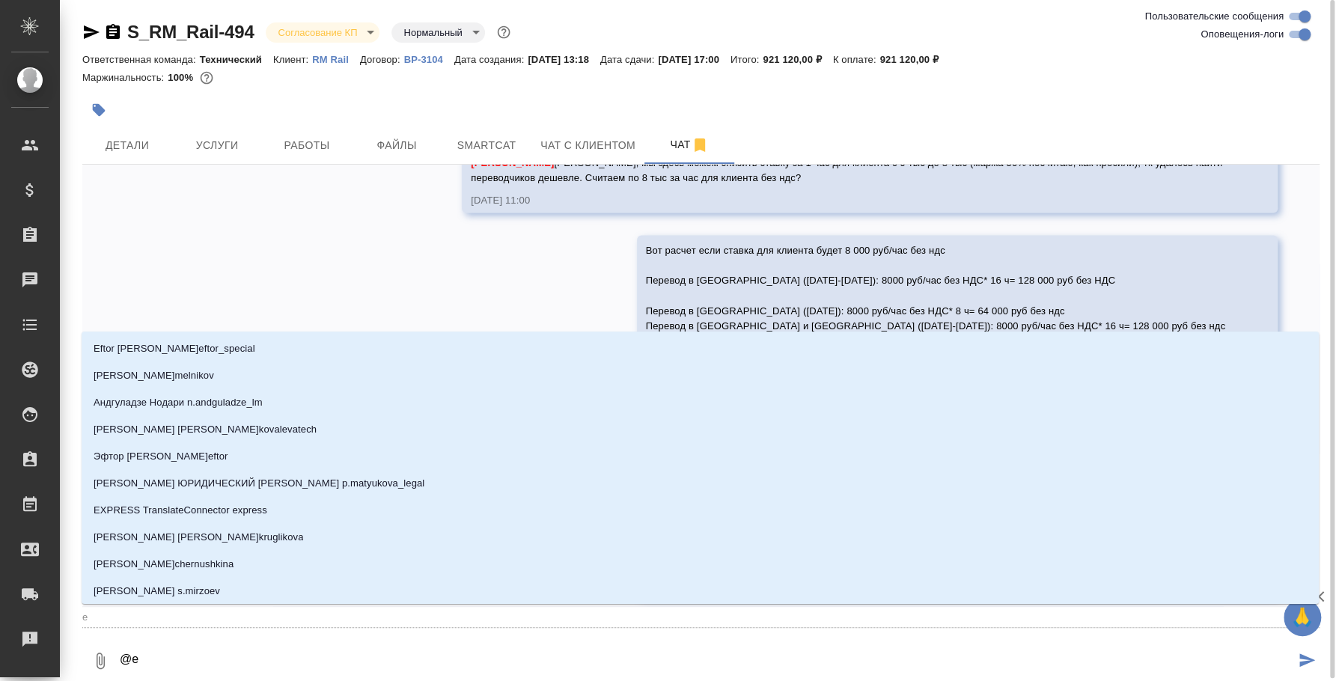
type textarea "@"
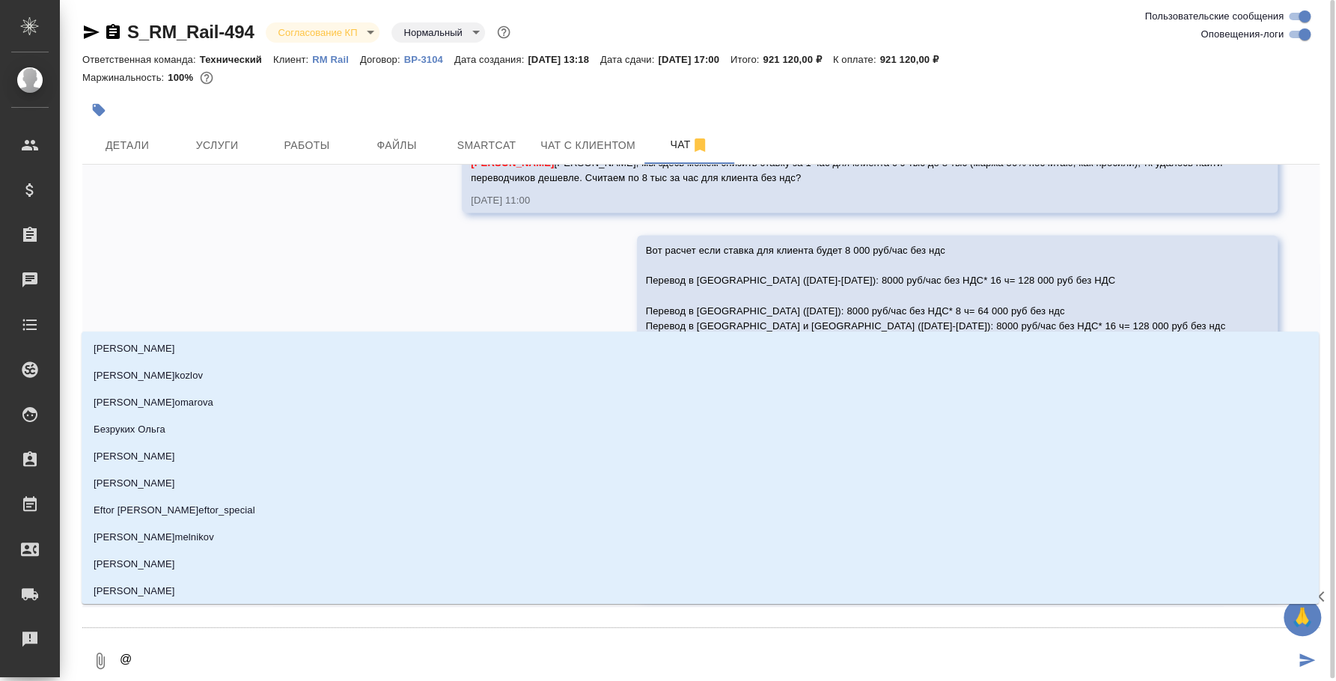
type textarea "@у"
type input "у"
type textarea "@ус"
type input "ус"
type textarea "@усм"
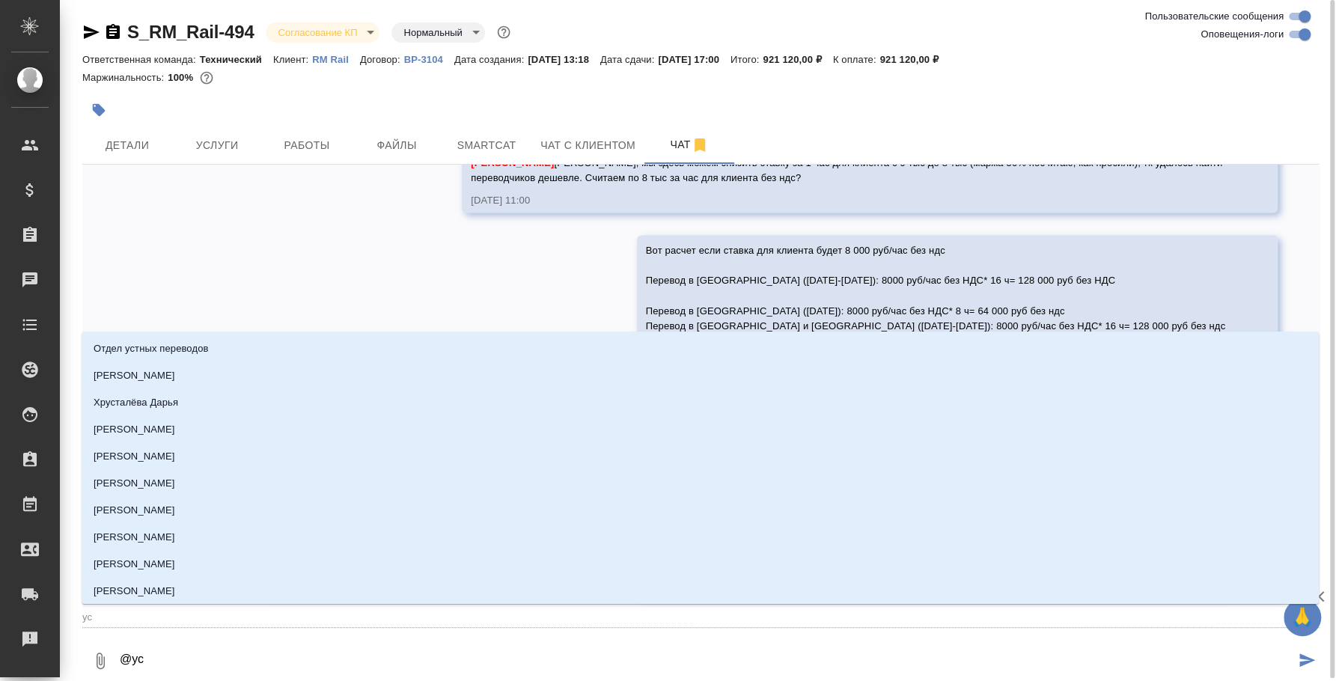
type input "усм"
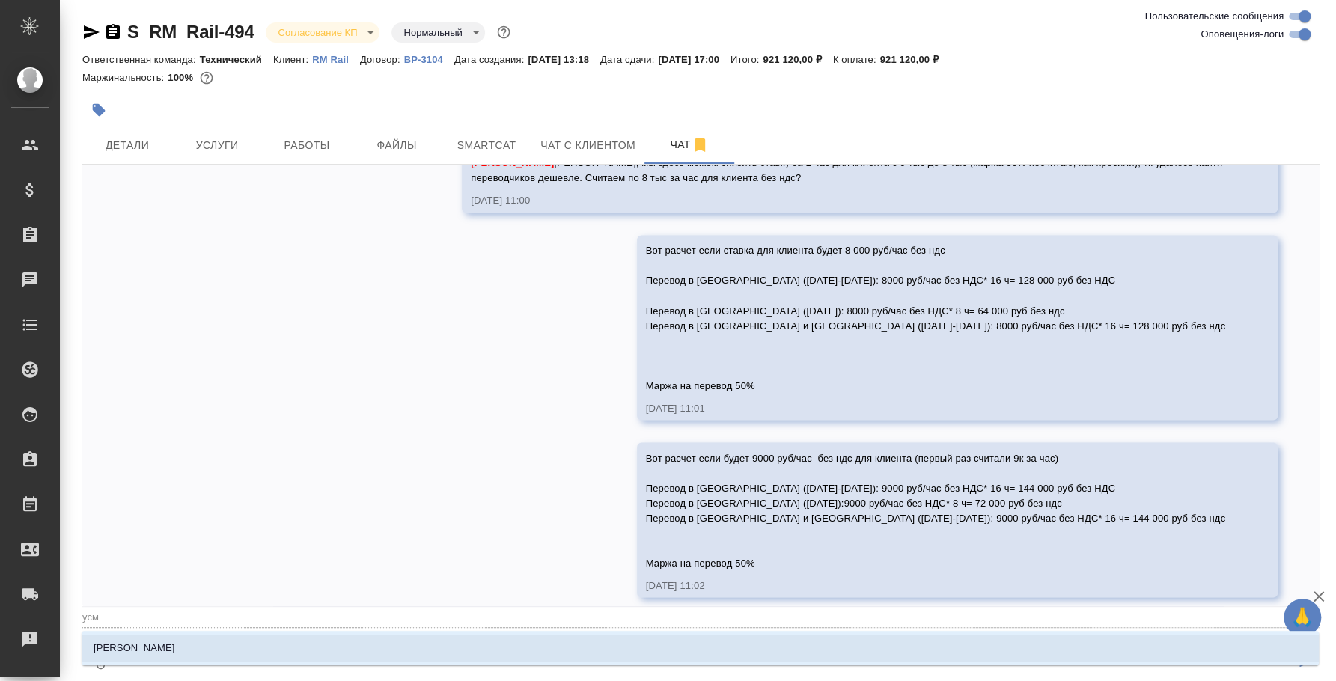
click at [505, 639] on li "Усманова Ольга" at bounding box center [700, 648] width 1237 height 27
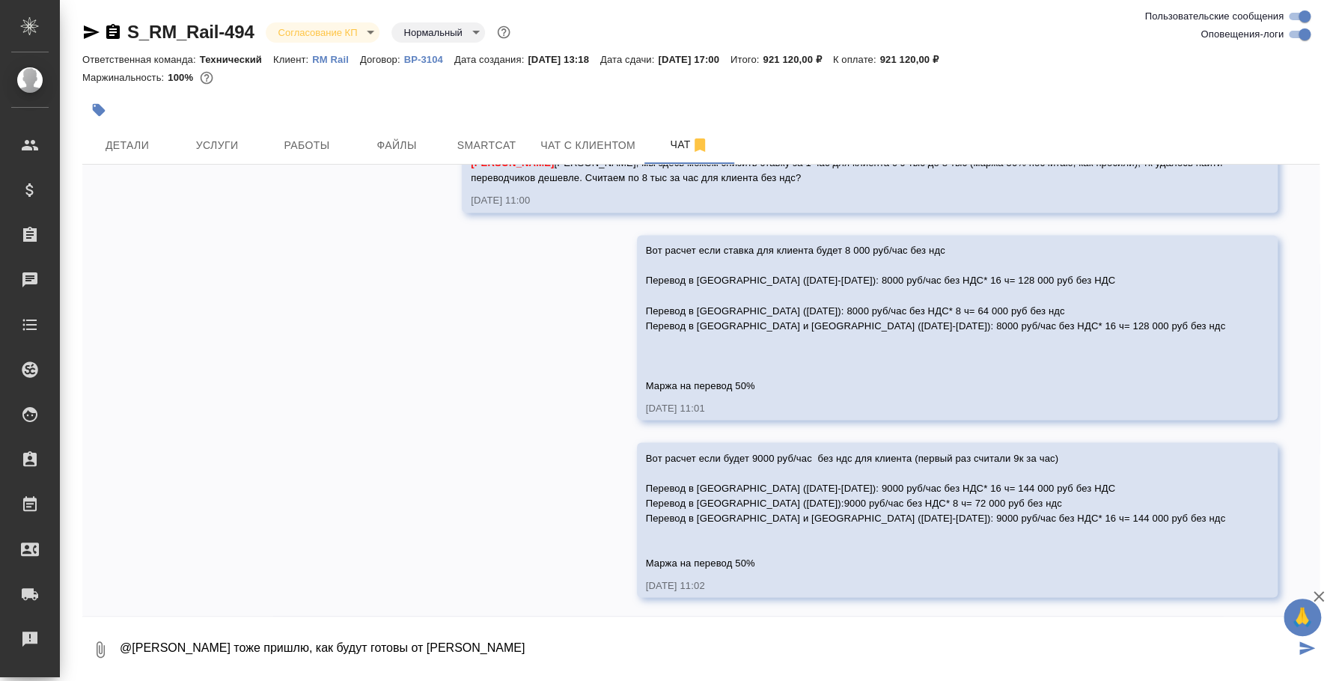
type textarea "@Усманова Ольга резюме тоже пришлю, как будут готовы от вендоров"
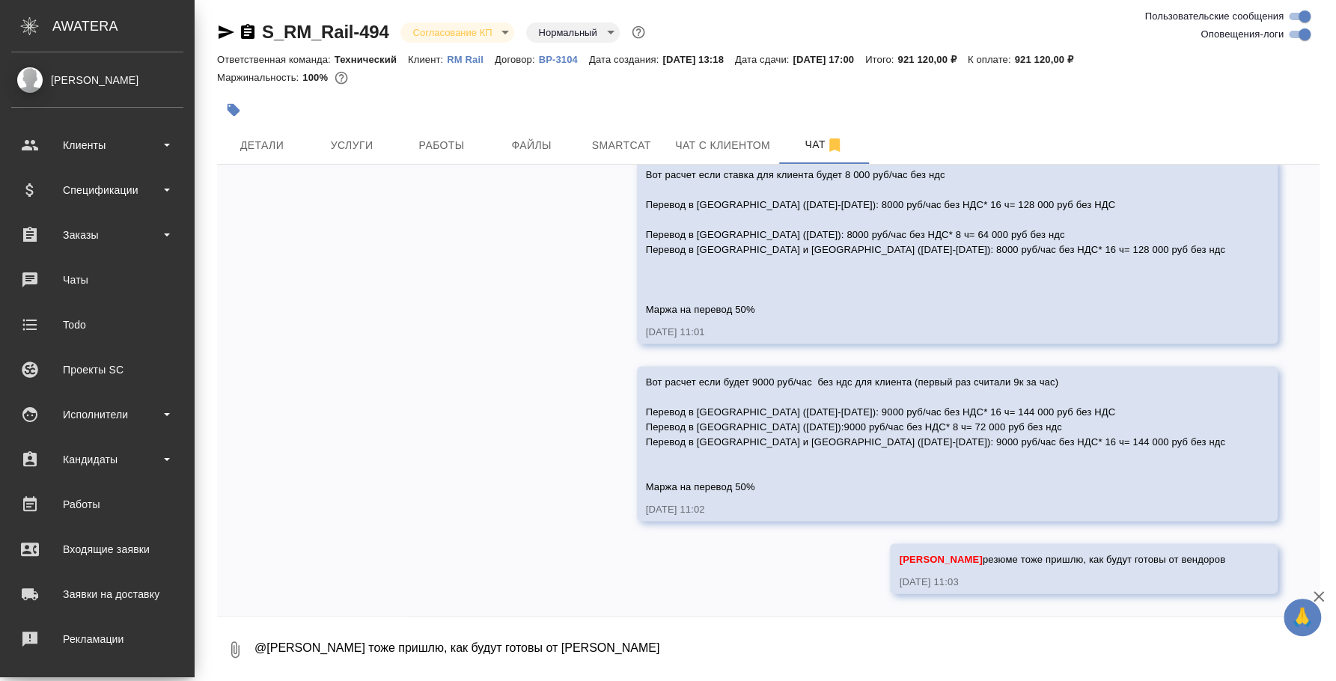
scroll to position [5779, 0]
click at [112, 414] on div "Исполнители" at bounding box center [97, 414] width 172 height 22
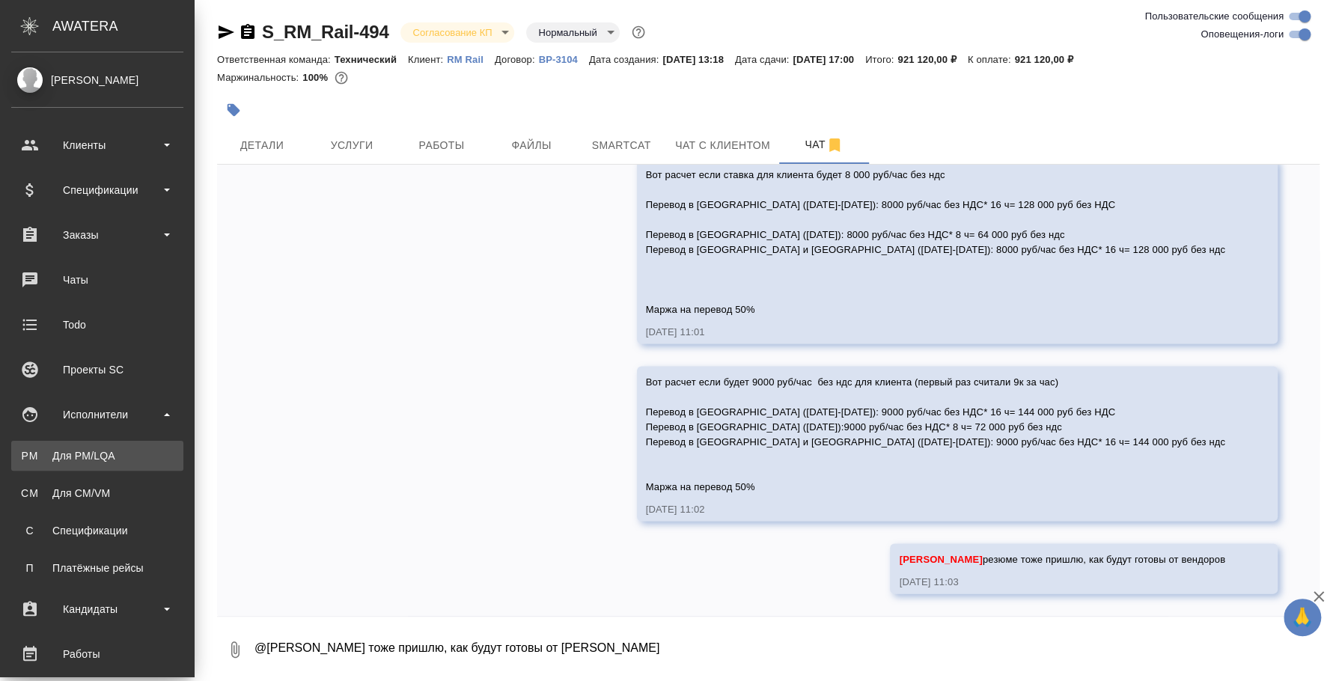
click at [97, 459] on div "Для PM/LQA" at bounding box center [97, 455] width 157 height 15
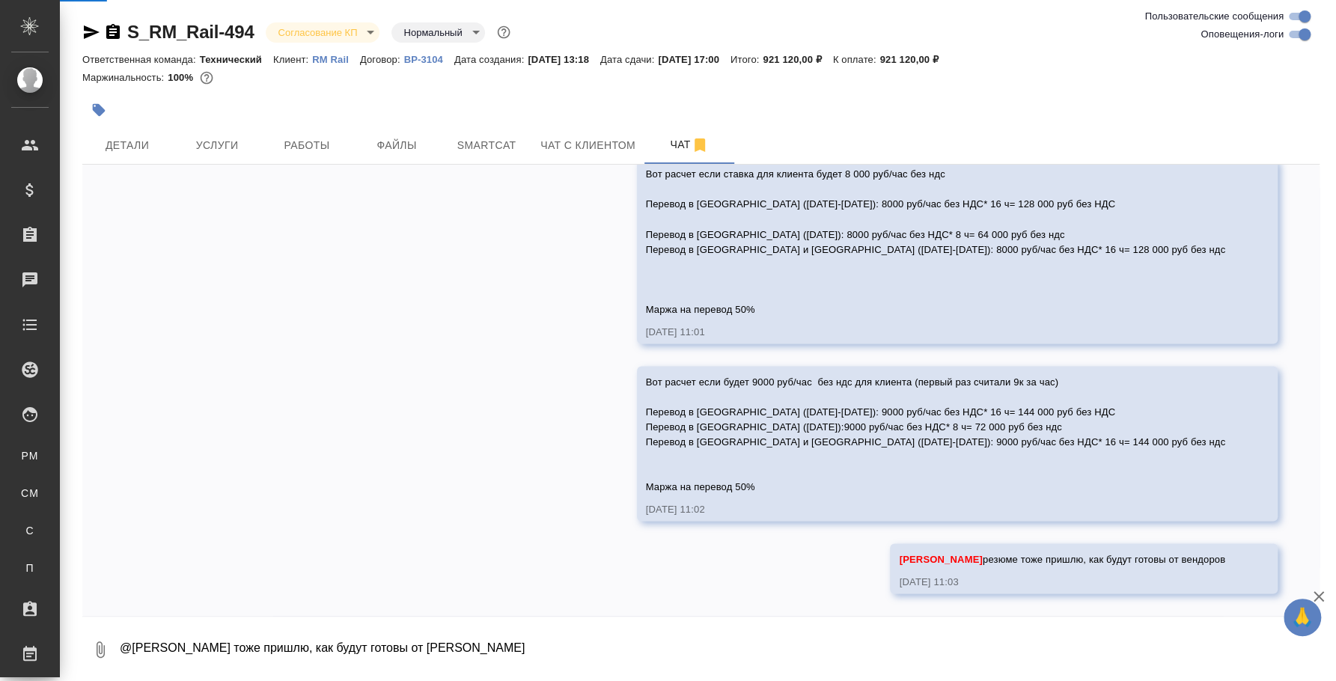
scroll to position [5509, 0]
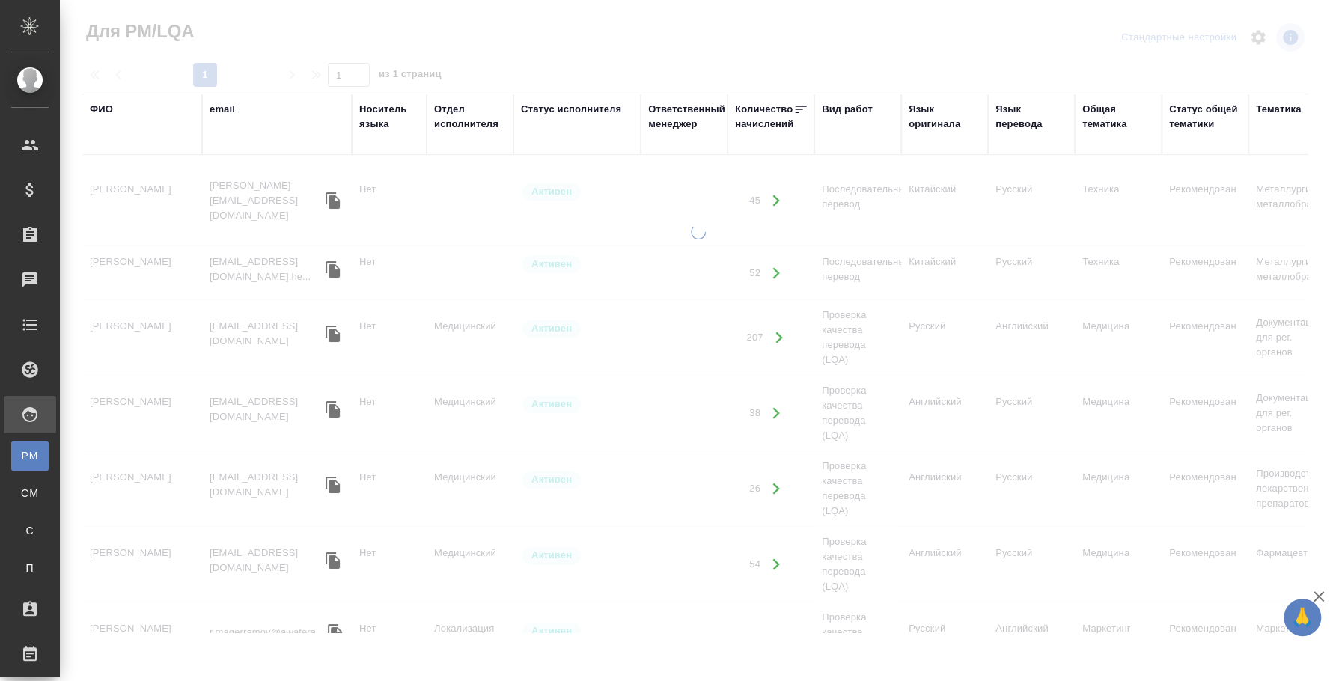
click at [98, 104] on div "ФИО" at bounding box center [101, 109] width 23 height 15
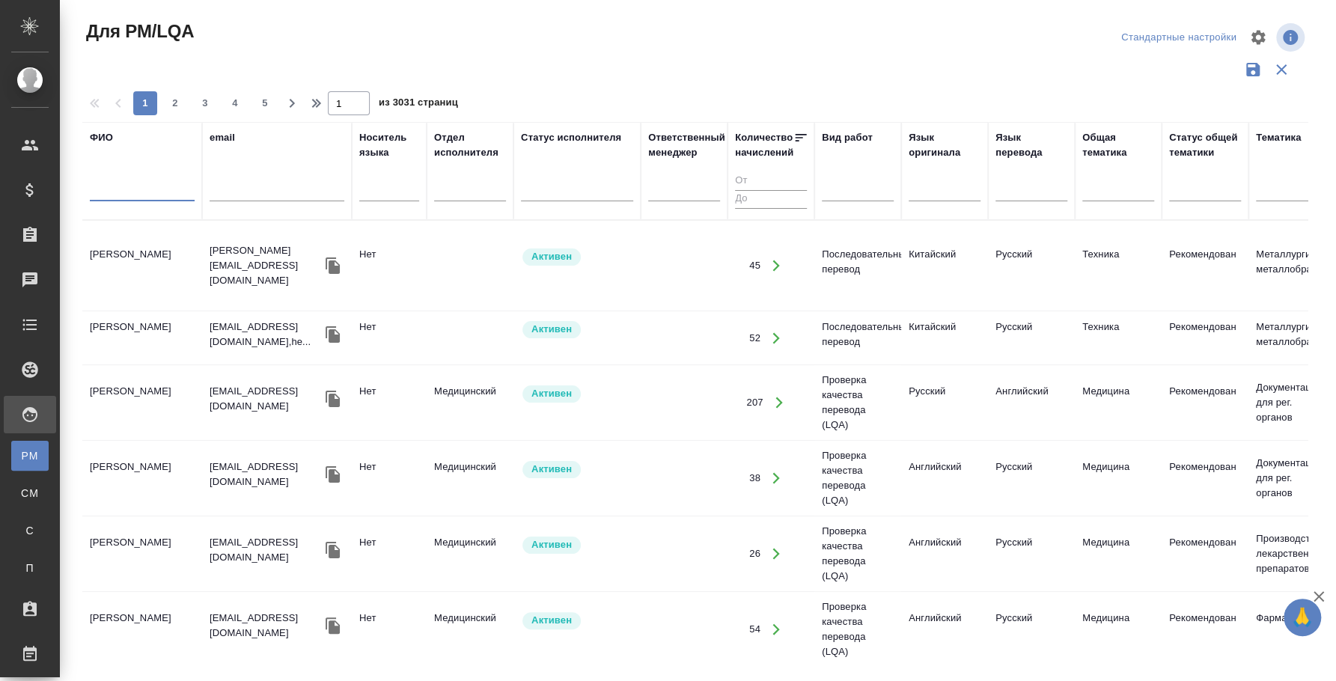
click at [111, 197] on input "text" at bounding box center [142, 192] width 105 height 19
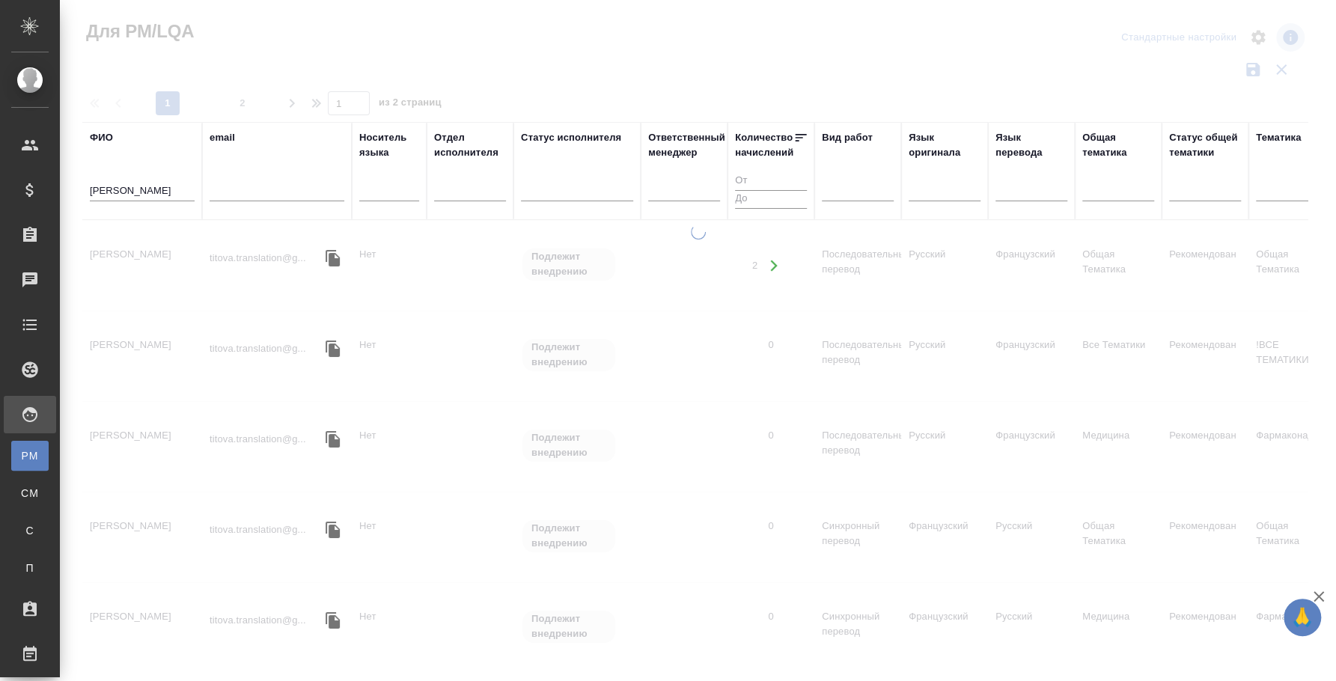
click at [131, 247] on div at bounding box center [698, 447] width 1276 height 445
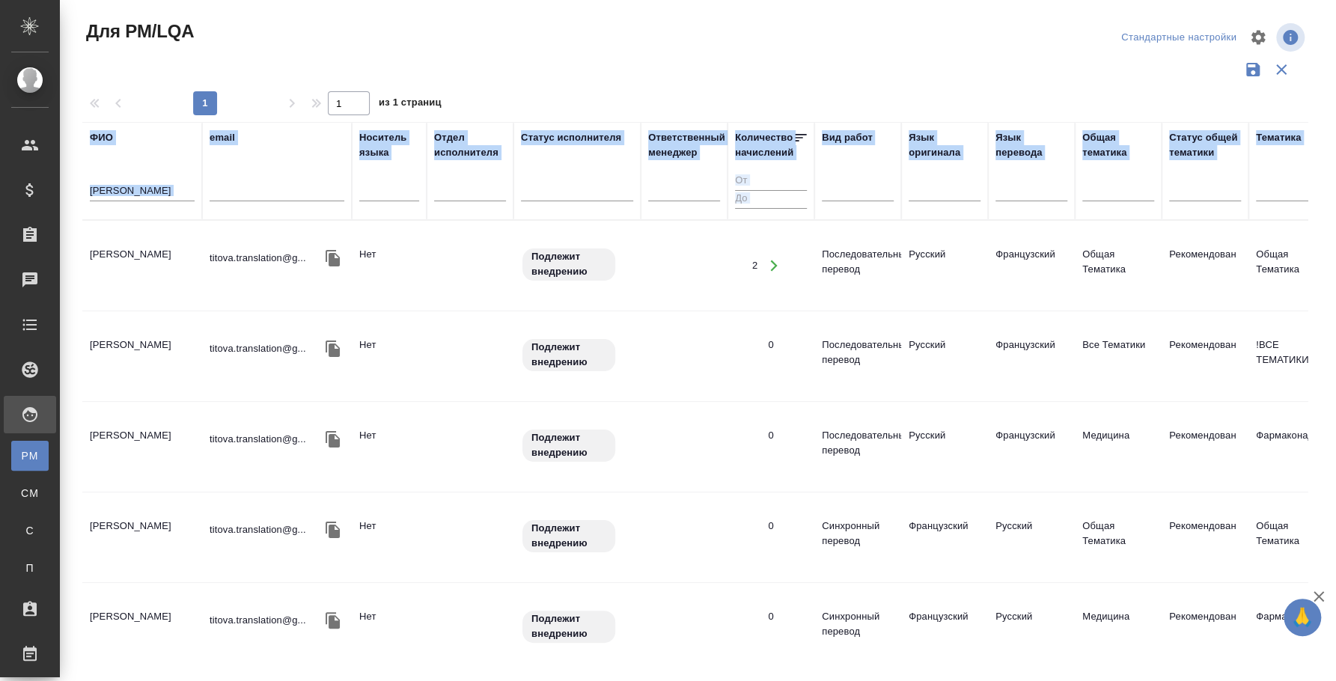
click at [126, 256] on td "[PERSON_NAME]" at bounding box center [142, 266] width 120 height 52
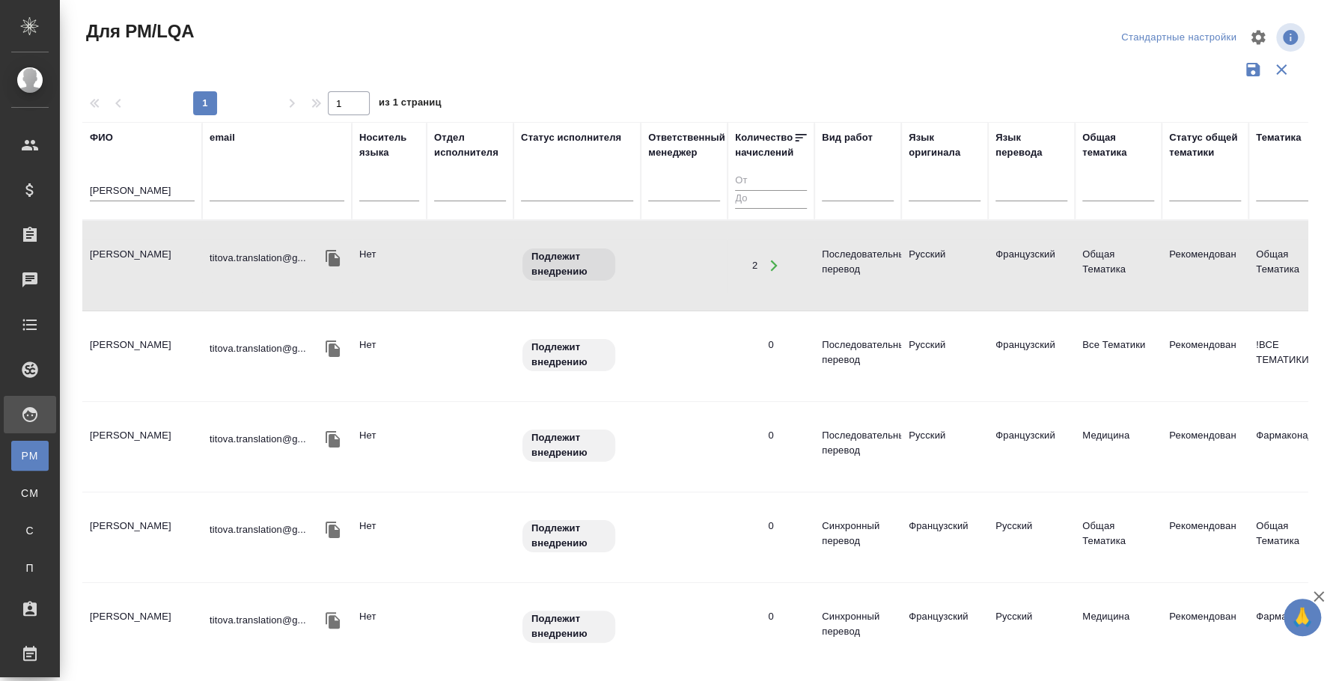
click at [115, 175] on div "титова ольга" at bounding box center [142, 193] width 105 height 37
click at [115, 183] on input "титова ольга" at bounding box center [142, 192] width 105 height 19
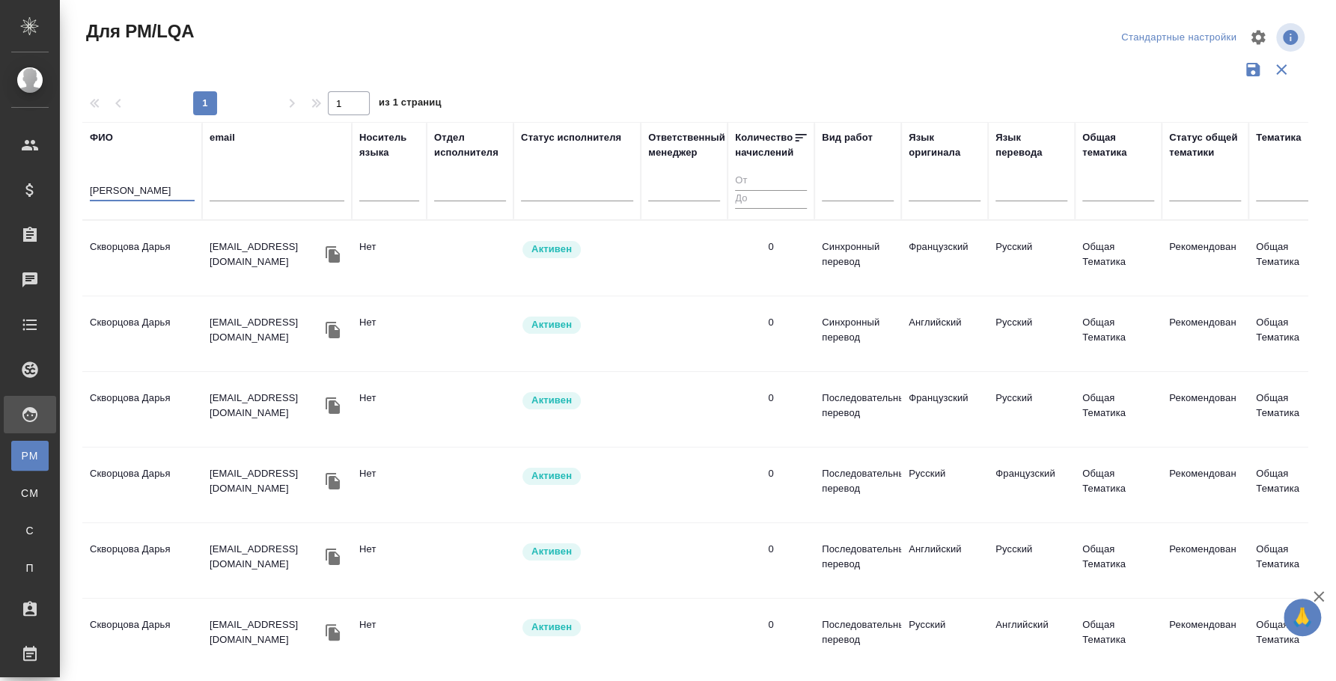
type input "скворцова дарья"
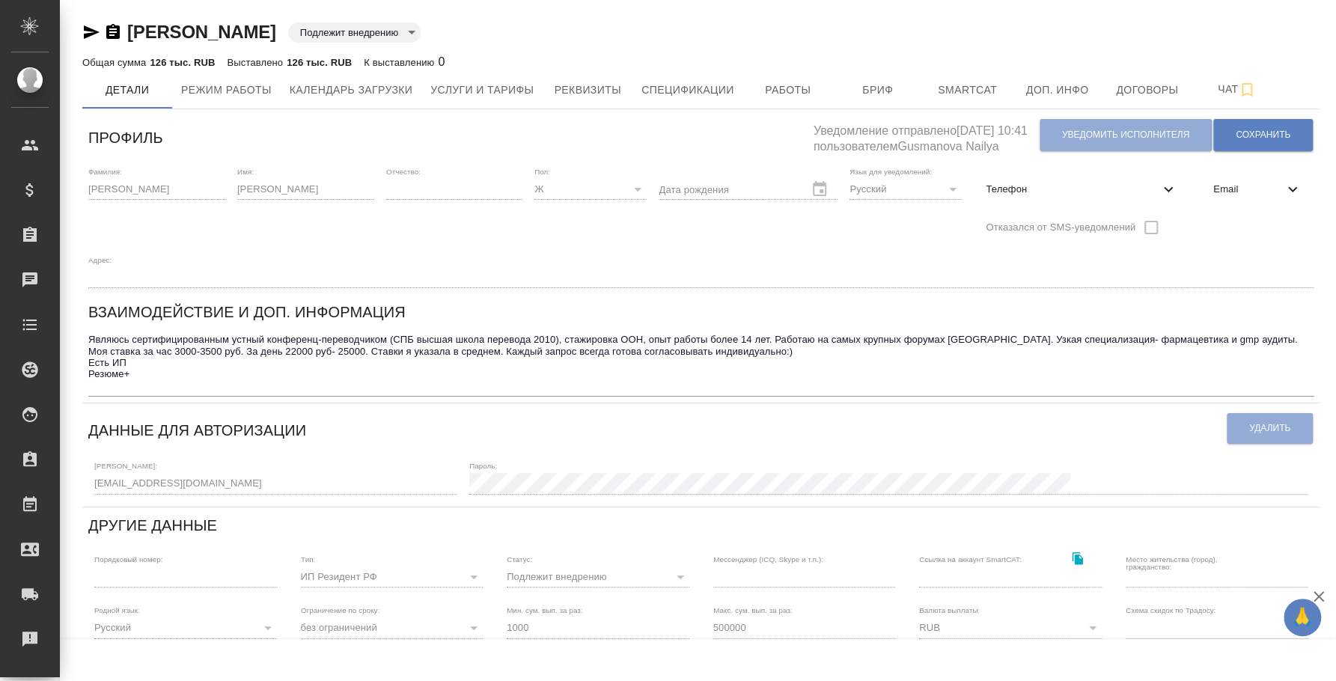
drag, startPoint x: 91, startPoint y: 33, endPoint x: 106, endPoint y: 4, distance: 33.2
click at [91, 32] on icon "button" at bounding box center [92, 31] width 16 height 13
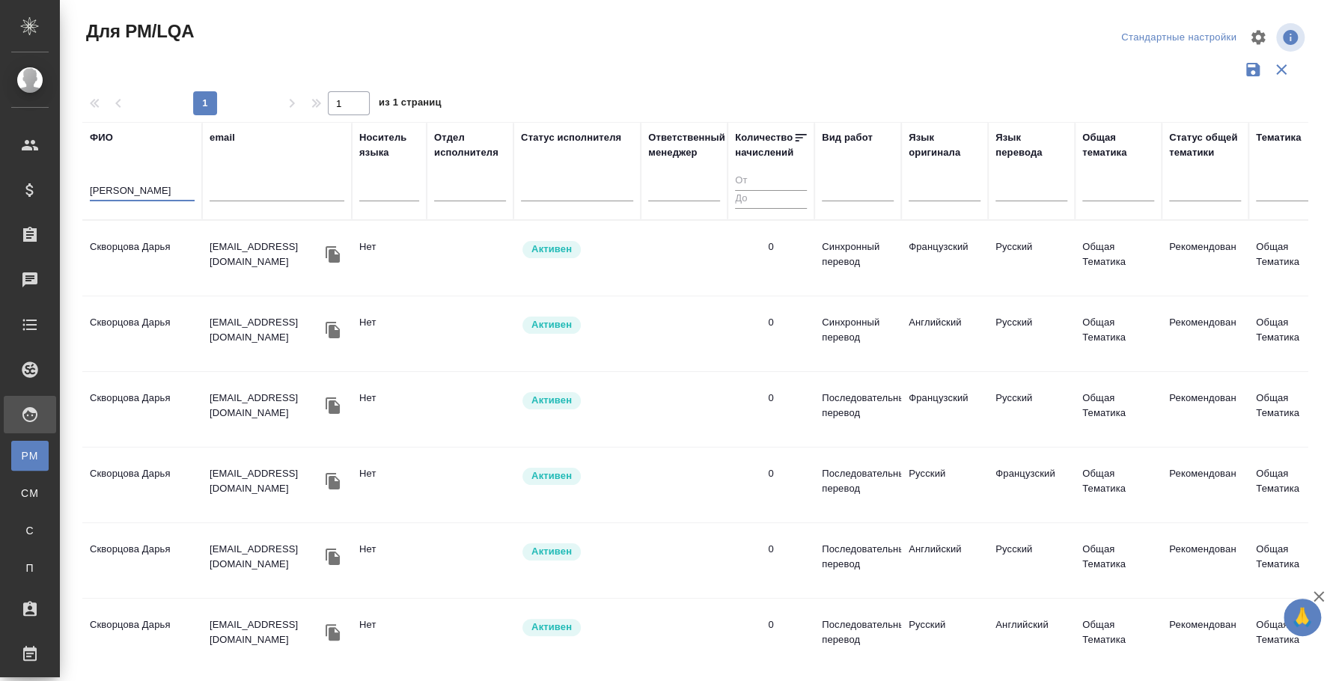
type input "скворцов"
click at [106, 247] on td "Скворцова Дарья" at bounding box center [142, 258] width 120 height 52
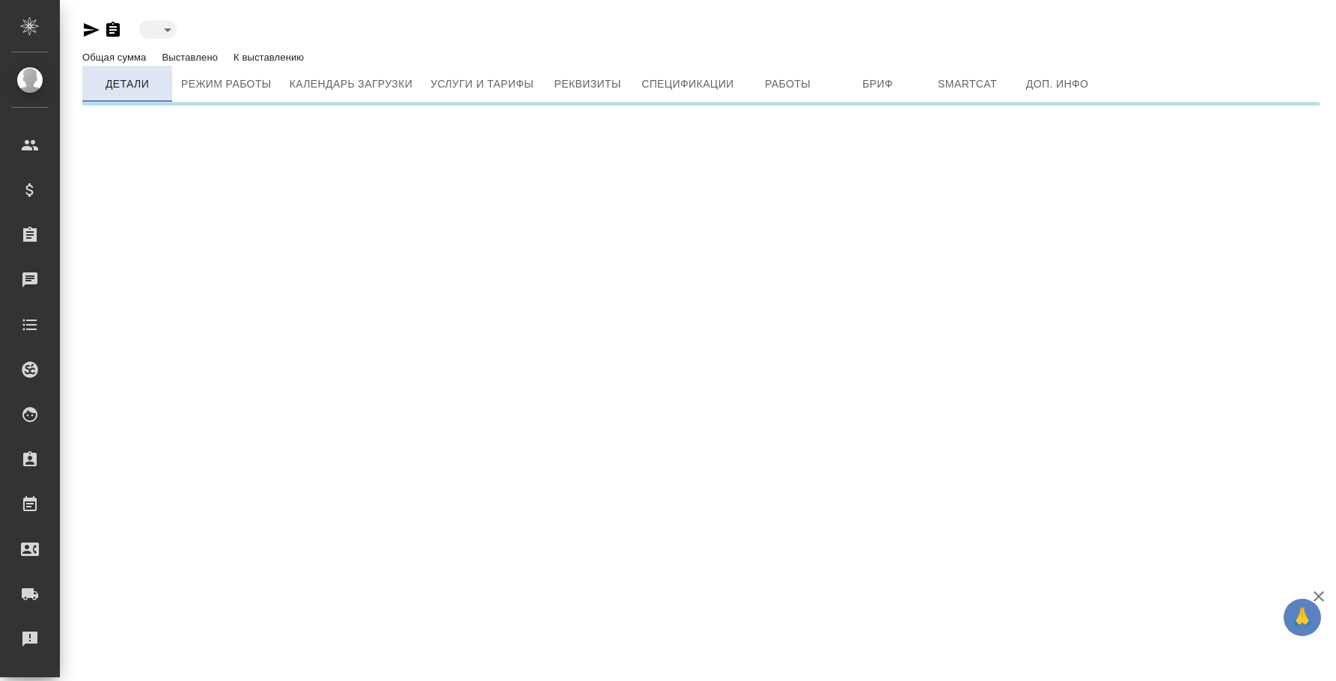
type input "active"
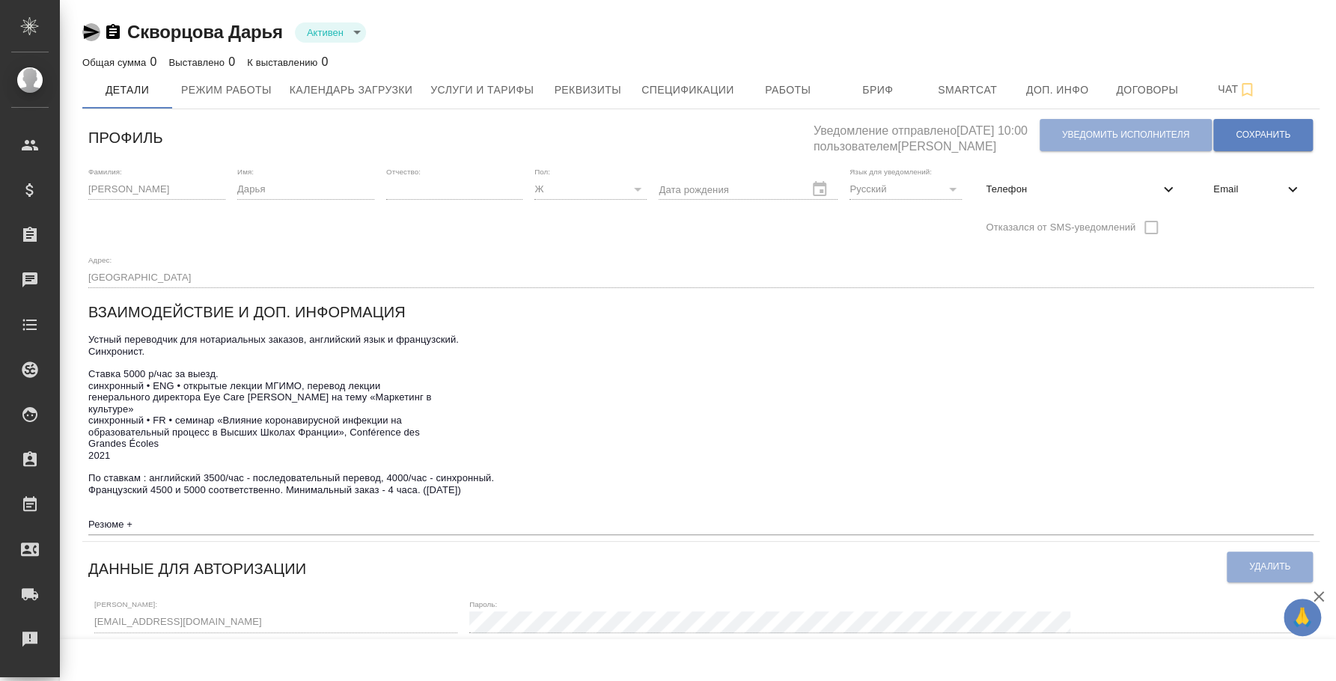
click at [90, 33] on icon "button" at bounding box center [92, 31] width 16 height 13
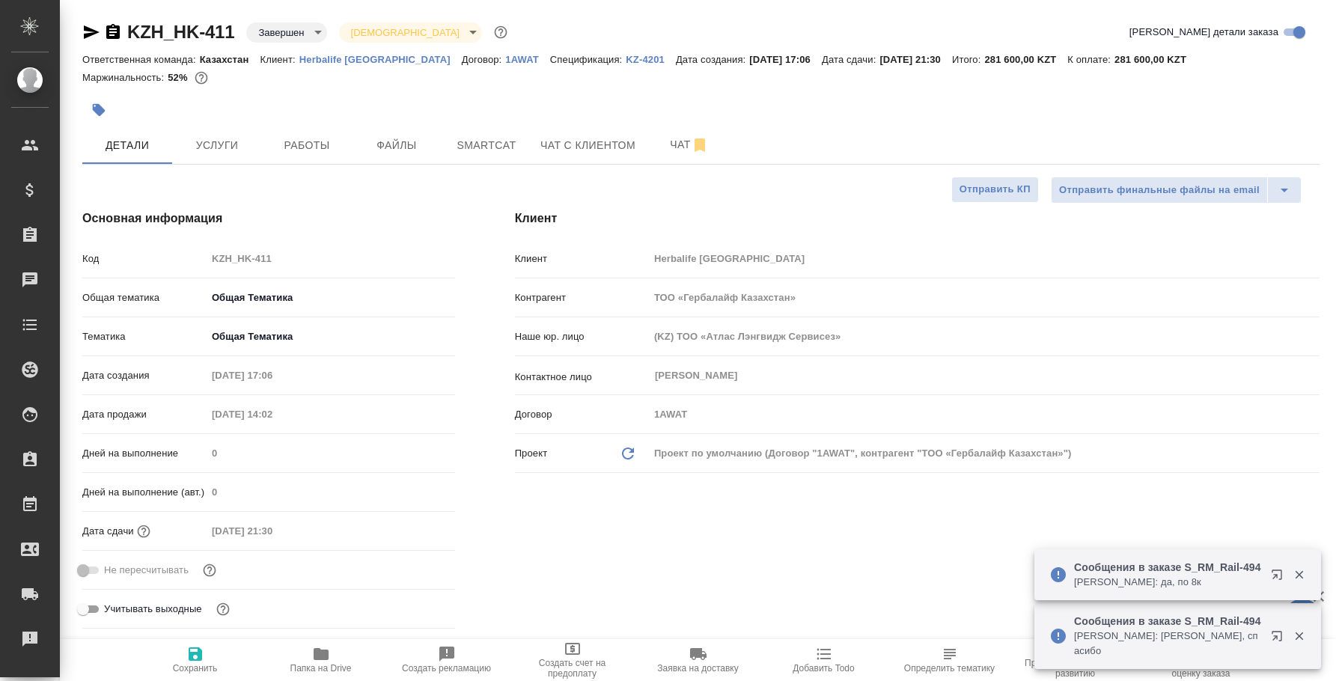
select select "RU"
click at [1242, 652] on p "Усманова Ольга: Хорошо, спасибо" at bounding box center [1167, 644] width 187 height 30
click at [1277, 640] on icon "button" at bounding box center [1277, 636] width 10 height 10
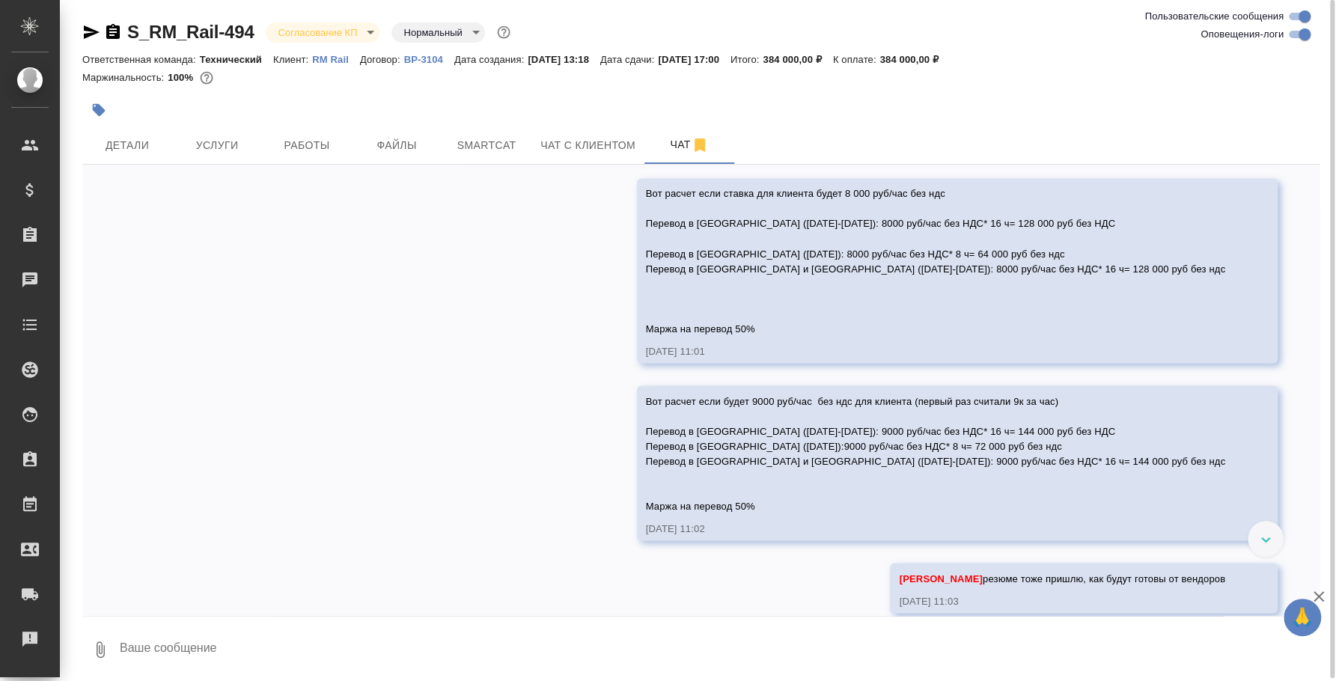
scroll to position [5356, 0]
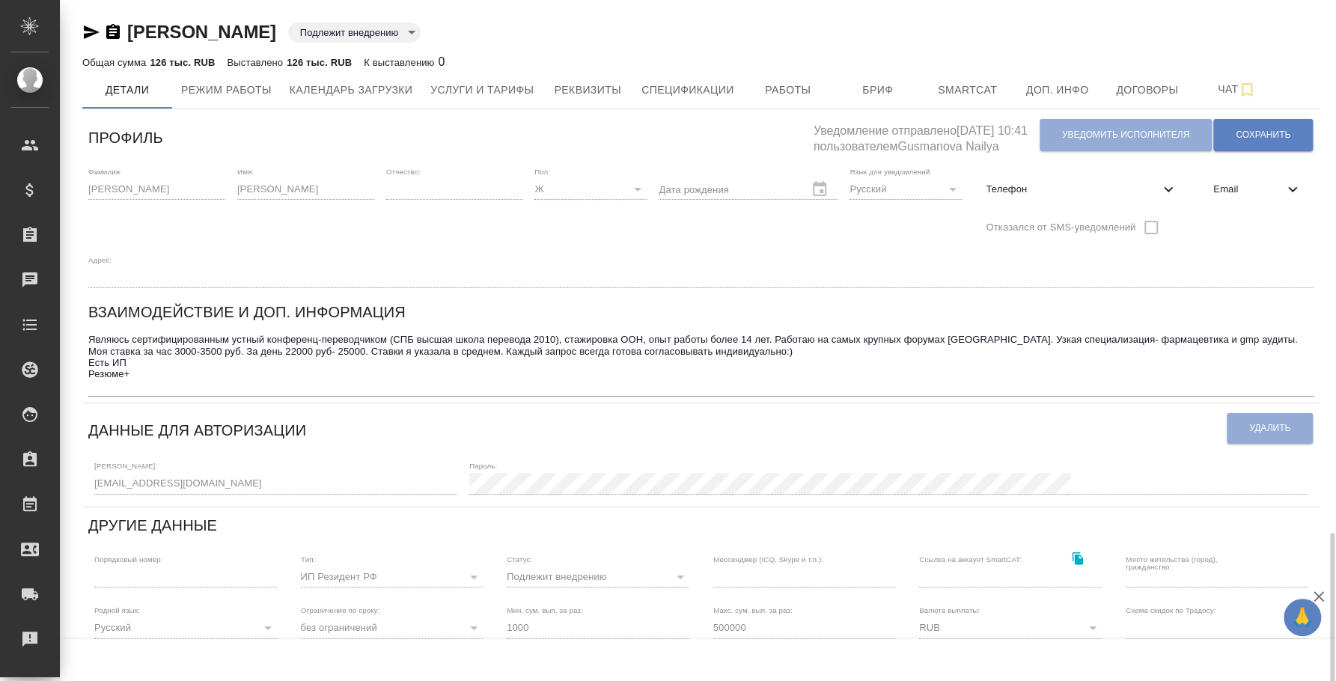
scroll to position [317, 0]
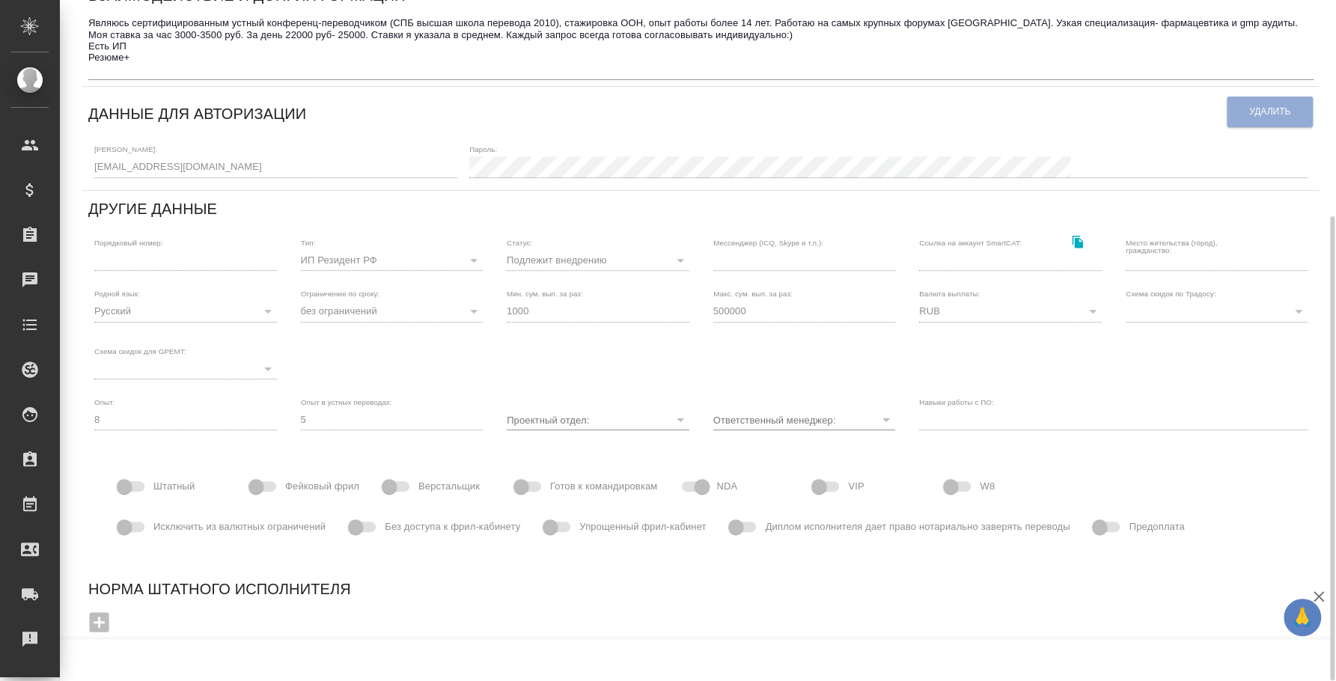
click at [1320, 600] on icon "button" at bounding box center [1319, 597] width 18 height 18
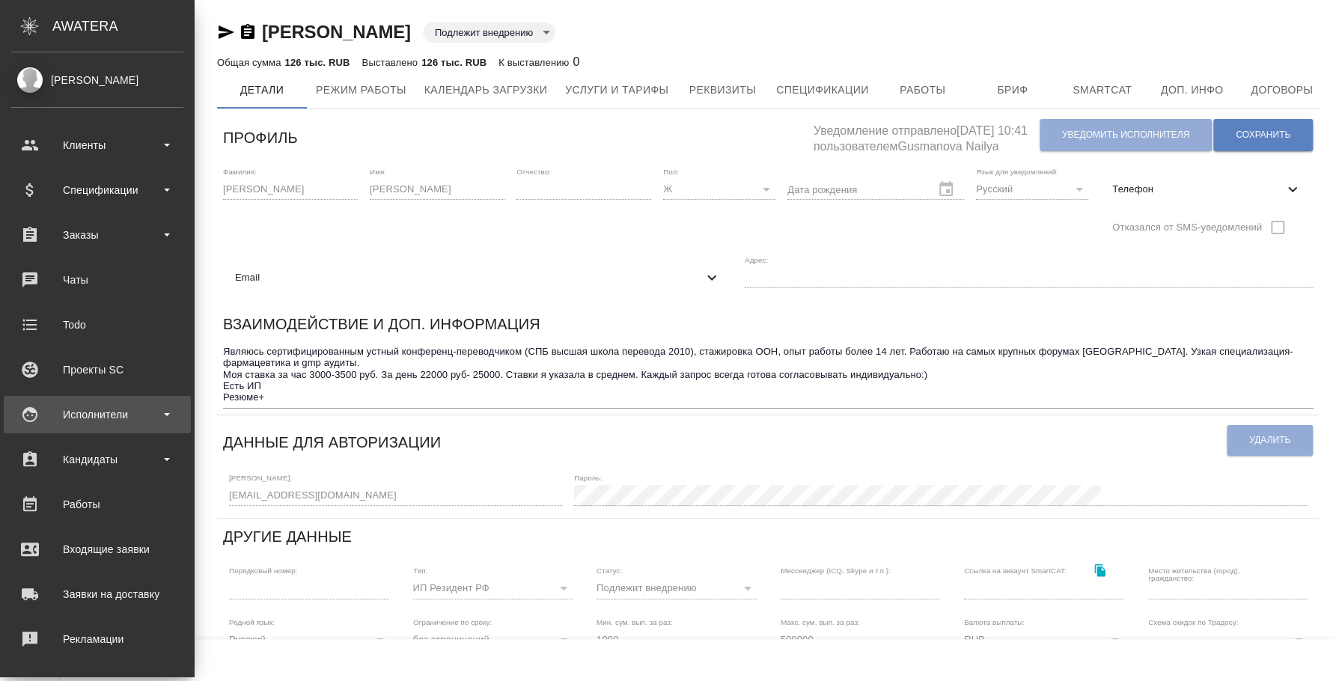
click at [106, 410] on div "Исполнители" at bounding box center [97, 414] width 172 height 22
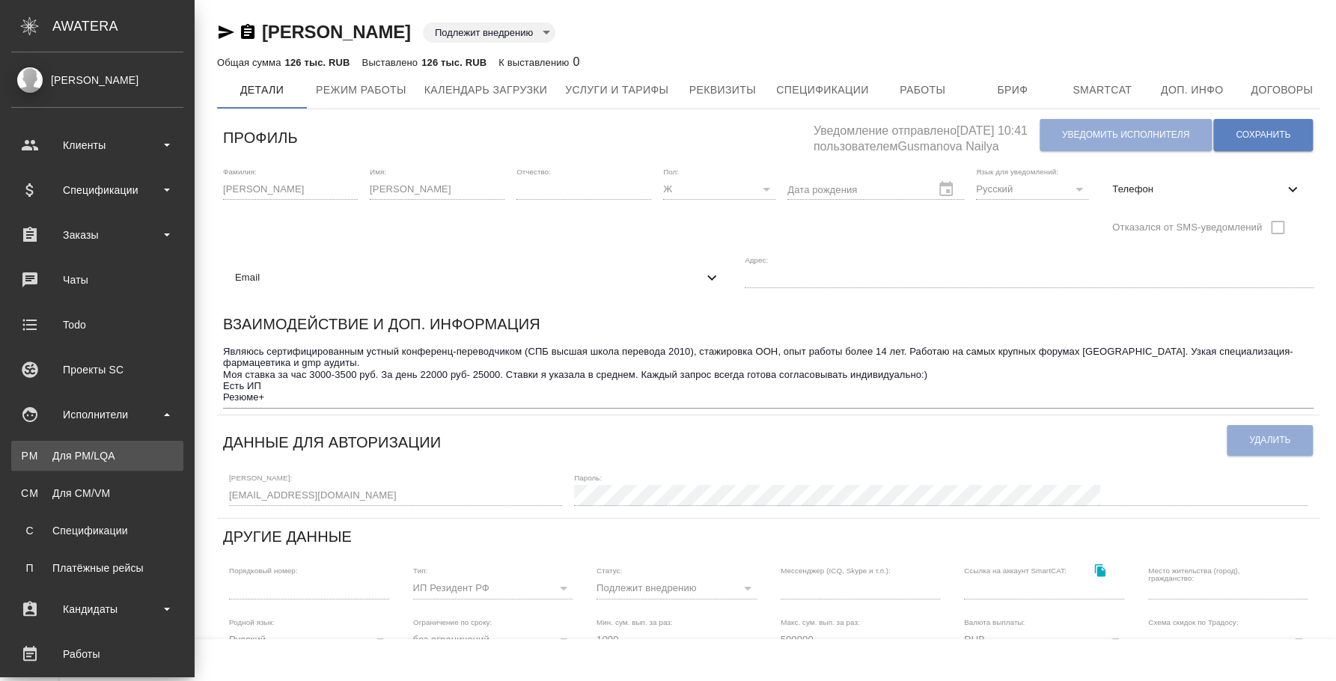
click at [99, 455] on div "Для PM/LQA" at bounding box center [97, 455] width 157 height 15
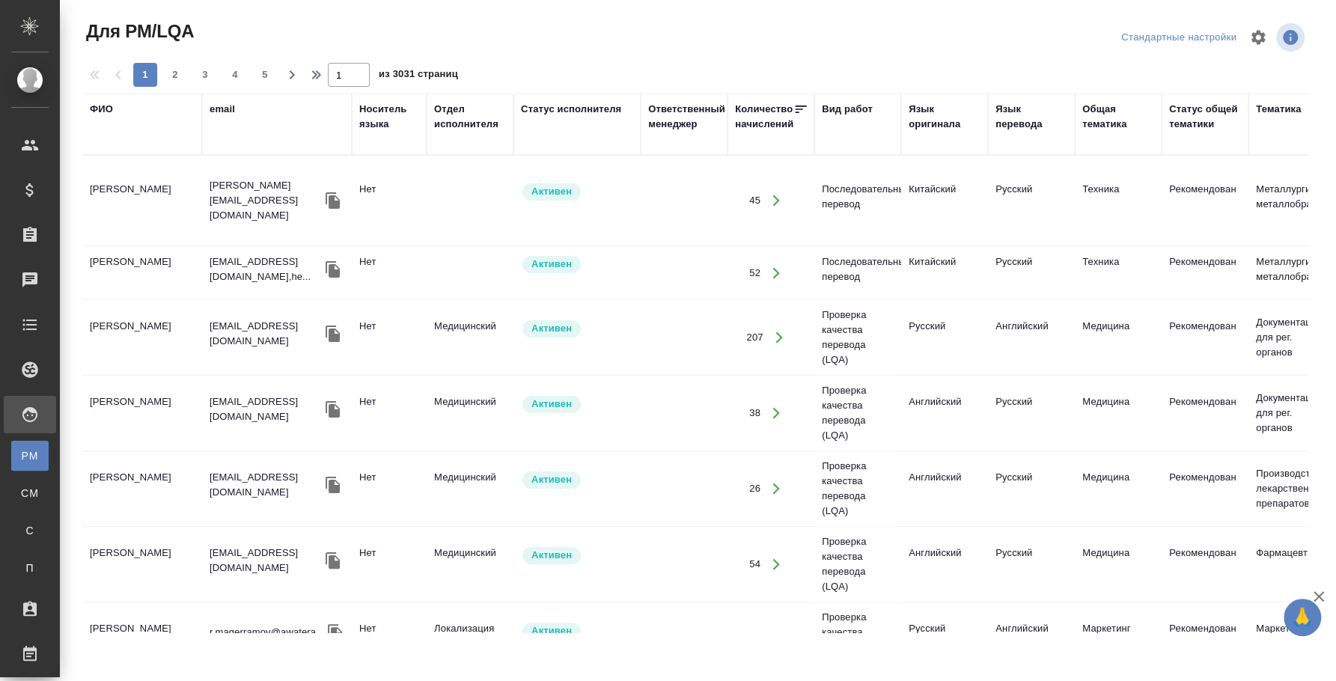
click at [99, 109] on div "ФИО" at bounding box center [101, 109] width 23 height 15
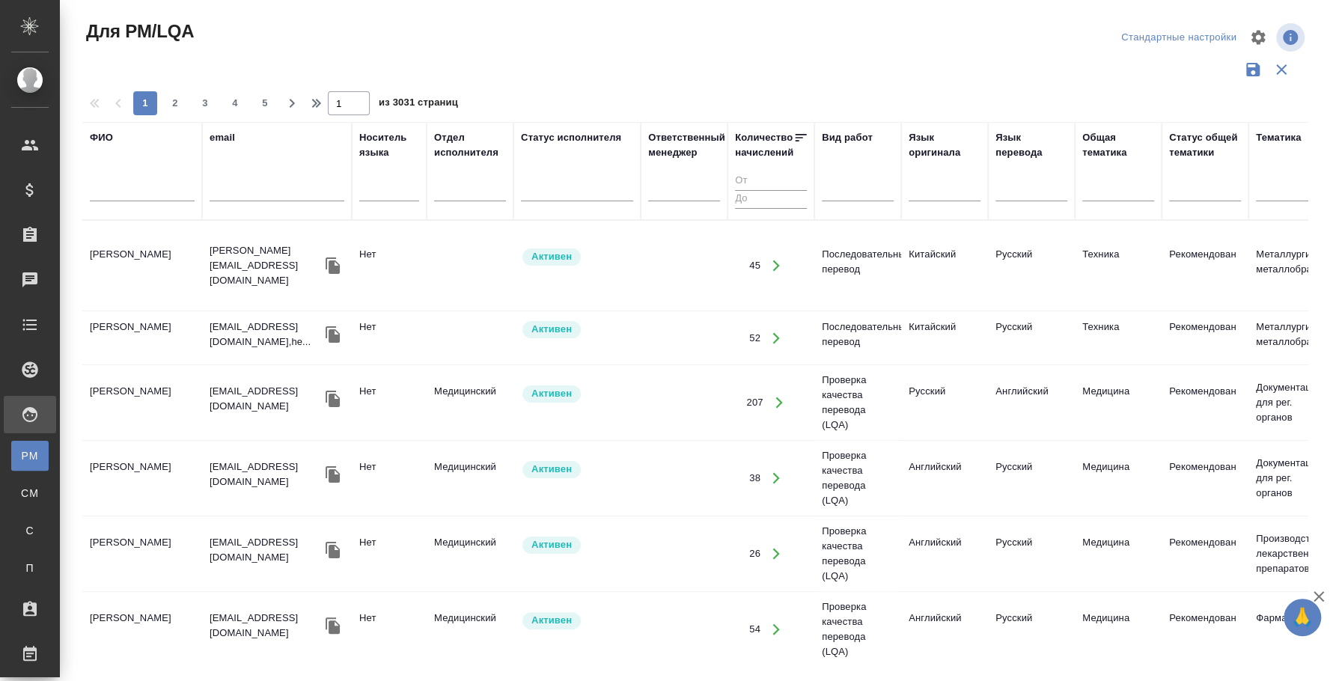
click at [127, 189] on input "text" at bounding box center [142, 192] width 105 height 19
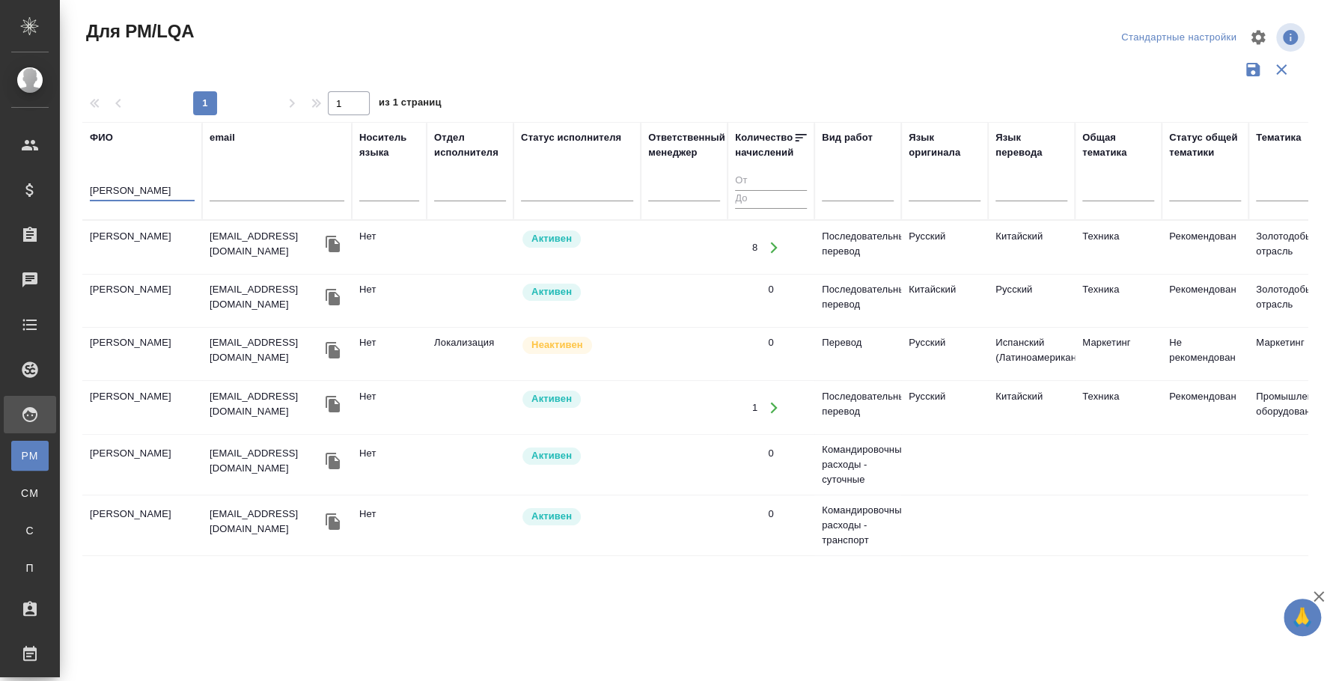
type input "[PERSON_NAME]"
click at [155, 242] on td "[PERSON_NAME]" at bounding box center [142, 248] width 120 height 52
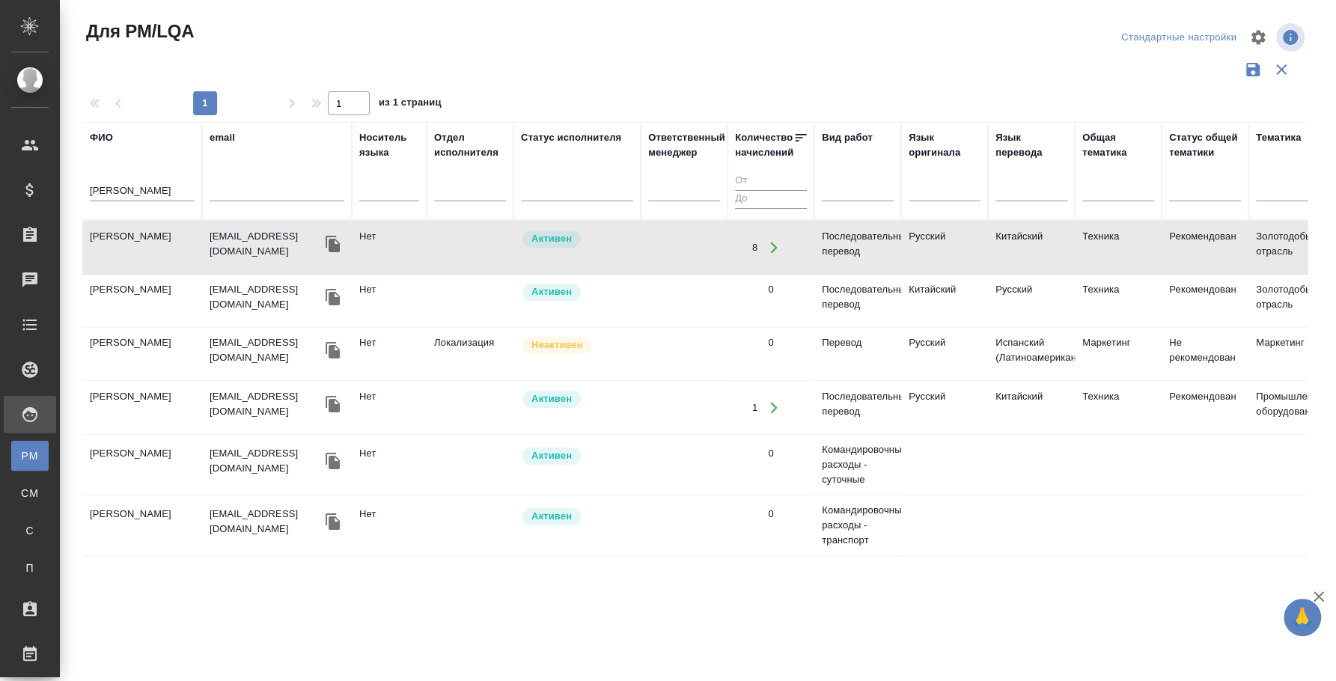
click at [155, 242] on td "[PERSON_NAME]" at bounding box center [142, 248] width 120 height 52
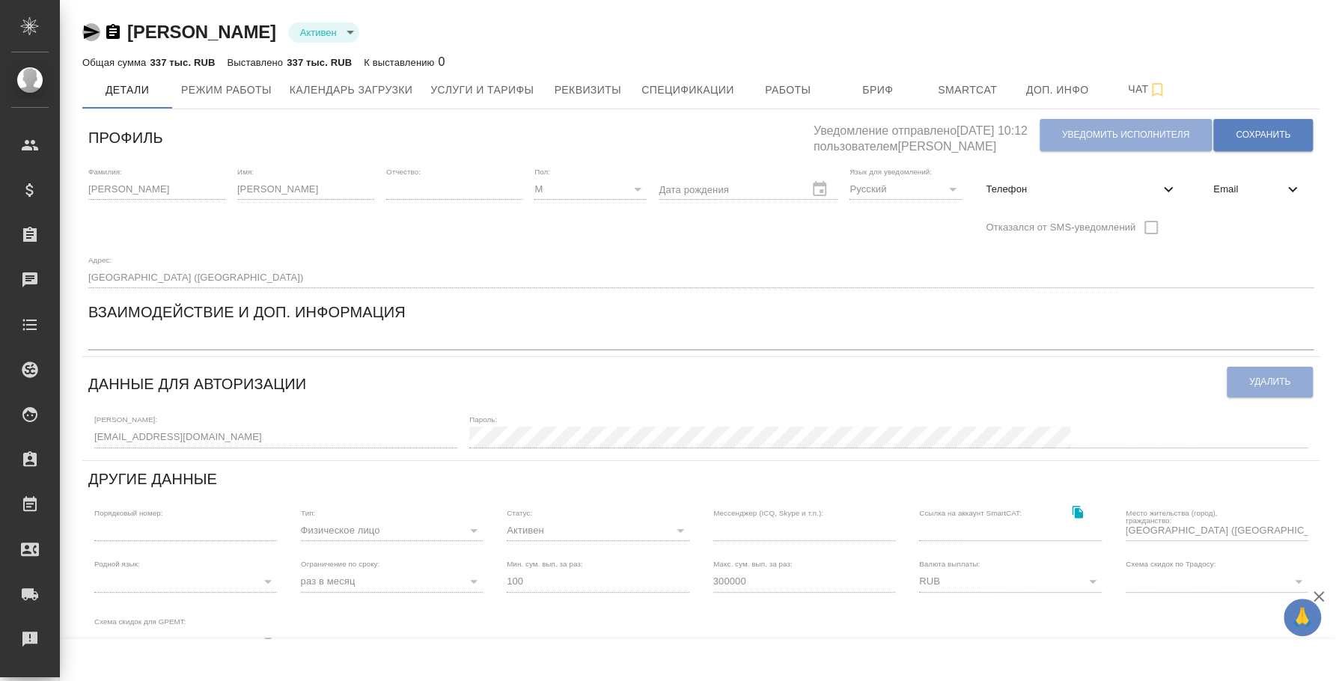
click at [91, 32] on icon "button" at bounding box center [92, 31] width 16 height 13
